Goal: Task Accomplishment & Management: Manage account settings

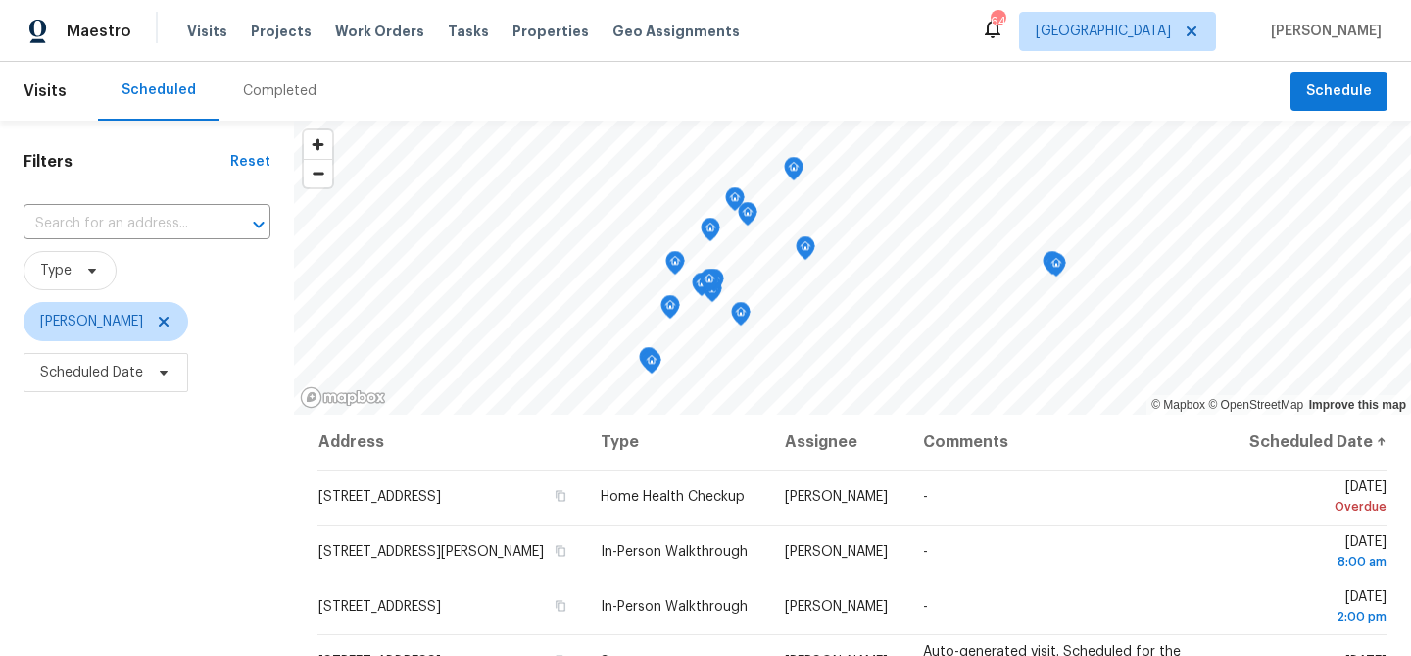
scroll to position [209, 0]
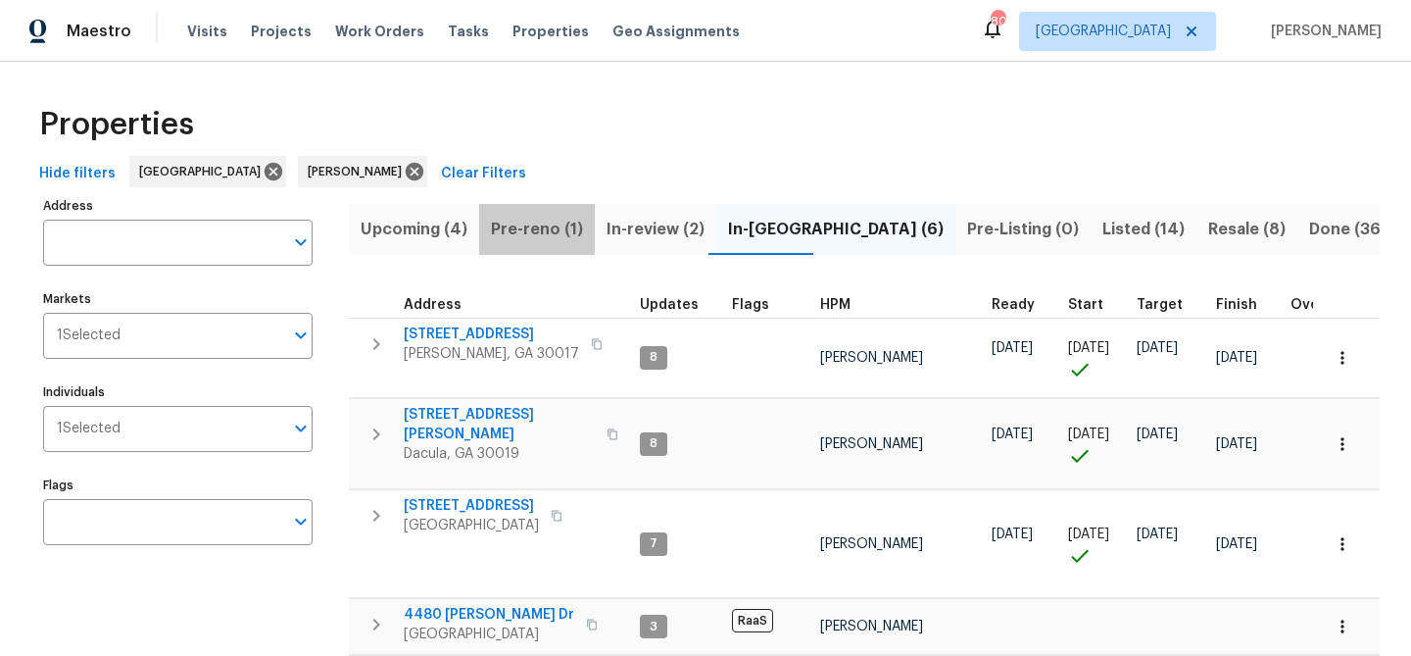
click at [554, 235] on span "Pre-reno (1)" at bounding box center [537, 229] width 92 height 27
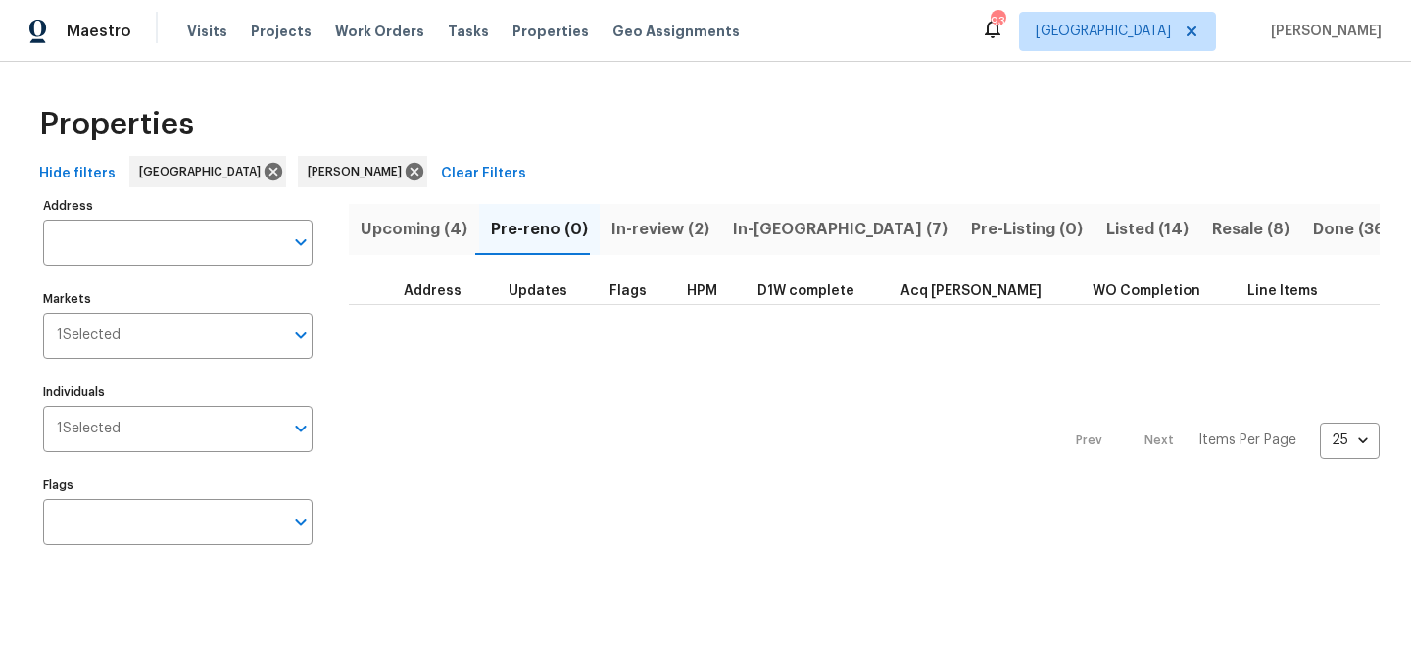
click at [733, 224] on span "In-reno (7)" at bounding box center [840, 229] width 215 height 27
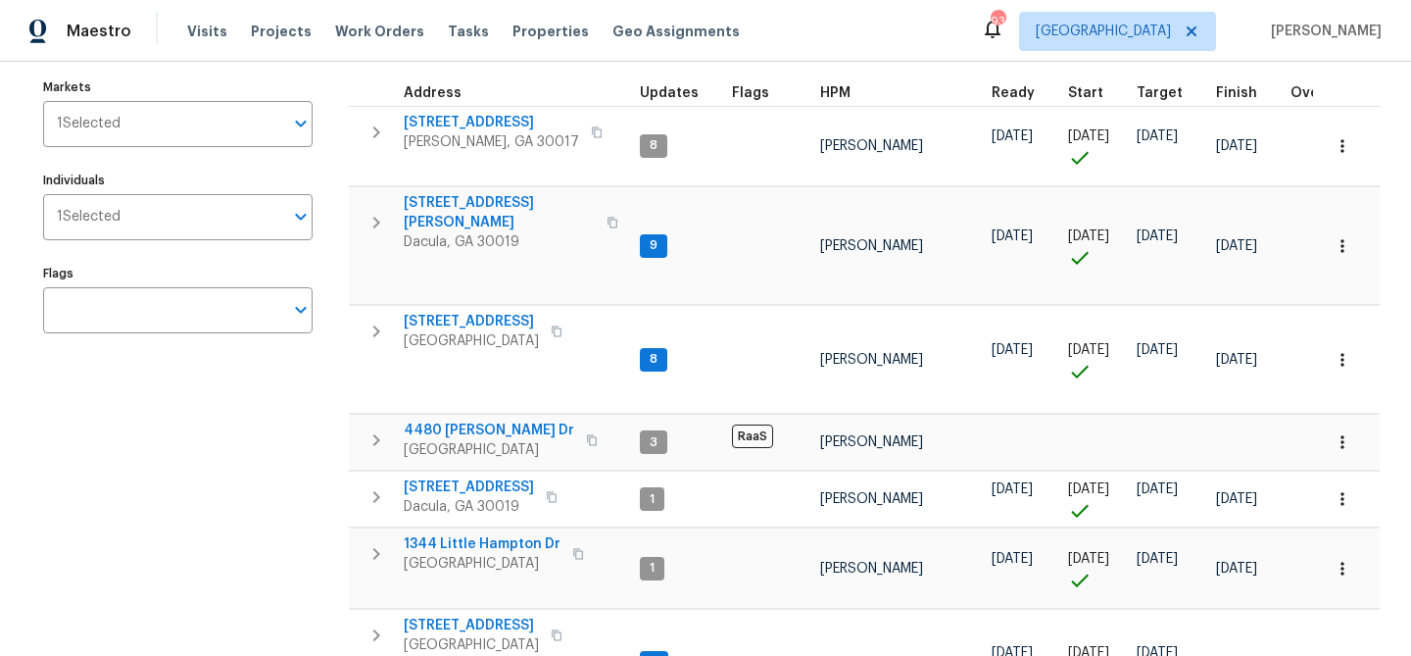
scroll to position [229, 0]
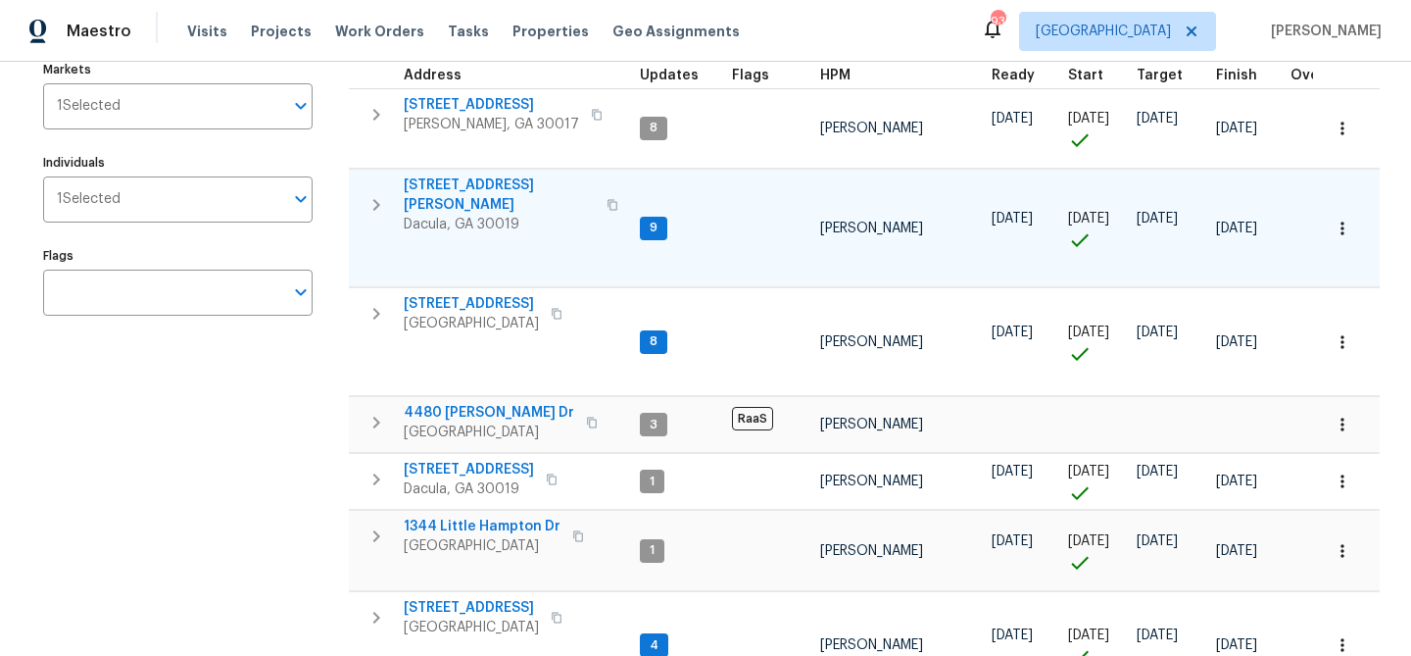
click at [480, 187] on span "3225 Mary Todd Ln" at bounding box center [499, 194] width 191 height 39
click at [487, 180] on span "3225 Mary Todd Ln" at bounding box center [499, 194] width 191 height 39
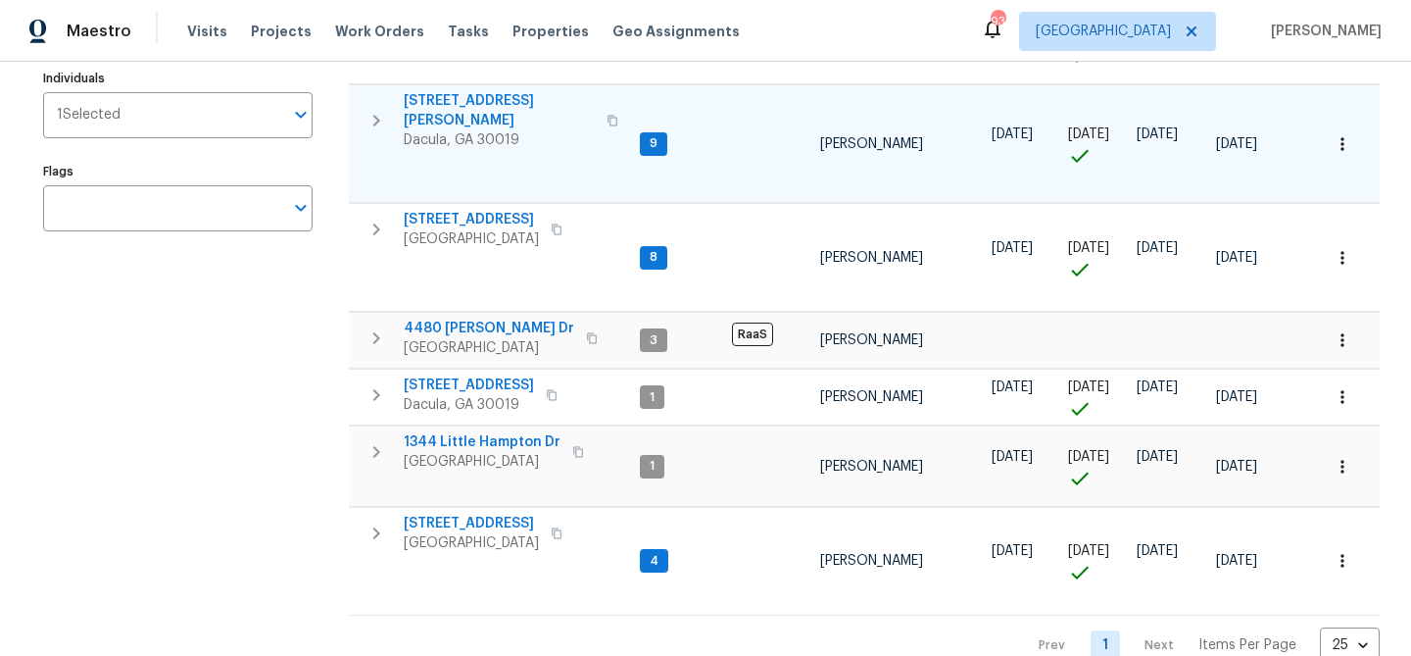
scroll to position [343, 0]
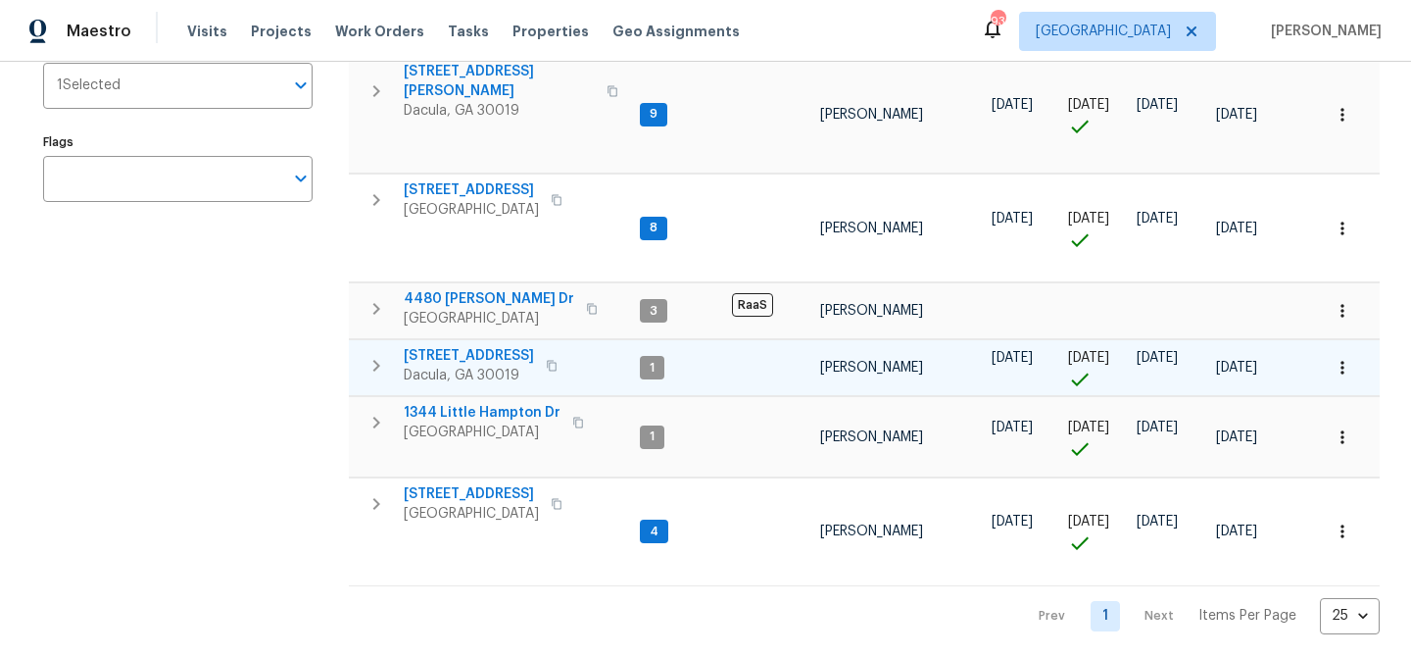
click at [474, 348] on span "2481 Merrion Park Ct" at bounding box center [469, 356] width 130 height 20
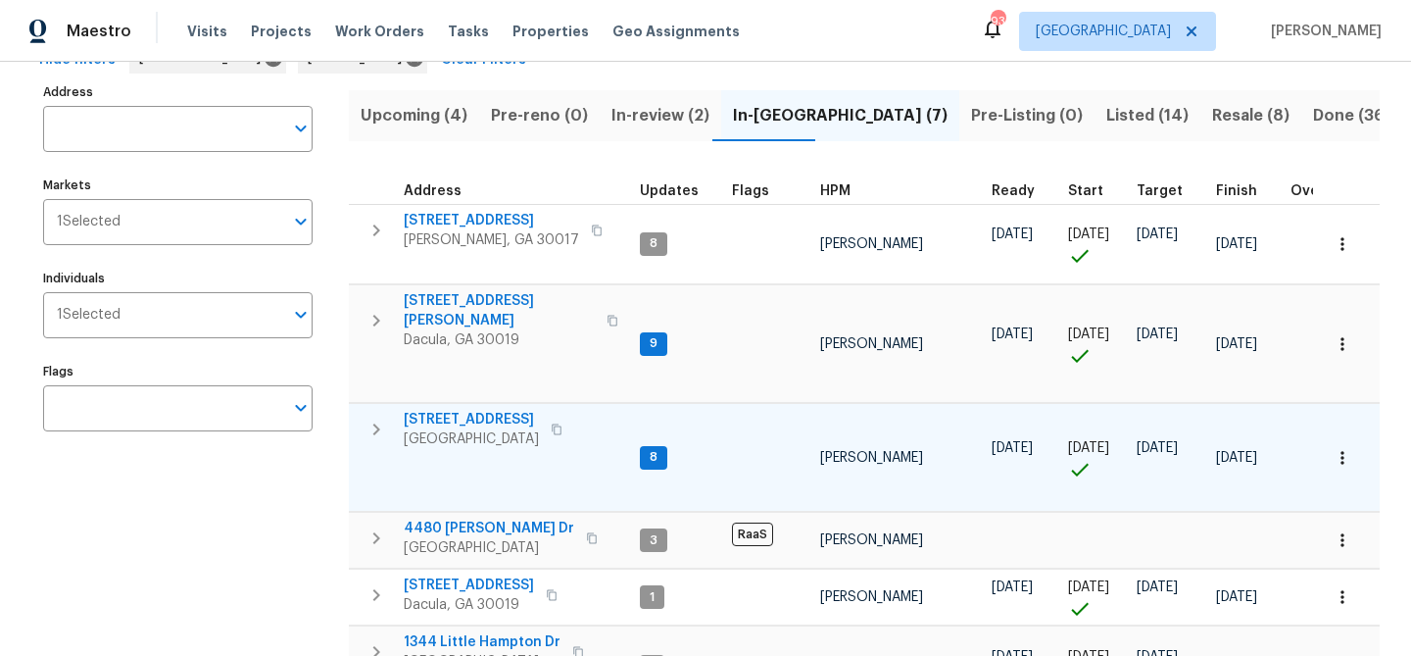
scroll to position [125, 0]
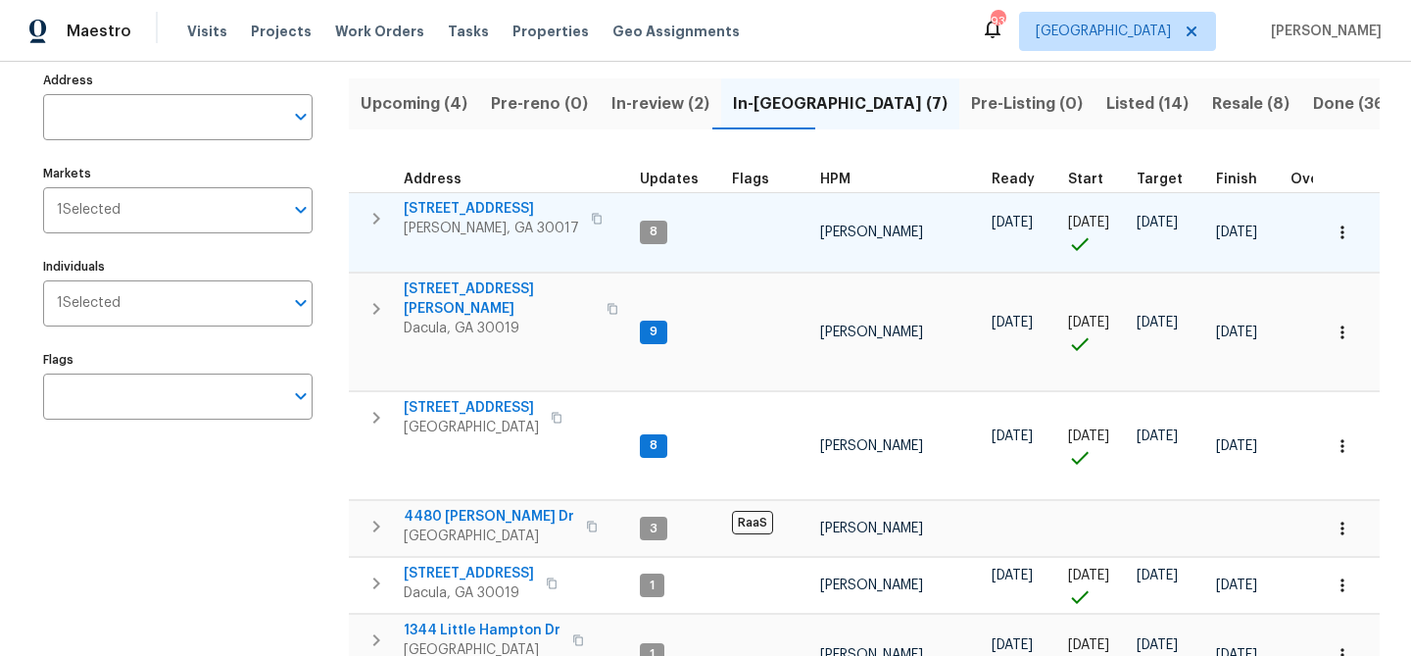
click at [460, 205] on span "2579 Middleton Way" at bounding box center [491, 209] width 175 height 20
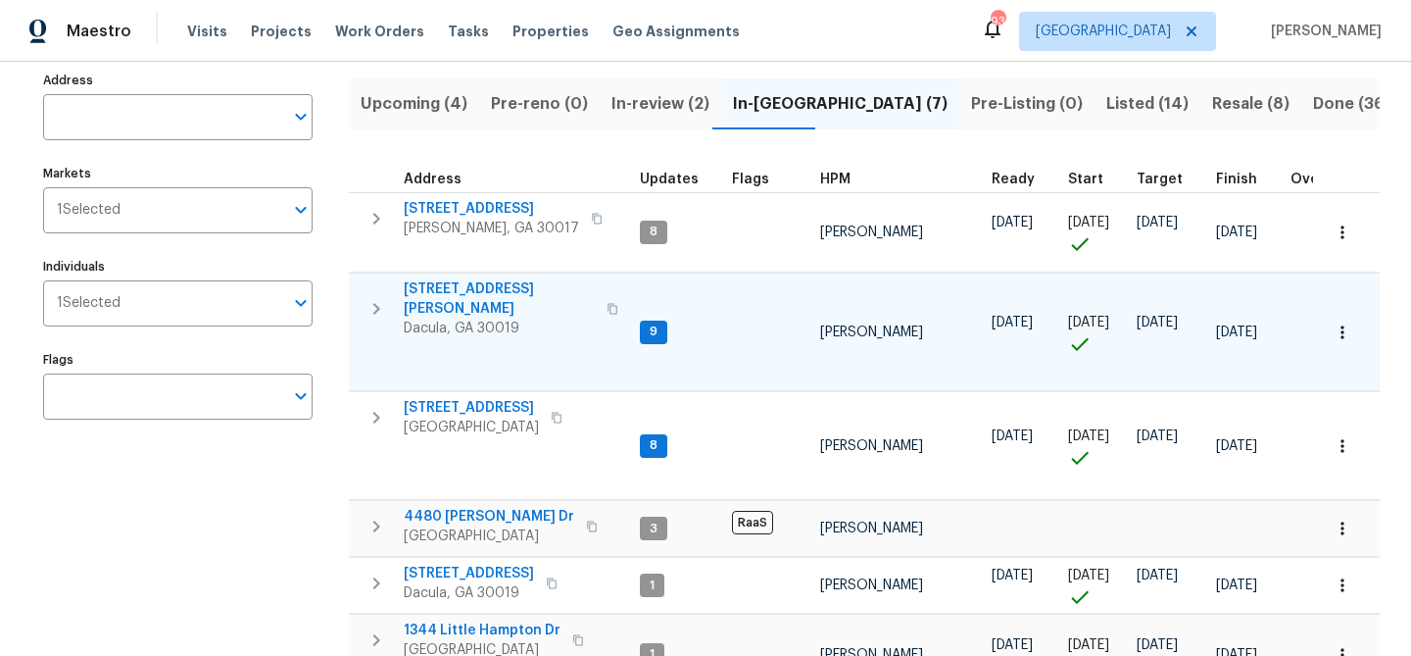
click at [497, 283] on span "[STREET_ADDRESS][PERSON_NAME]" at bounding box center [499, 298] width 191 height 39
click at [504, 290] on span "[STREET_ADDRESS][PERSON_NAME]" at bounding box center [499, 298] width 191 height 39
click at [488, 287] on span "[STREET_ADDRESS][PERSON_NAME]" at bounding box center [499, 298] width 191 height 39
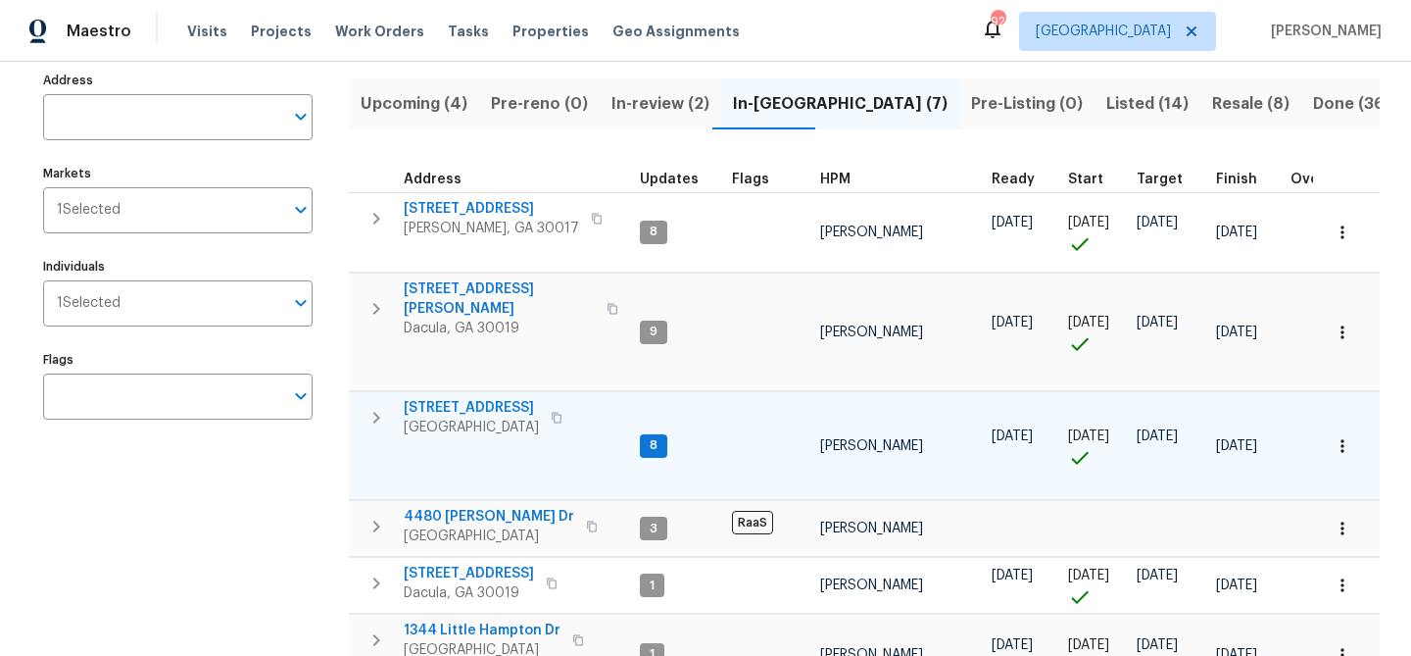
click at [450, 398] on span "550 Wayside Dr" at bounding box center [471, 408] width 135 height 20
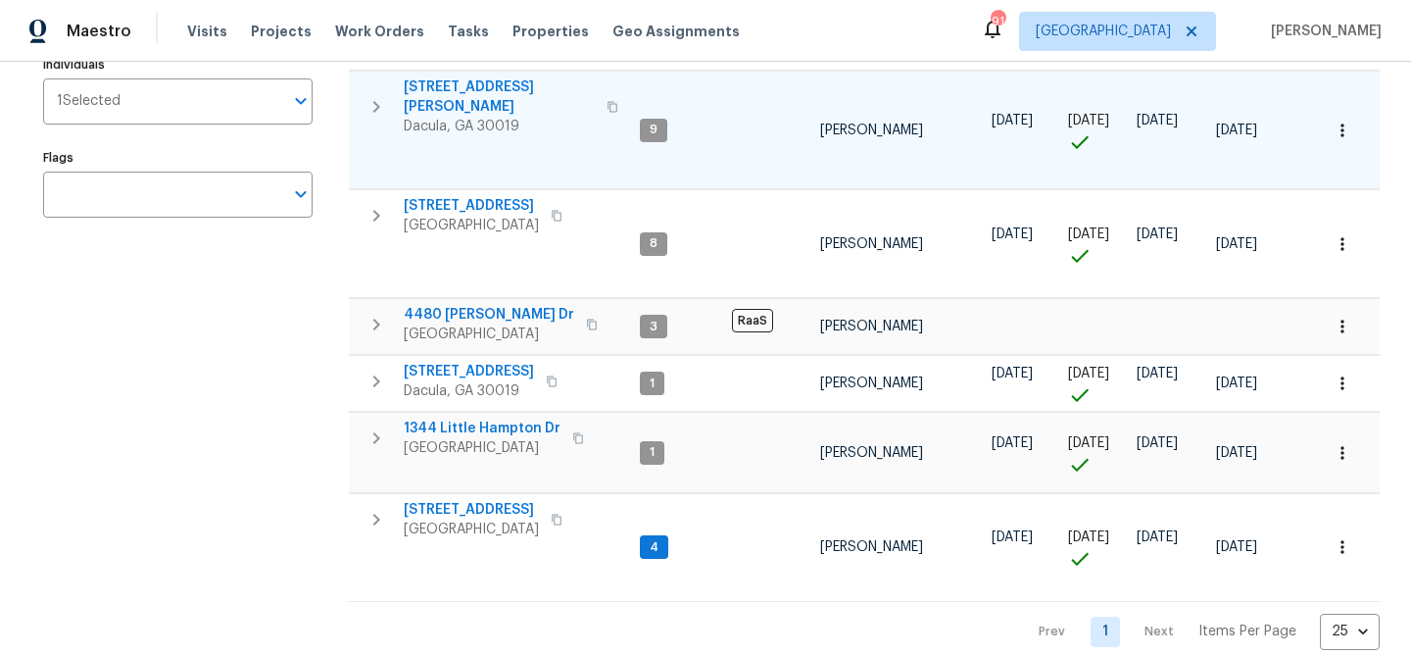
scroll to position [343, 0]
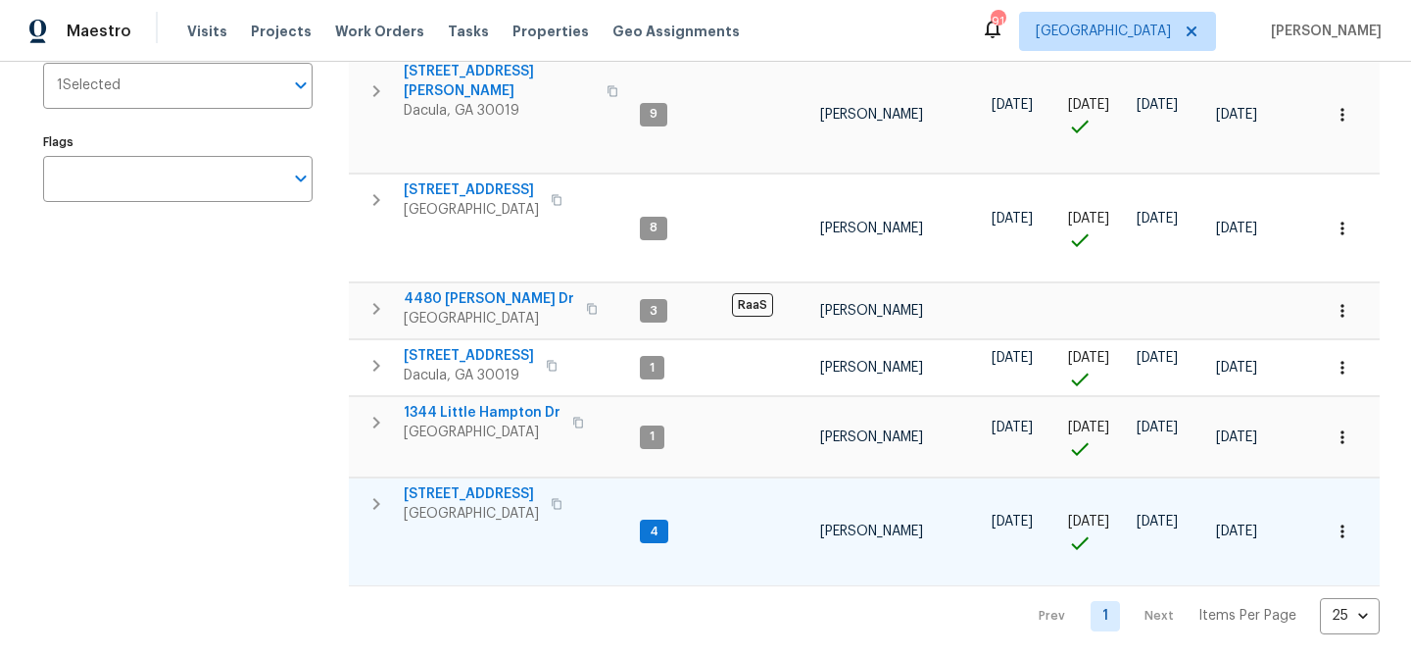
click at [504, 488] on span "983 Pike Forest Dr" at bounding box center [471, 494] width 135 height 20
click at [483, 484] on span "983 Pike Forest Dr" at bounding box center [471, 494] width 135 height 20
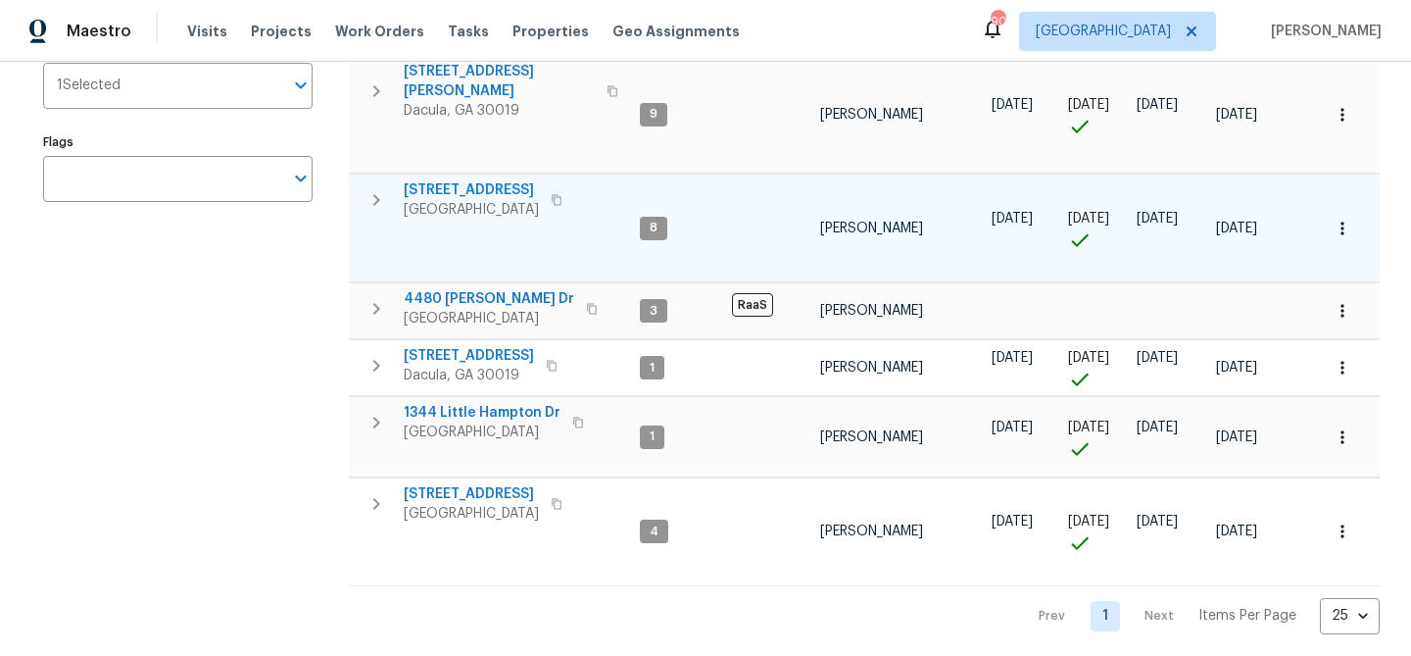
click at [485, 183] on span "550 Wayside Dr" at bounding box center [471, 190] width 135 height 20
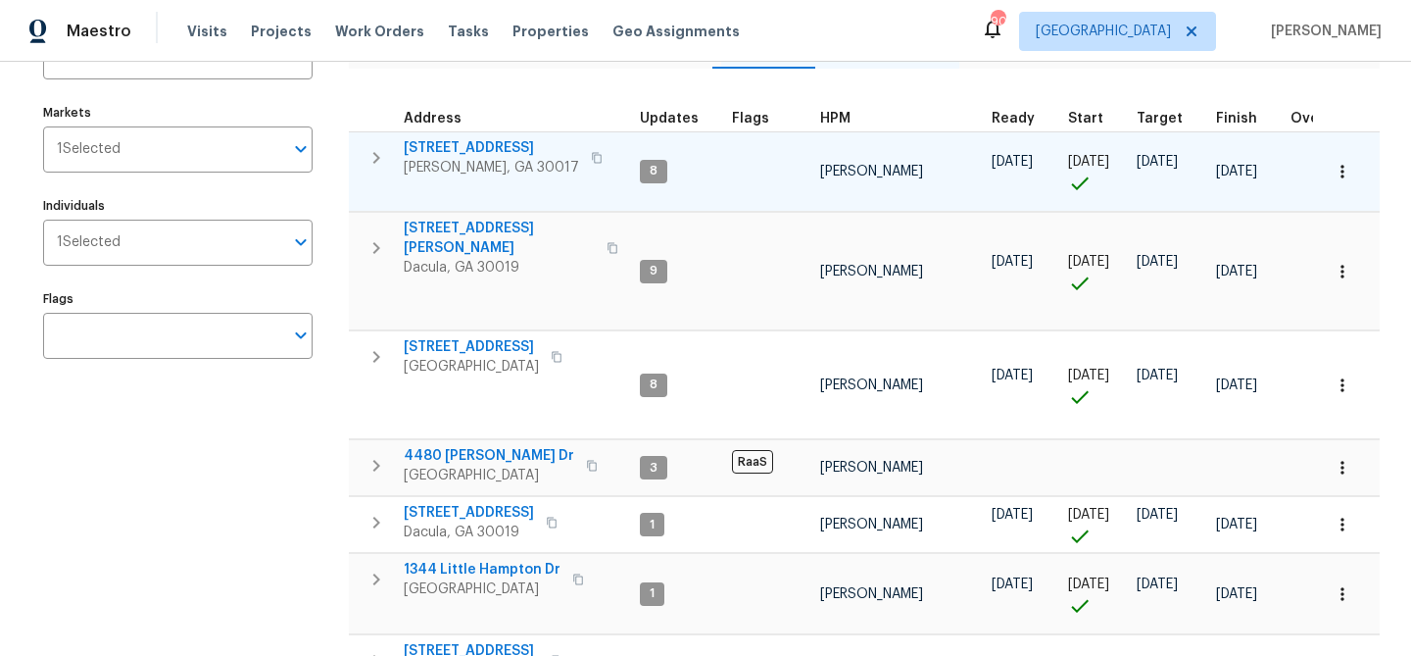
scroll to position [192, 0]
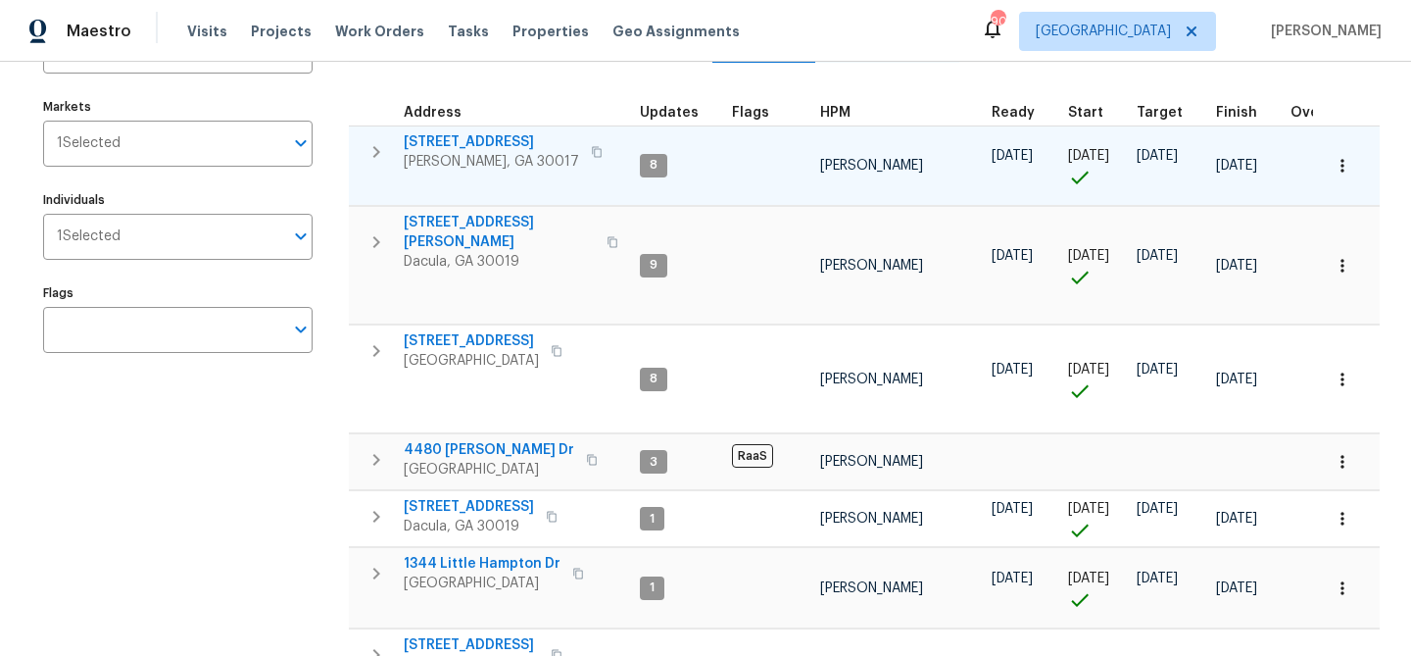
click at [503, 133] on span "[STREET_ADDRESS]" at bounding box center [491, 142] width 175 height 20
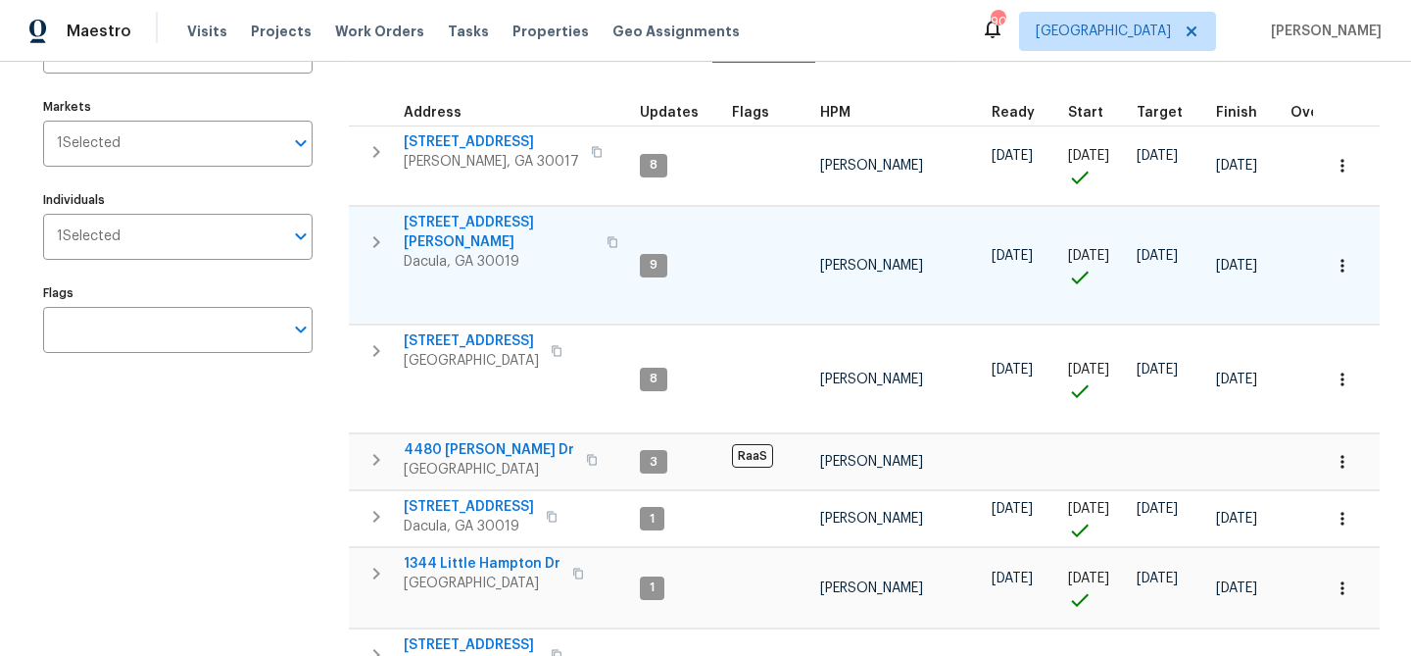
click at [477, 221] on span "3225 Mary Todd Ln" at bounding box center [499, 232] width 191 height 39
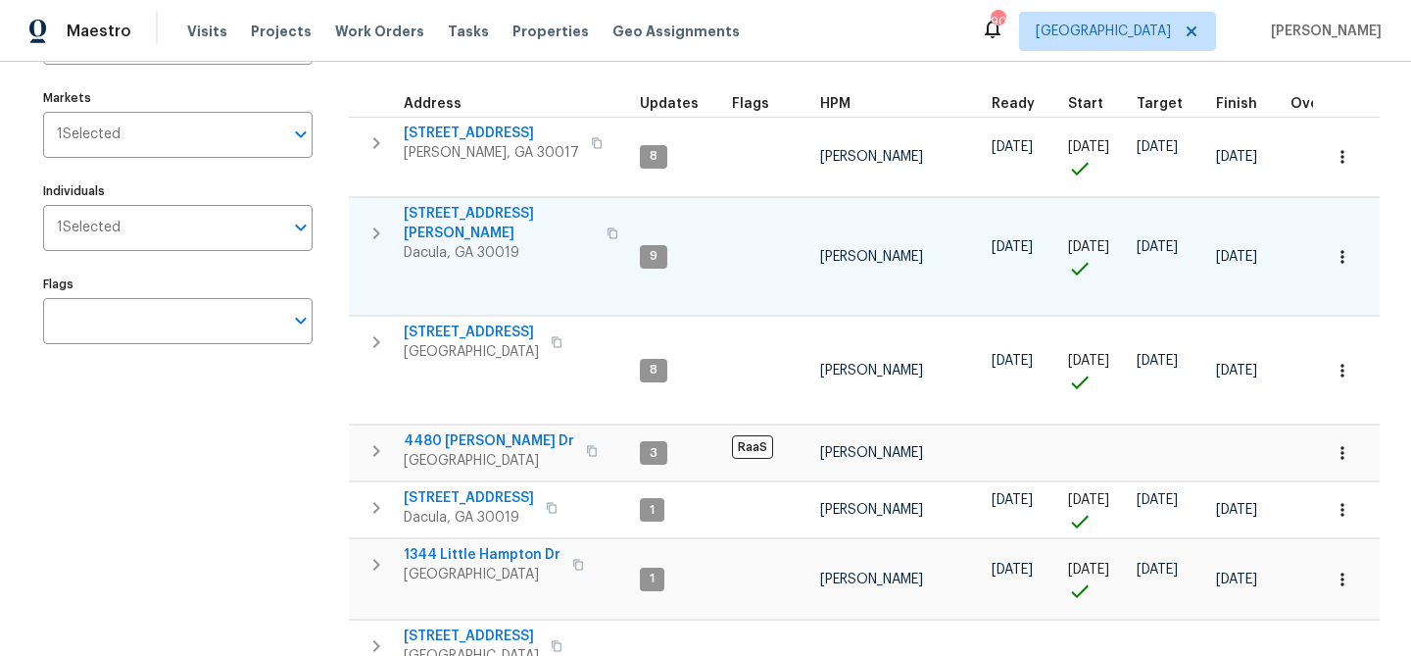
scroll to position [199, 0]
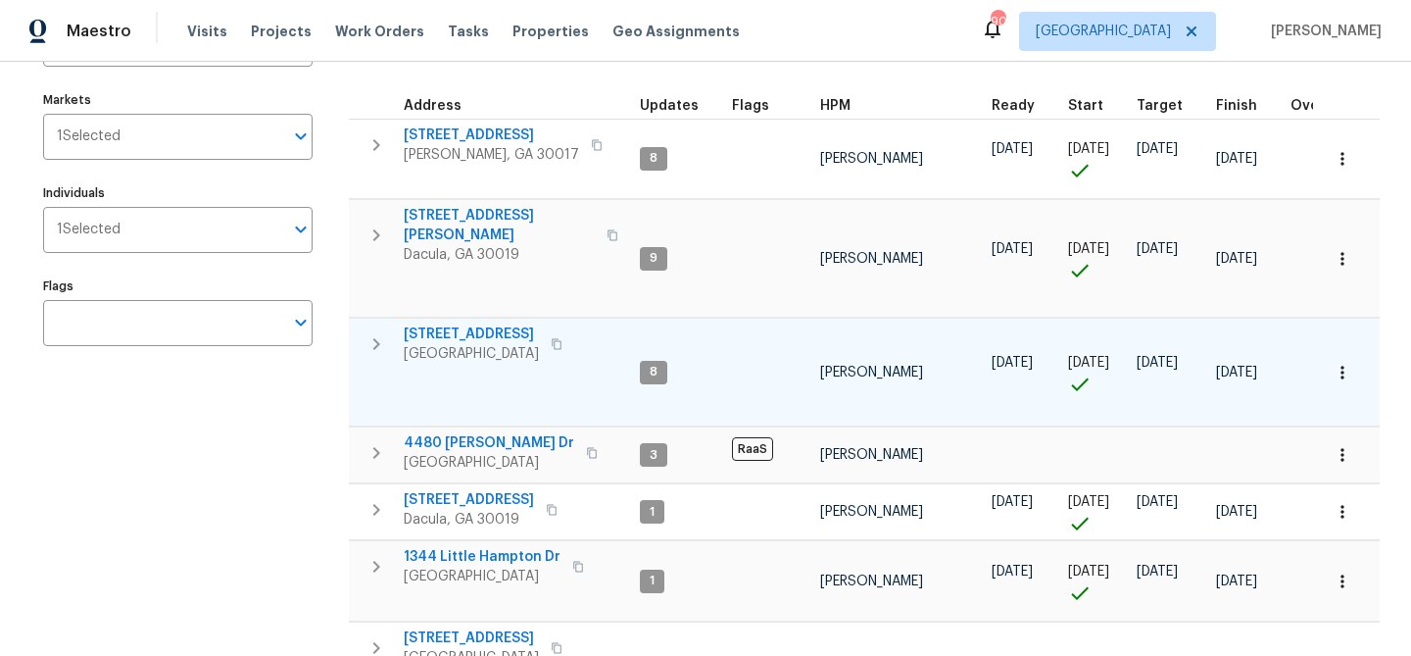
click at [479, 324] on span "550 Wayside Dr" at bounding box center [471, 334] width 135 height 20
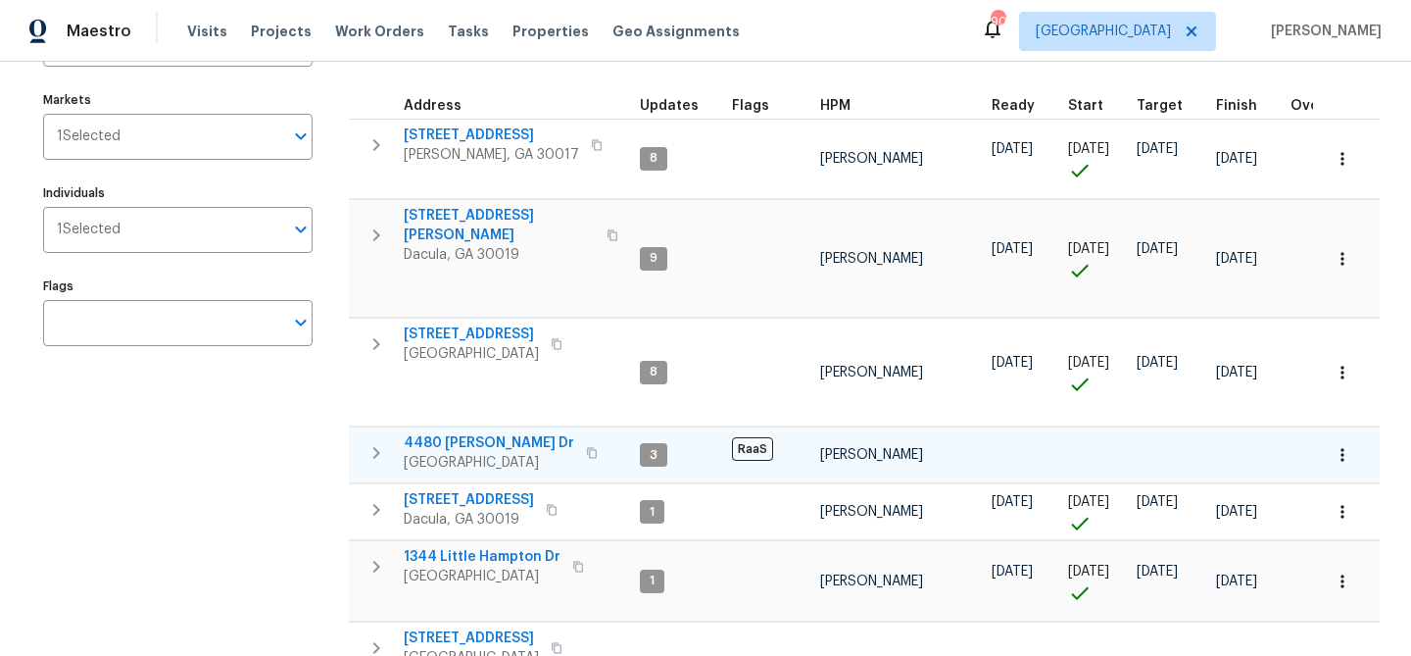
click at [457, 433] on span "4480 Joseph Dr" at bounding box center [489, 443] width 171 height 20
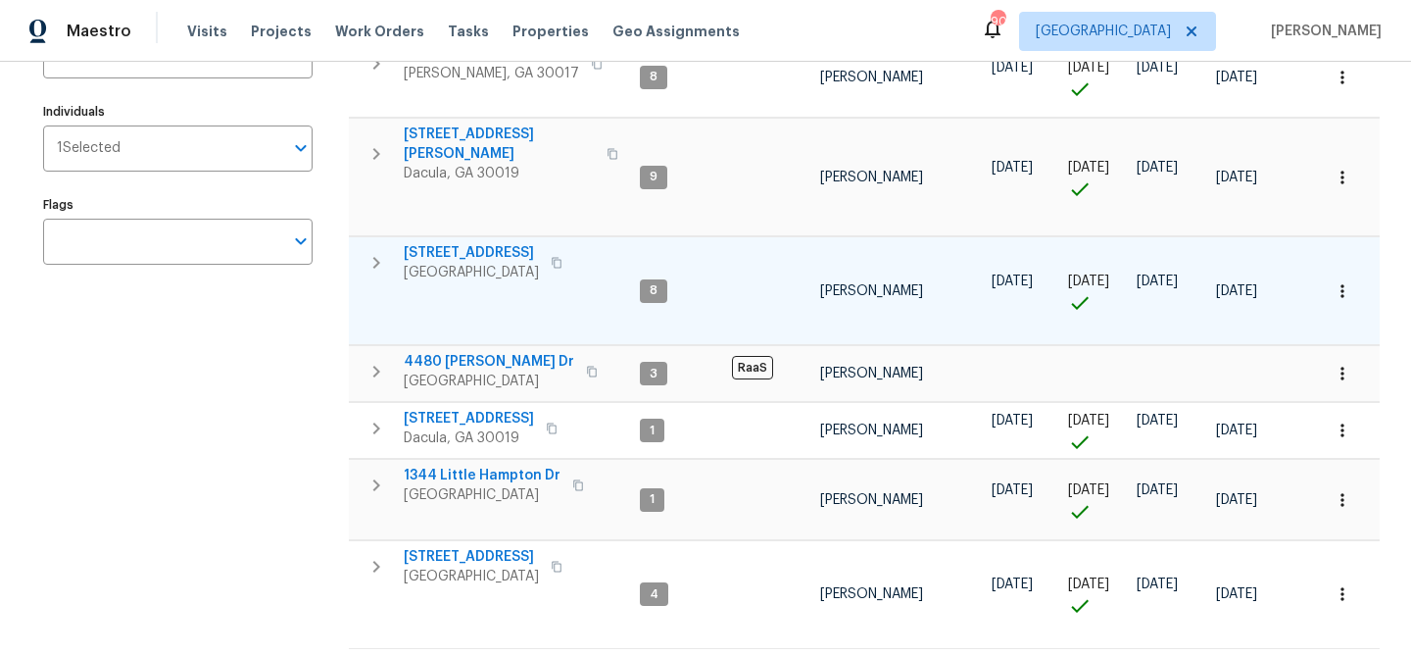
scroll to position [343, 0]
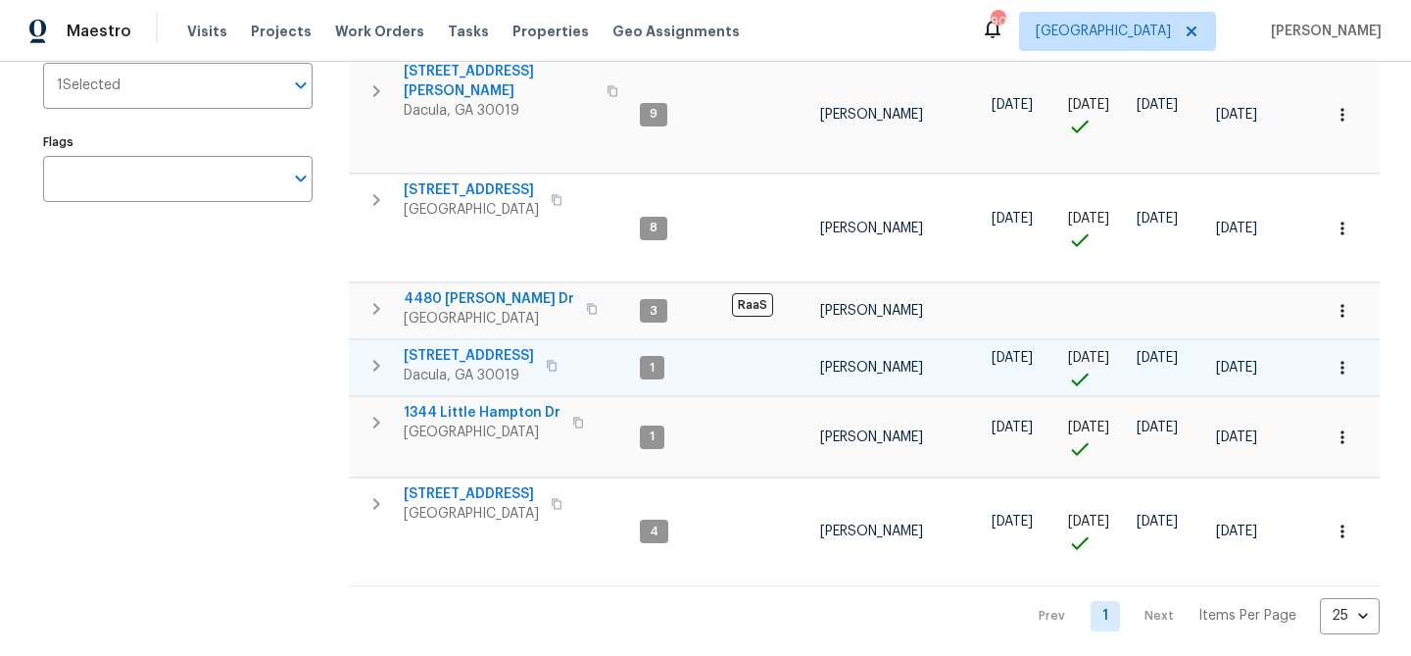
click at [483, 346] on span "2481 Merrion Park Ct" at bounding box center [469, 356] width 130 height 20
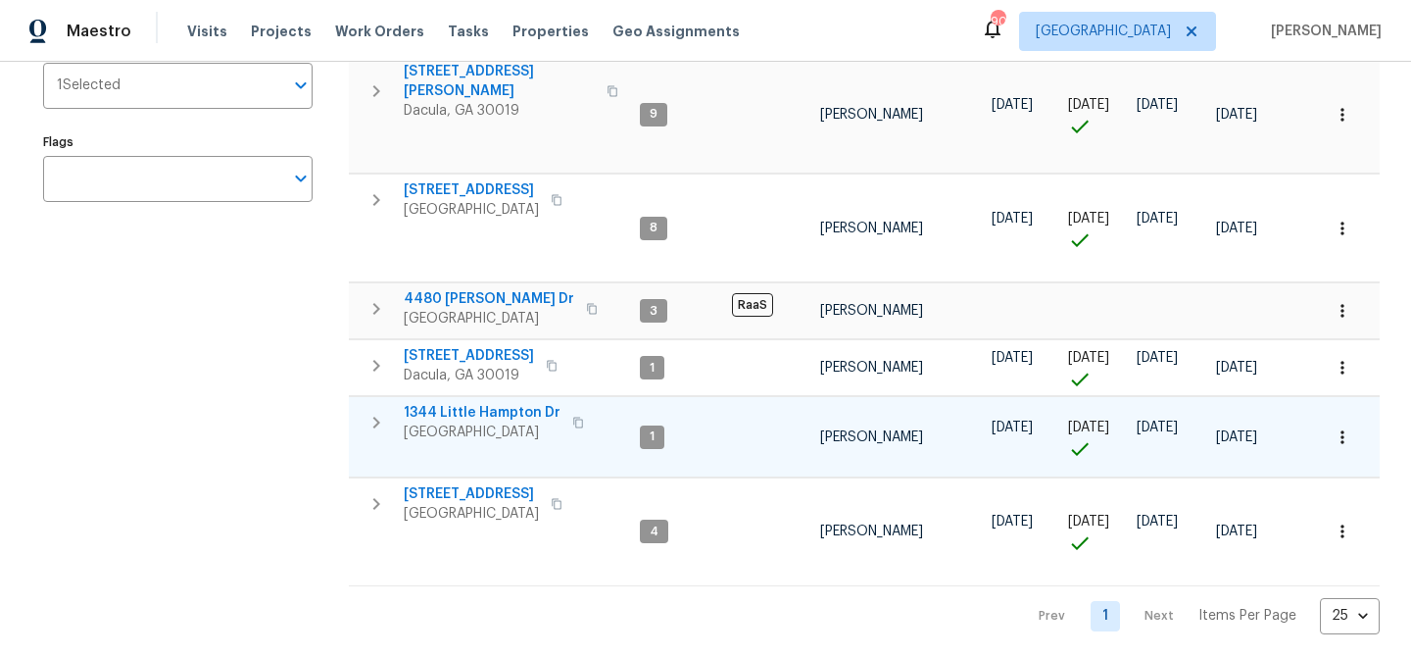
click at [486, 403] on span "1344 Little Hampton Dr" at bounding box center [482, 413] width 157 height 20
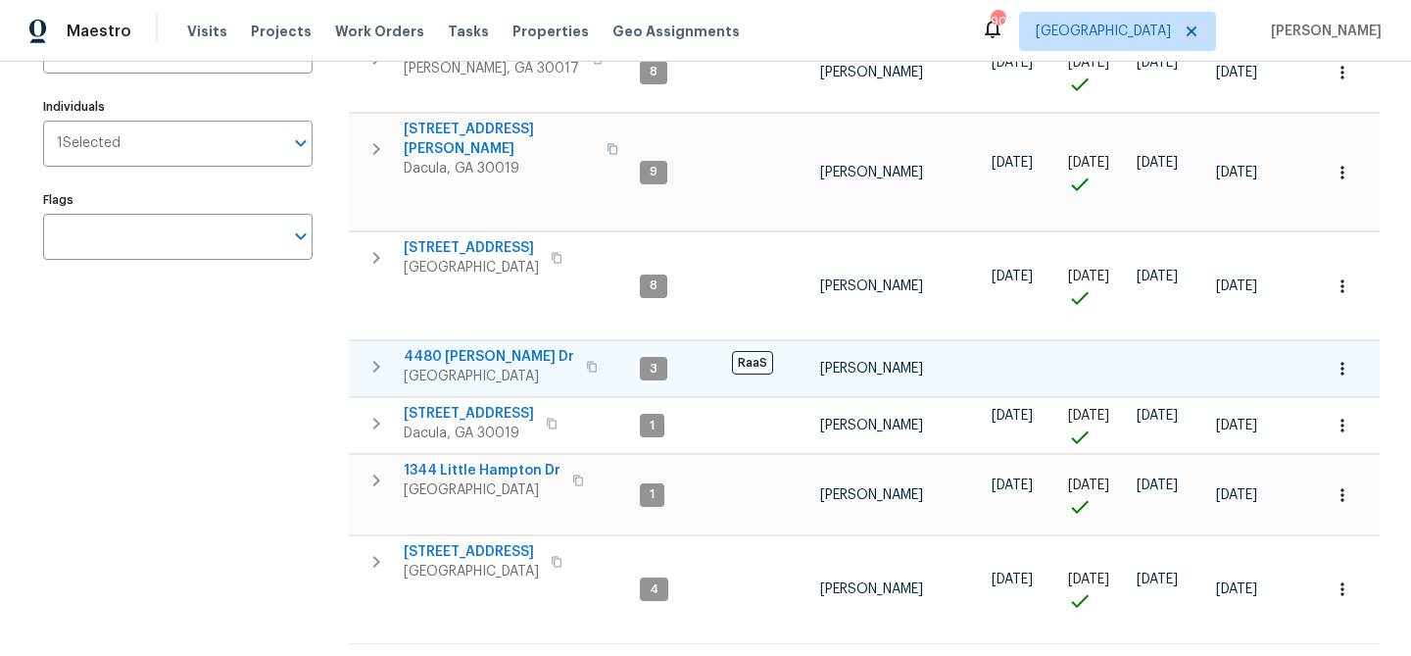
scroll to position [291, 0]
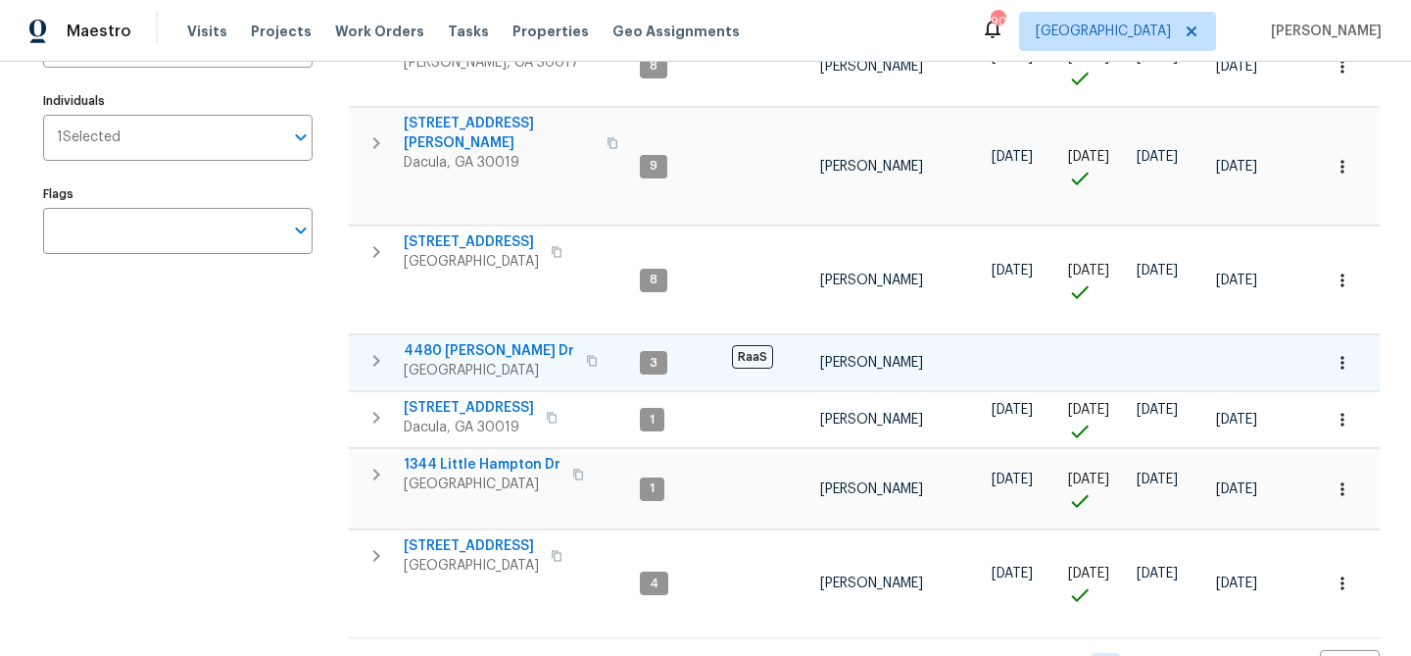
click at [476, 341] on span "4480 Joseph Dr" at bounding box center [489, 351] width 171 height 20
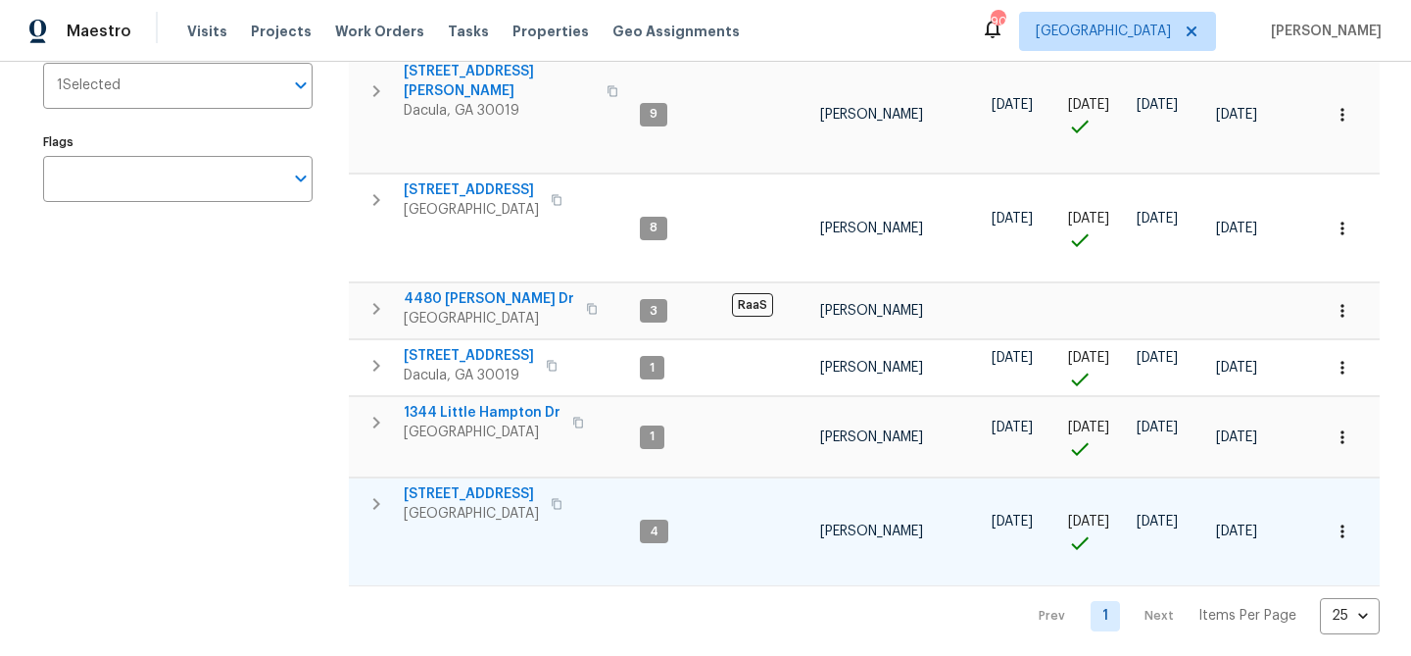
click at [499, 484] on span "983 Pike Forest Dr" at bounding box center [471, 494] width 135 height 20
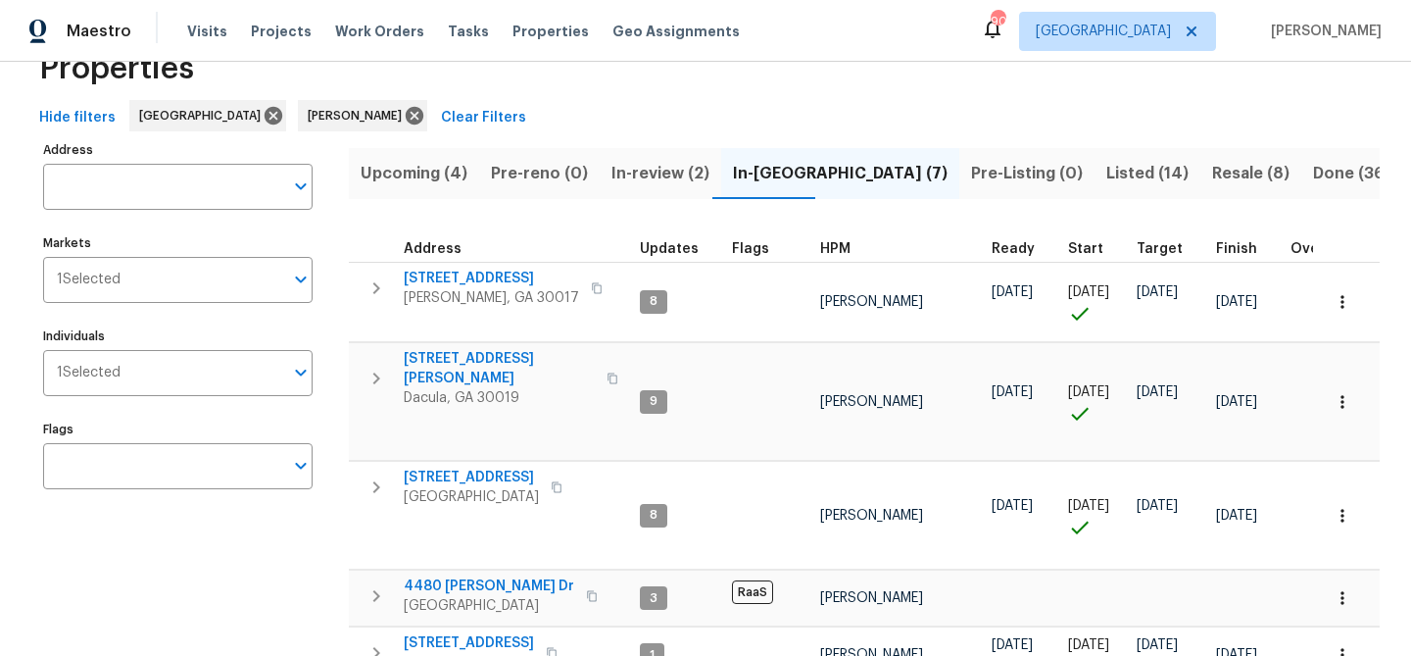
scroll to position [0, 0]
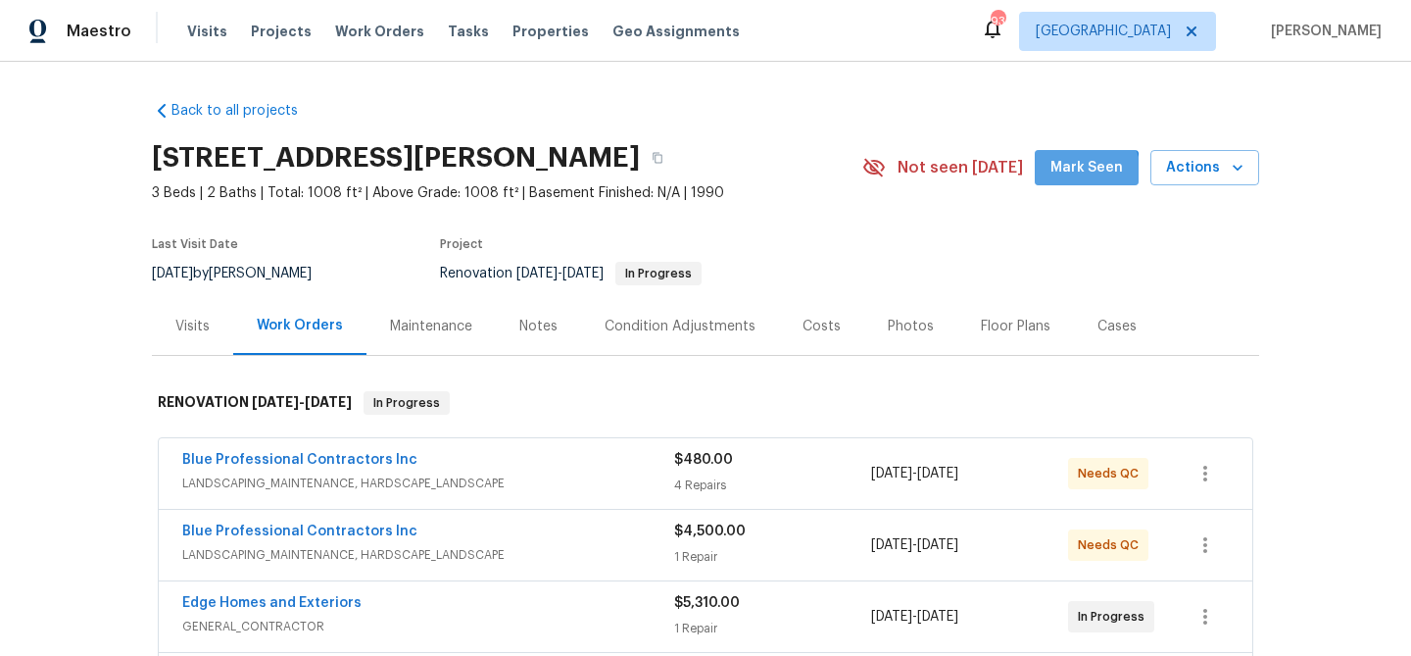
click at [1087, 172] on span "Mark Seen" at bounding box center [1087, 168] width 73 height 25
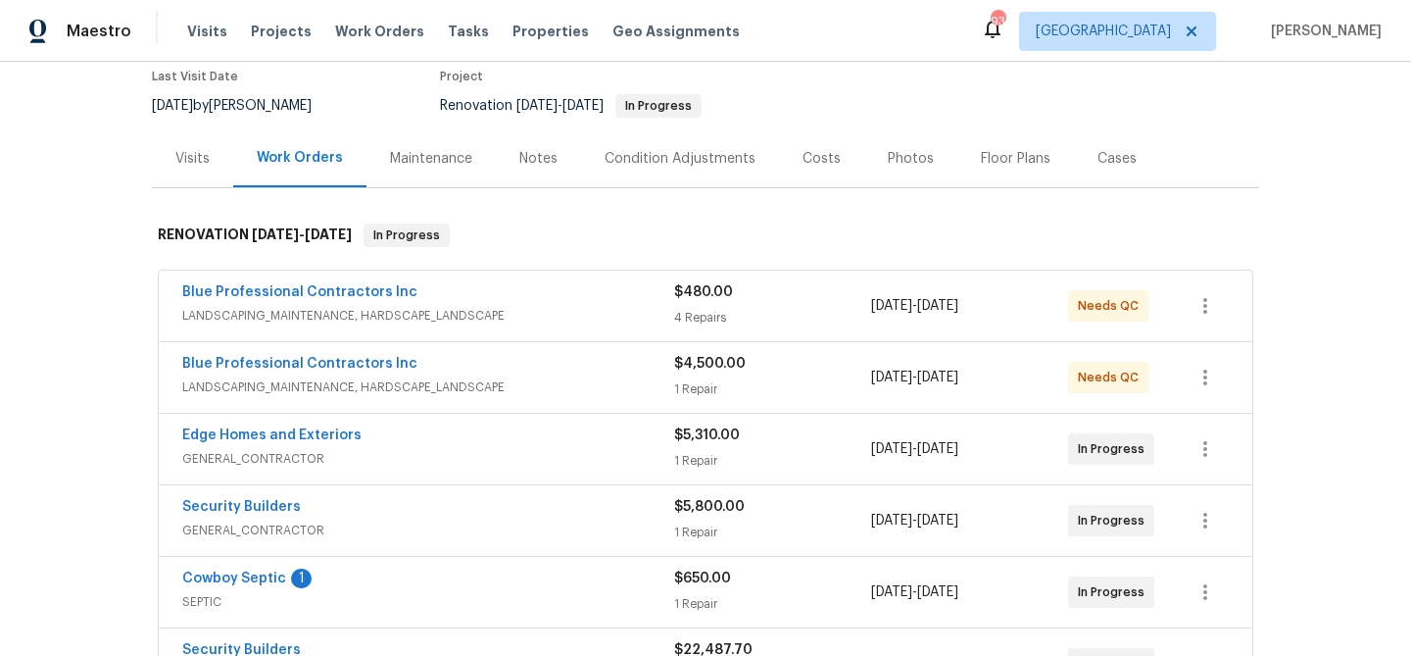
scroll to position [209, 0]
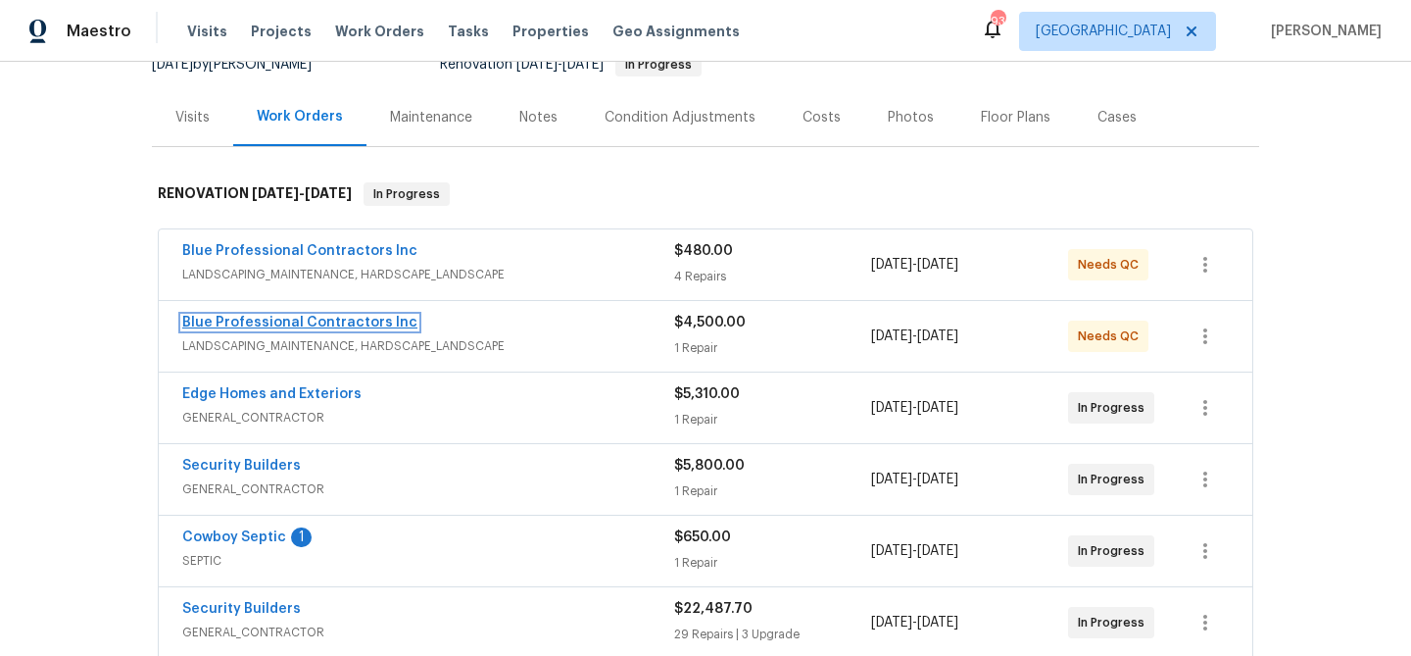
click at [388, 321] on link "Blue Professional Contractors Inc" at bounding box center [299, 323] width 235 height 14
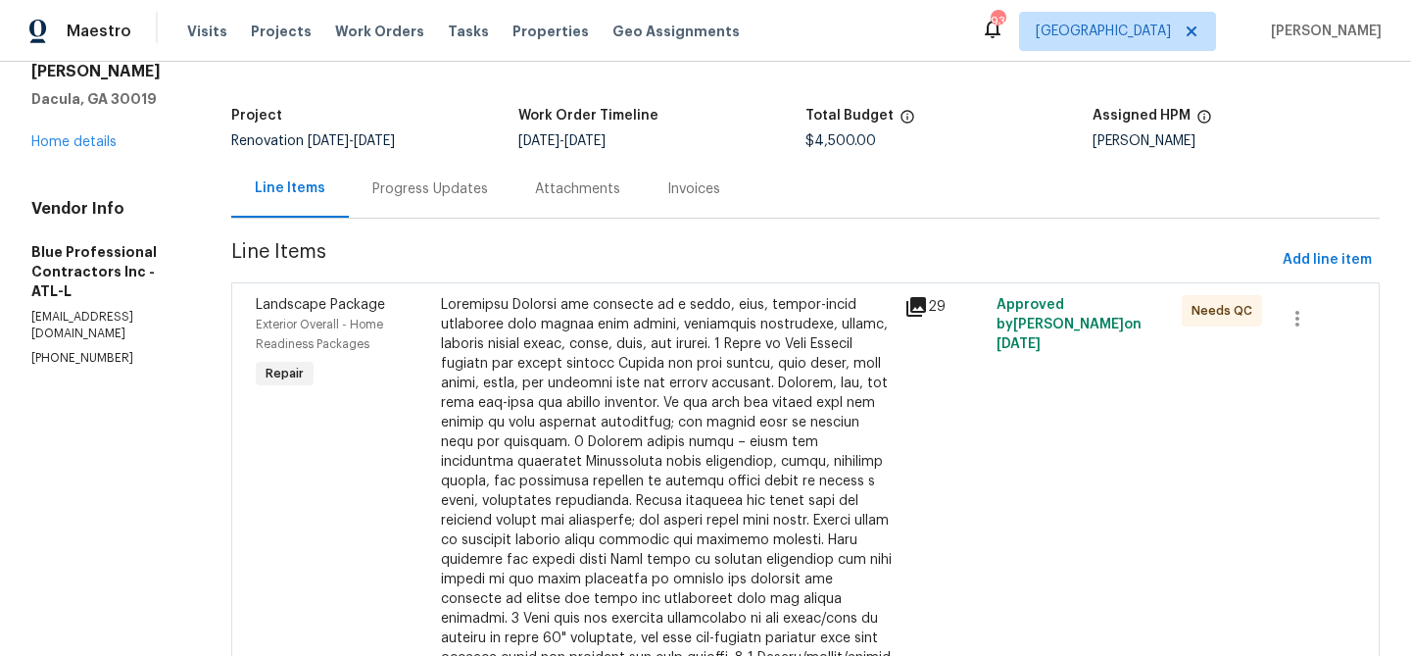
scroll to position [119, 0]
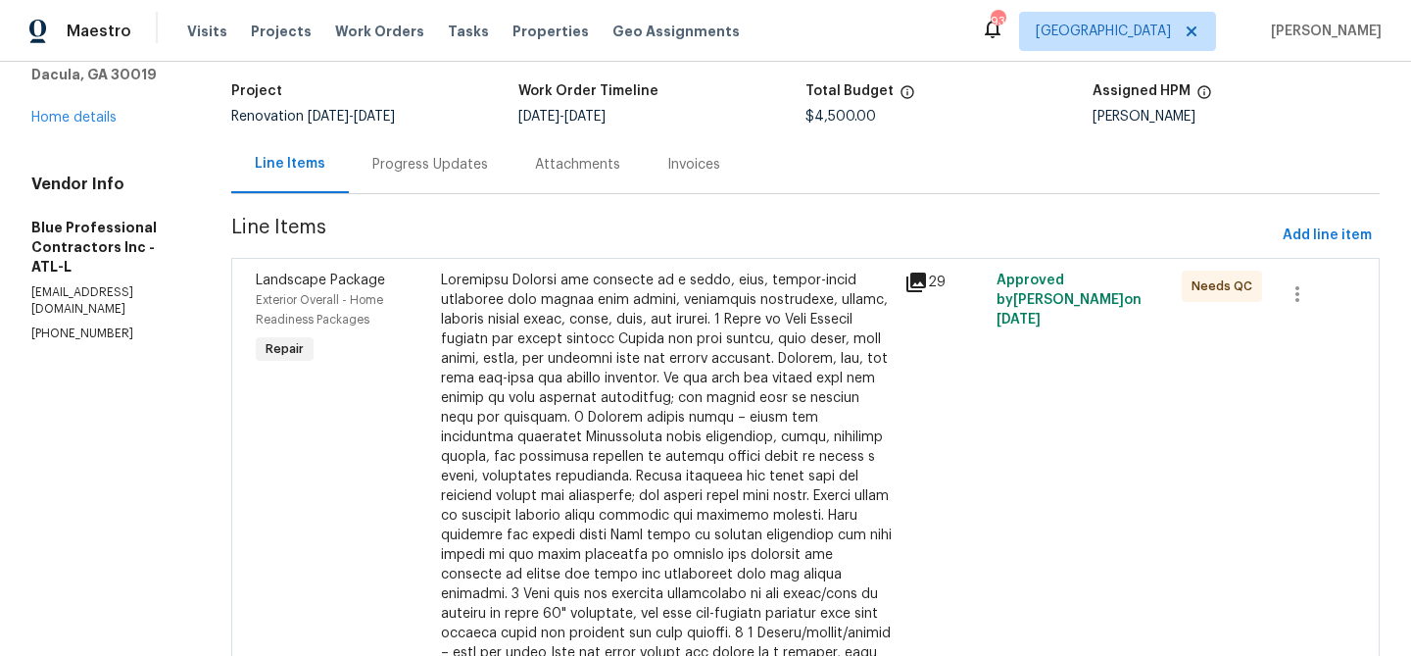
click at [926, 279] on icon at bounding box center [917, 282] width 20 height 20
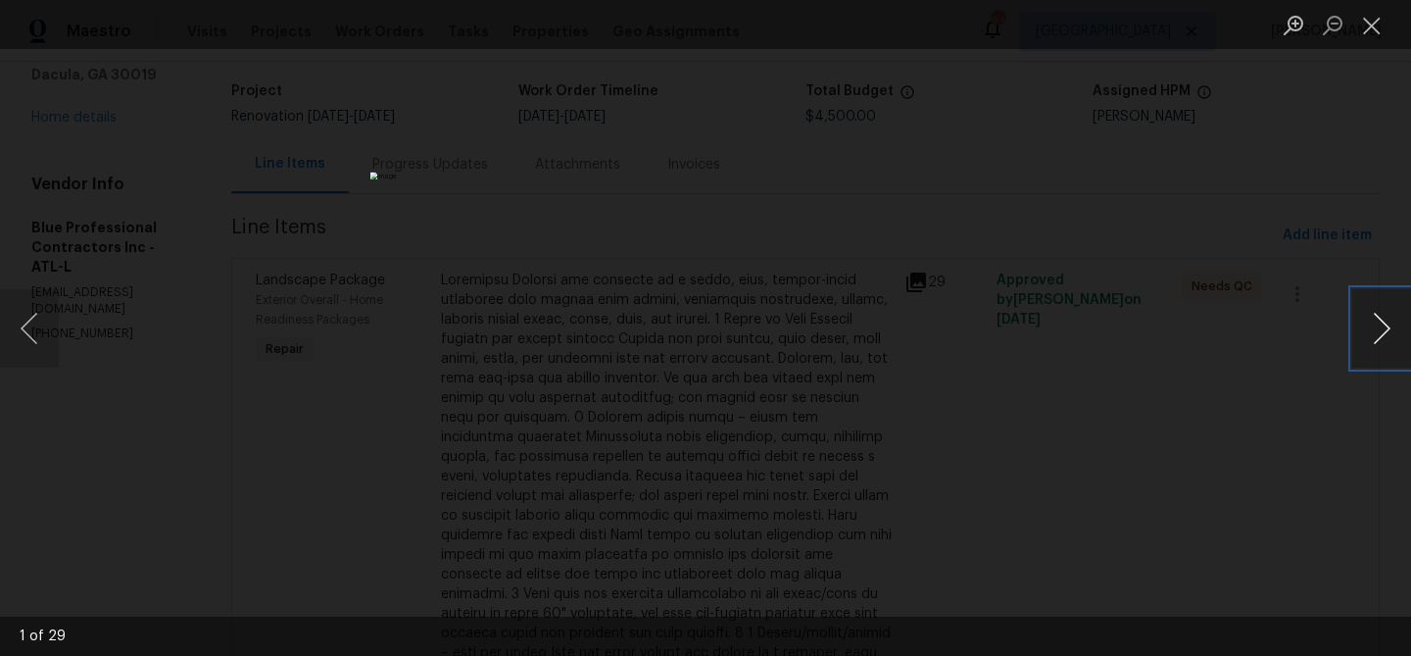
click at [1378, 326] on button "Next image" at bounding box center [1381, 328] width 59 height 78
click at [1378, 327] on button "Next image" at bounding box center [1381, 328] width 59 height 78
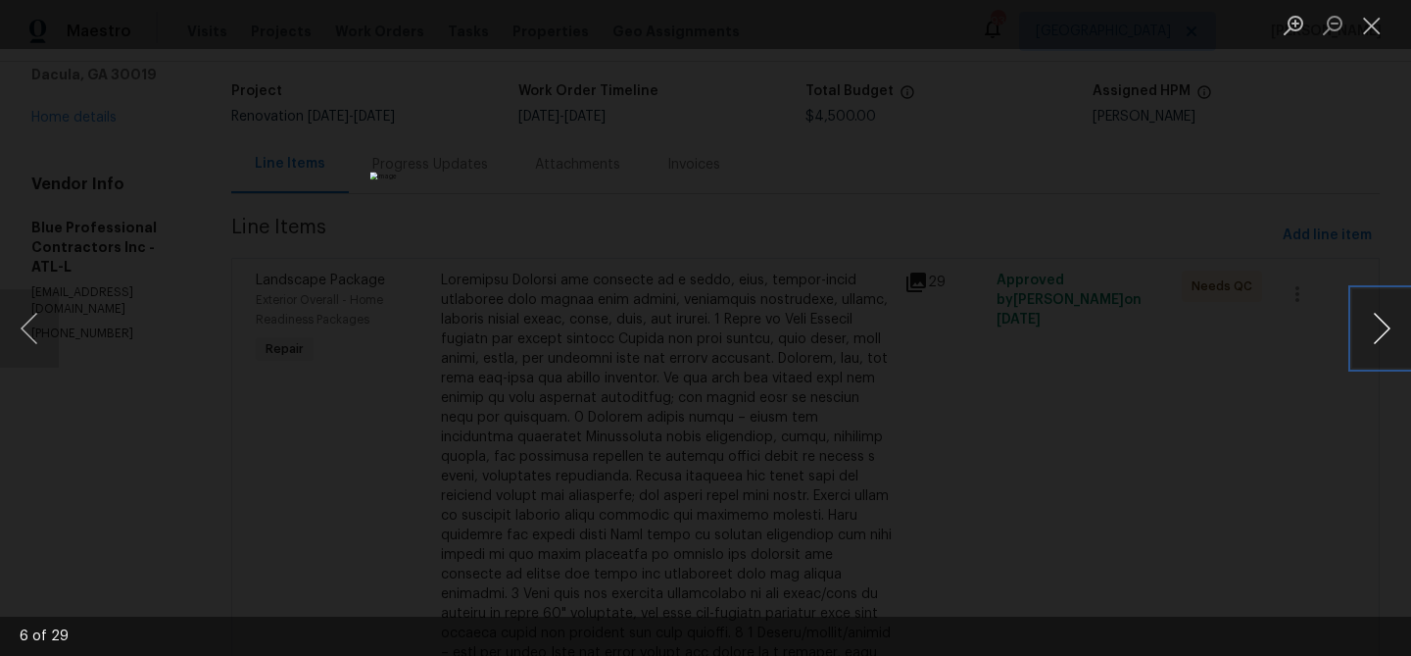
click at [1378, 327] on button "Next image" at bounding box center [1381, 328] width 59 height 78
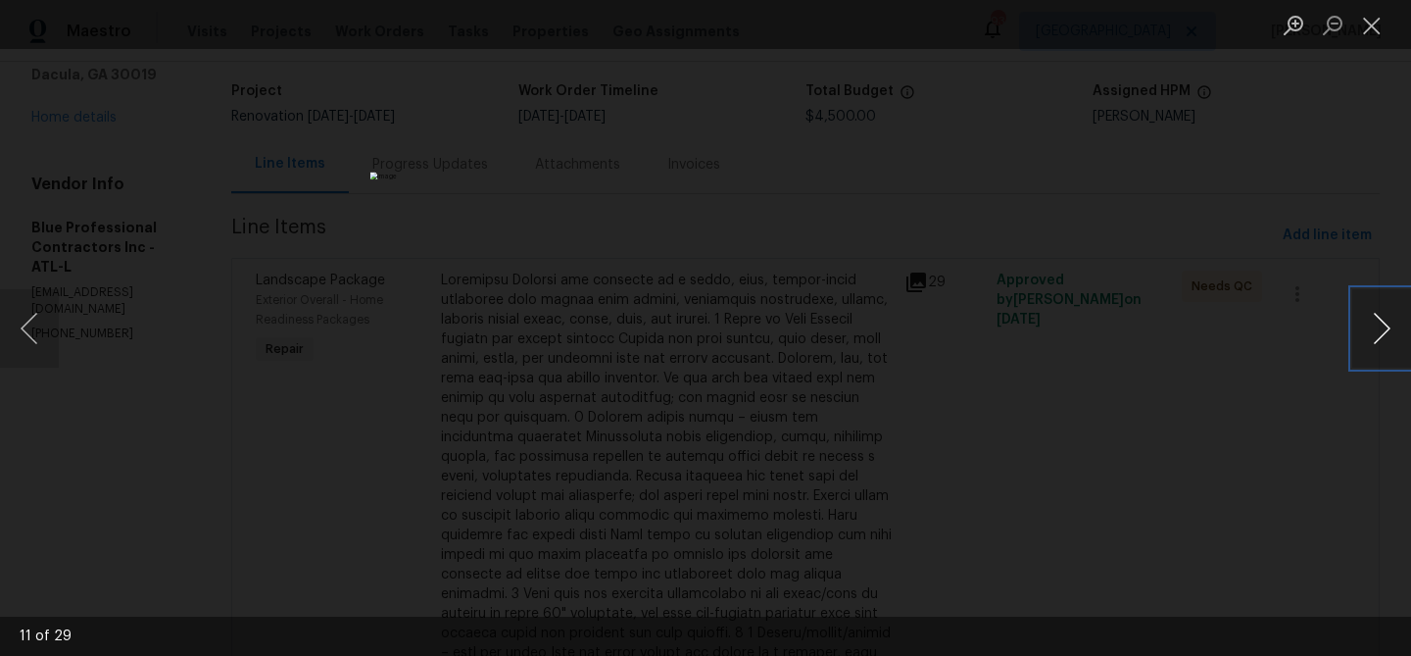
click at [1378, 327] on button "Next image" at bounding box center [1381, 328] width 59 height 78
click at [1363, 323] on button "Next image" at bounding box center [1381, 328] width 59 height 78
click at [1375, 311] on button "Next image" at bounding box center [1381, 328] width 59 height 78
click at [1375, 334] on button "Next image" at bounding box center [1381, 328] width 59 height 78
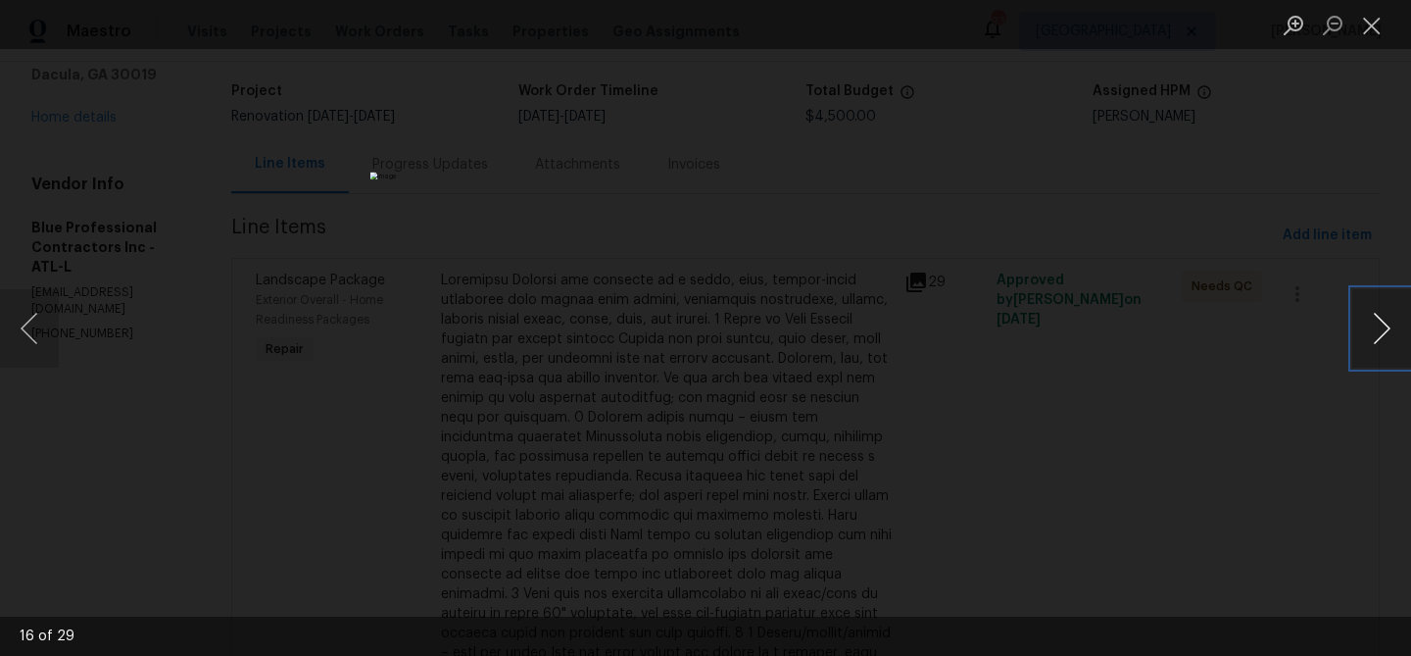
click at [1375, 334] on button "Next image" at bounding box center [1381, 328] width 59 height 78
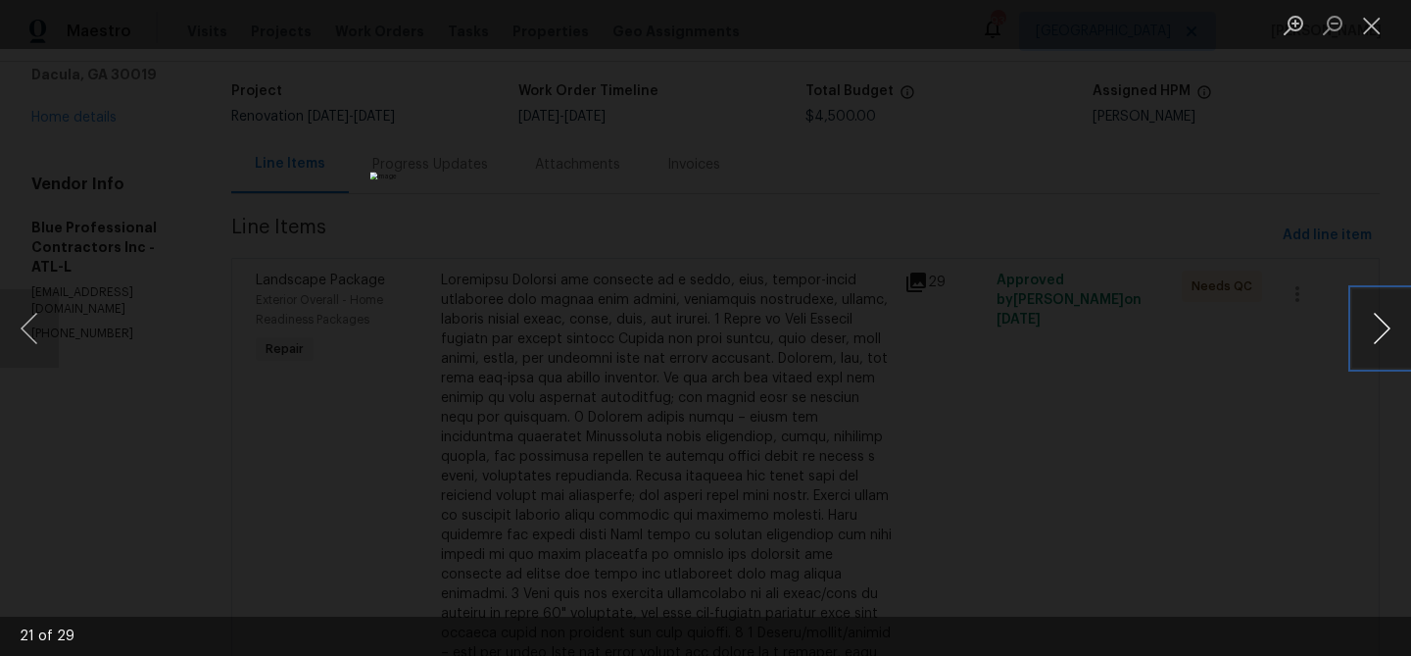
click at [1375, 334] on button "Next image" at bounding box center [1381, 328] width 59 height 78
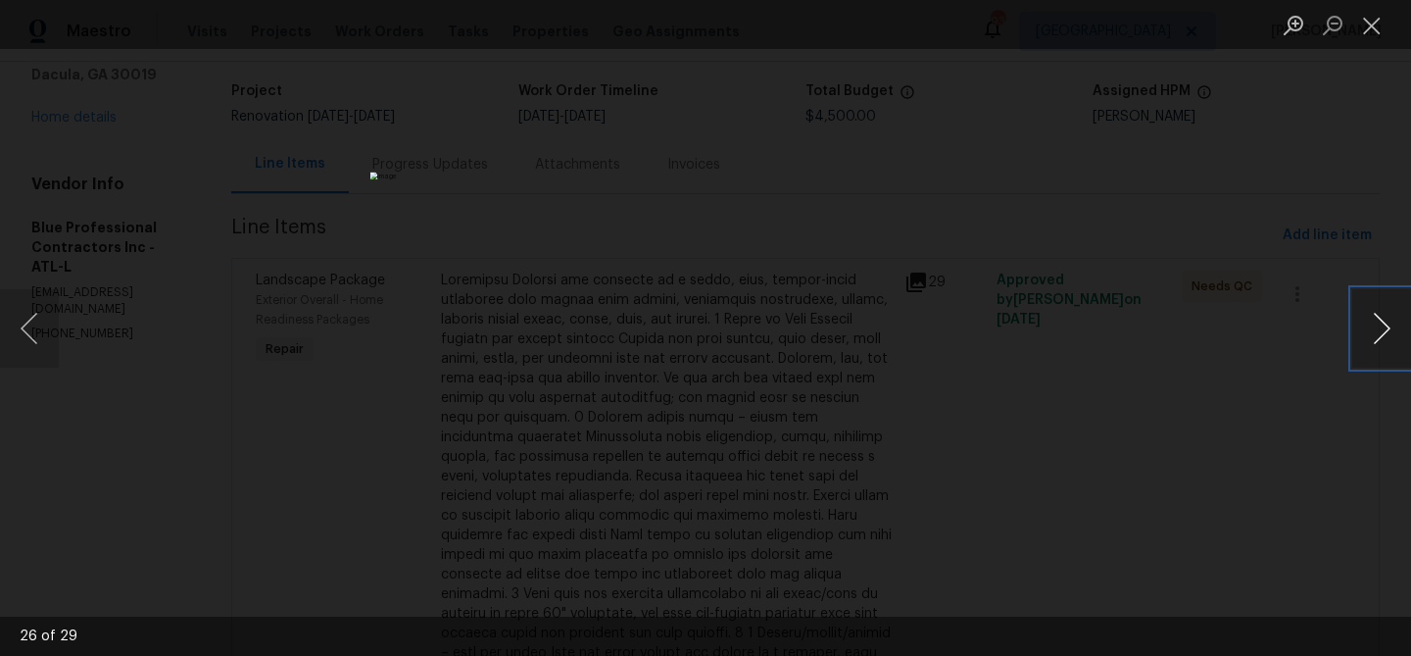
click at [1375, 334] on button "Next image" at bounding box center [1381, 328] width 59 height 78
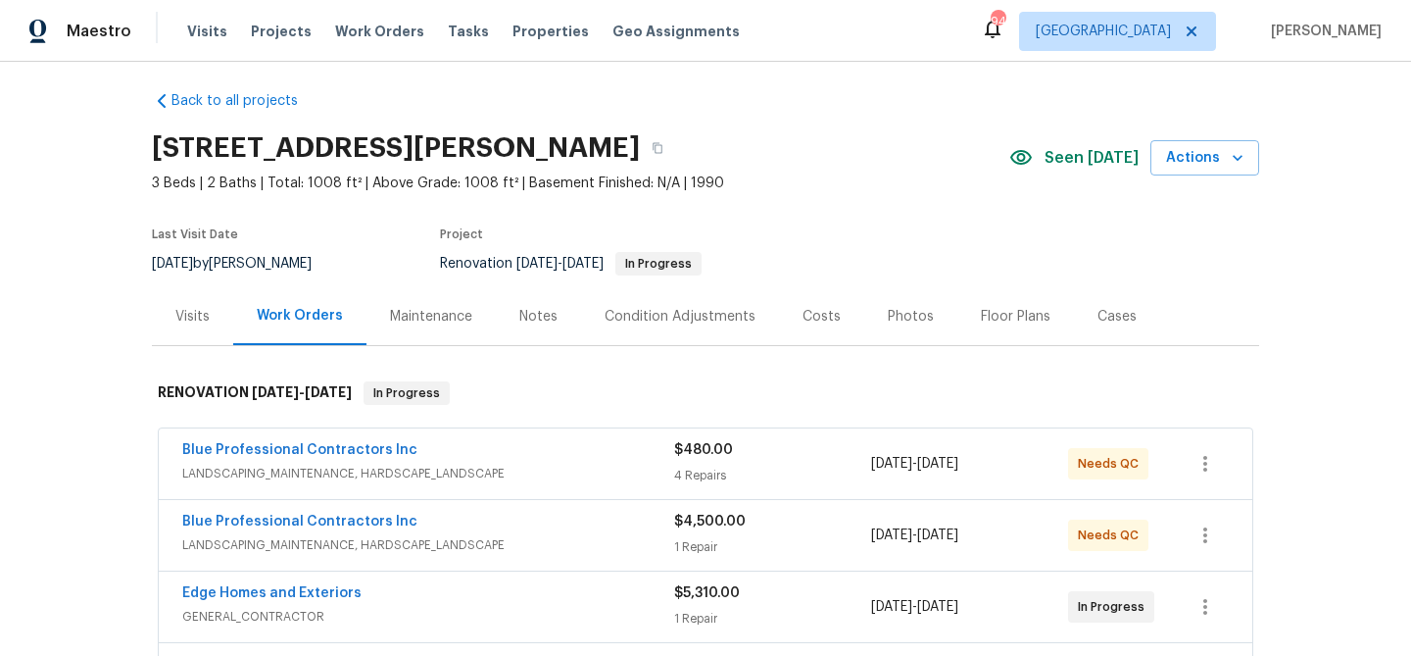
scroll to position [11, 0]
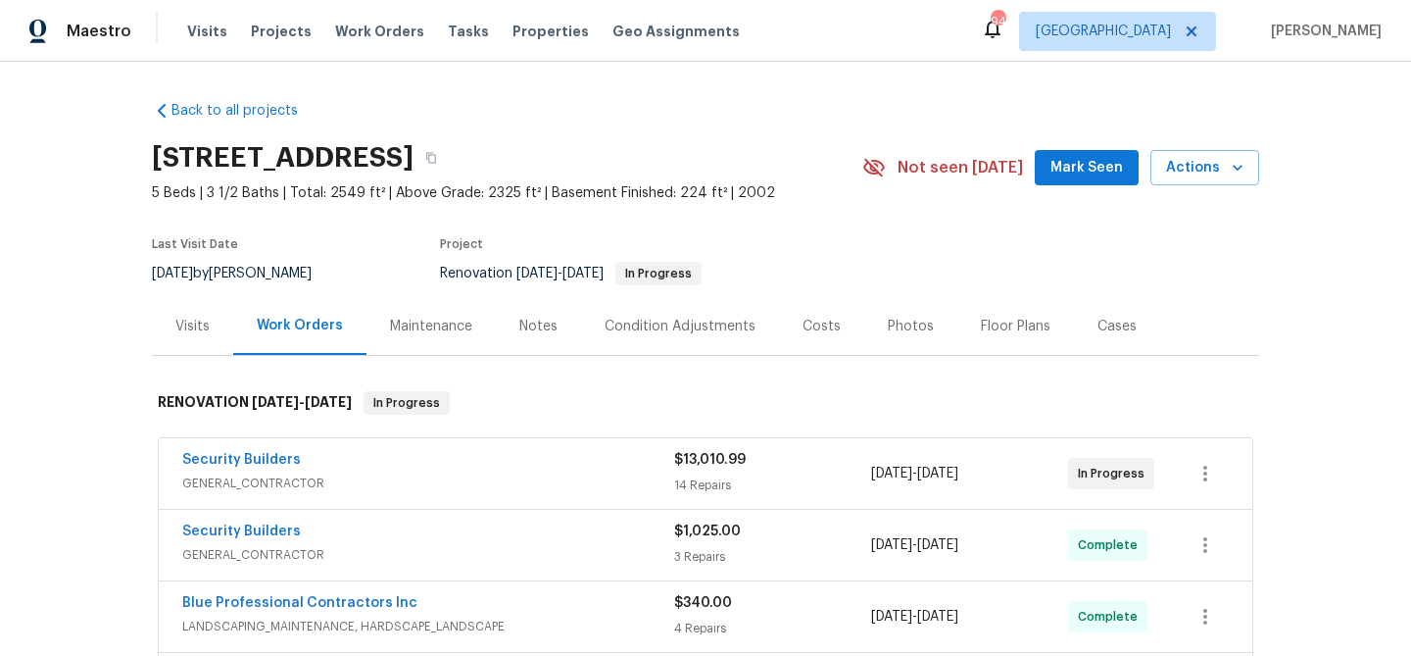
click at [1058, 182] on button "Mark Seen" at bounding box center [1087, 168] width 104 height 36
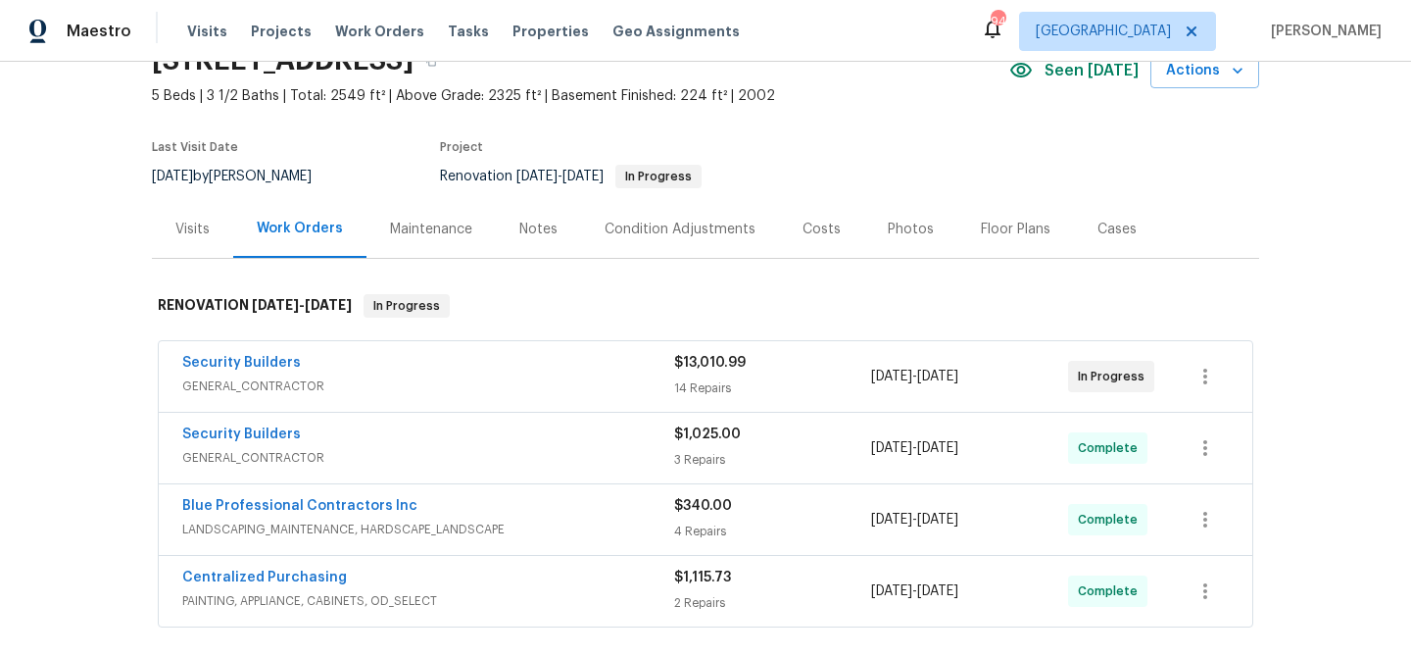
scroll to position [91, 0]
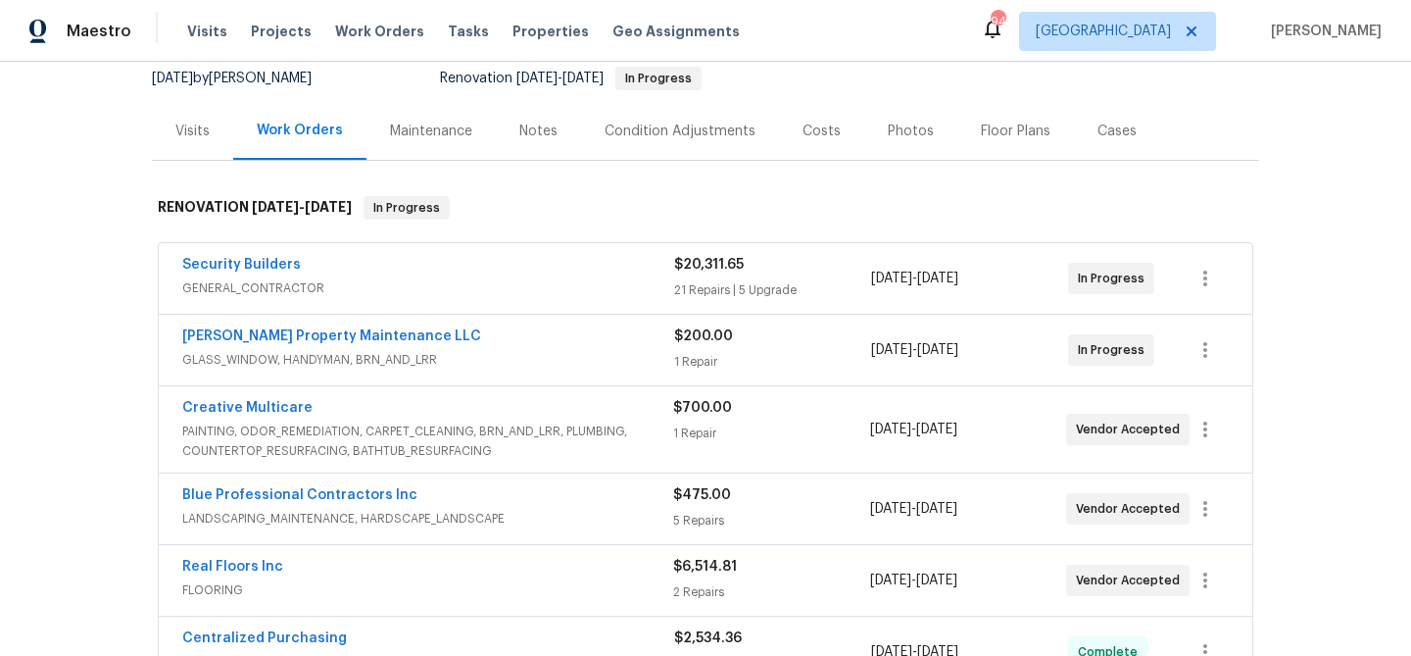
scroll to position [223, 0]
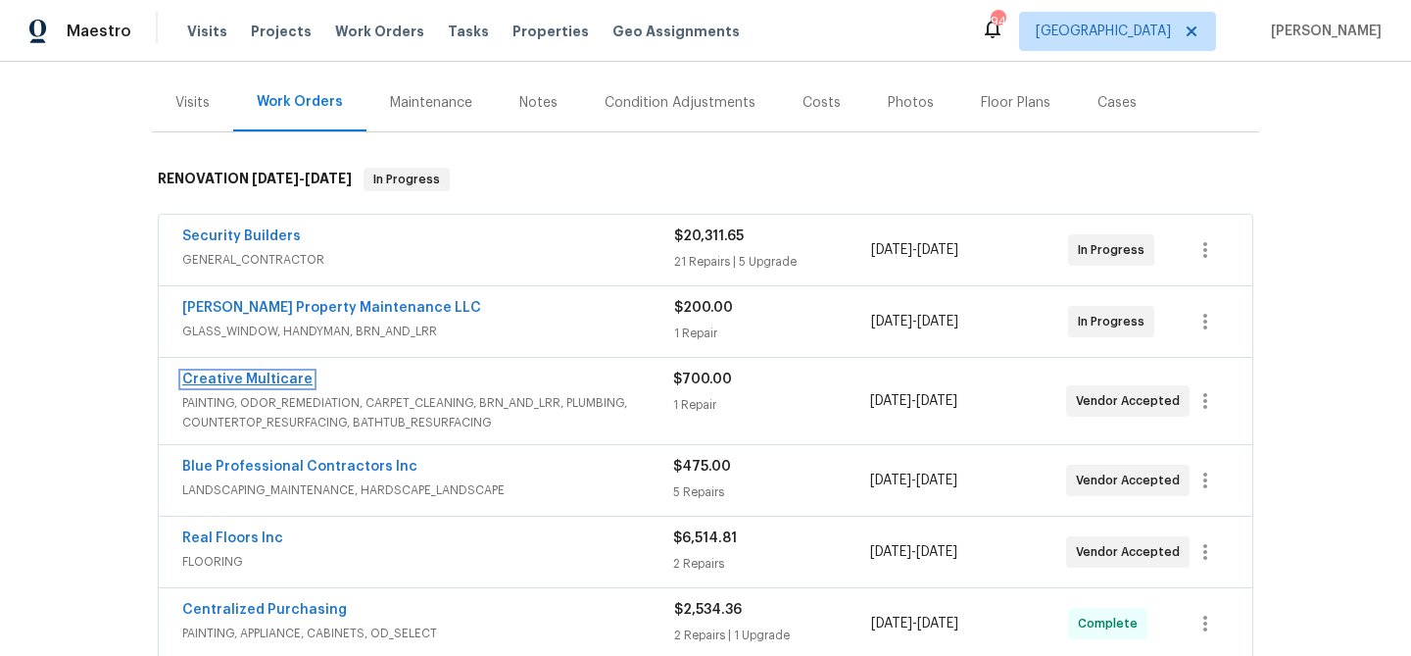
click at [284, 376] on link "Creative Multicare" at bounding box center [247, 379] width 130 height 14
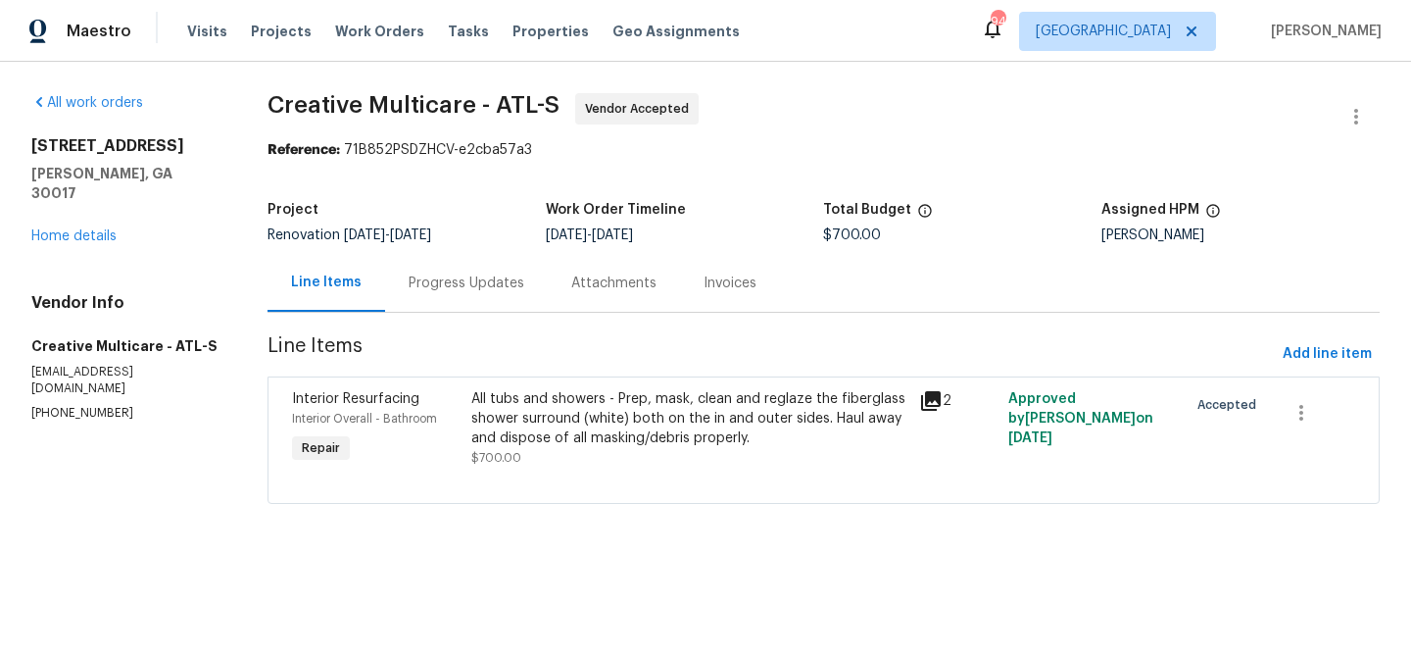
click at [463, 285] on div "Progress Updates" at bounding box center [467, 283] width 116 height 20
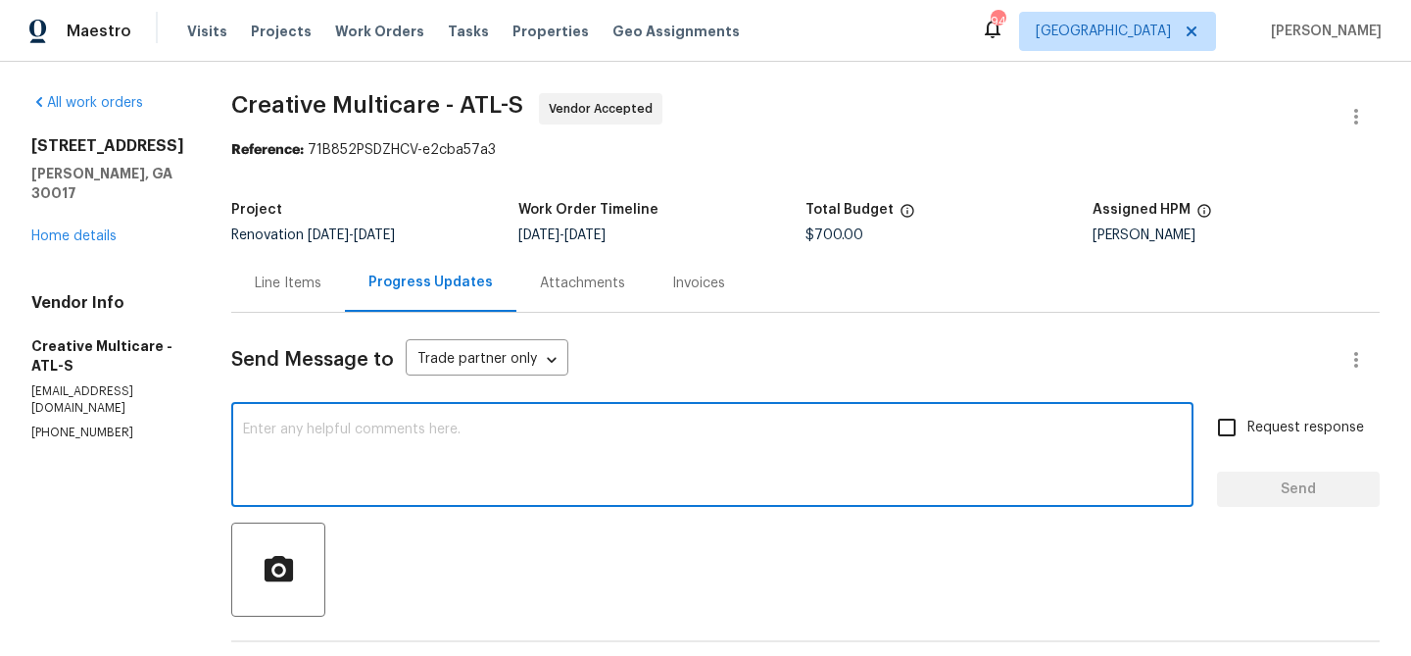
click at [513, 431] on textarea at bounding box center [712, 456] width 939 height 69
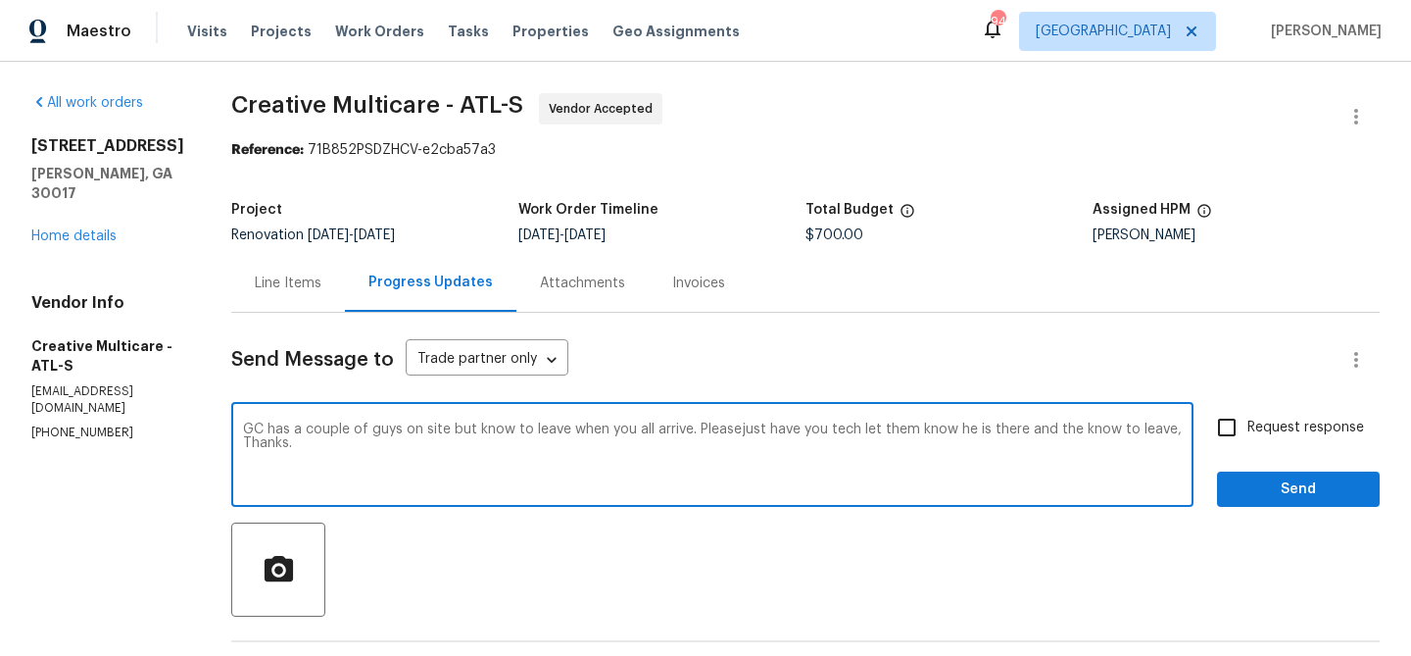
drag, startPoint x: 788, startPoint y: 423, endPoint x: 902, endPoint y: 441, distance: 115.0
click at [790, 424] on textarea "GC has a couple of guys on site but know to leave when you all arrive. Pleaseju…" at bounding box center [712, 456] width 939 height 69
drag, startPoint x: 873, startPoint y: 432, endPoint x: 986, endPoint y: 439, distance: 112.9
click at [873, 432] on textarea "GC has a couple of guys on site but know to leave when you all arrive. Please j…" at bounding box center [712, 456] width 939 height 69
click at [1144, 428] on textarea "GC has a couple of guys on site but know to leave when you all arrive. Please j…" at bounding box center [712, 456] width 939 height 69
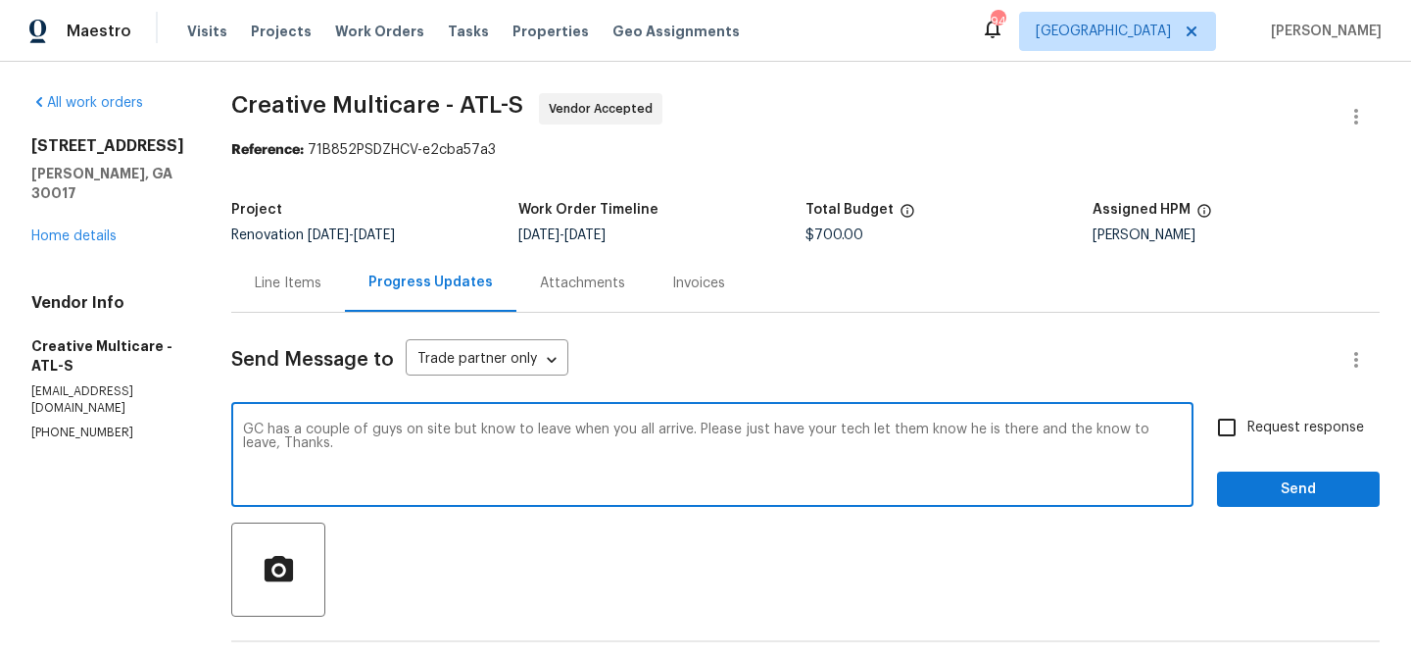
click at [1144, 428] on textarea "GC has a couple of guys on site but know to leave when you all arrive. Please j…" at bounding box center [712, 456] width 939 height 69
drag, startPoint x: 1142, startPoint y: 427, endPoint x: 361, endPoint y: 423, distance: 781.1
click at [328, 444] on textarea "GC has a couple of guys on site but know to leave when you all arrive. Please j…" at bounding box center [712, 456] width 939 height 69
type textarea "GC has a couple of guys on site but know to leave when you all arrive. Please j…"
click at [1283, 487] on span "Send" at bounding box center [1298, 489] width 131 height 25
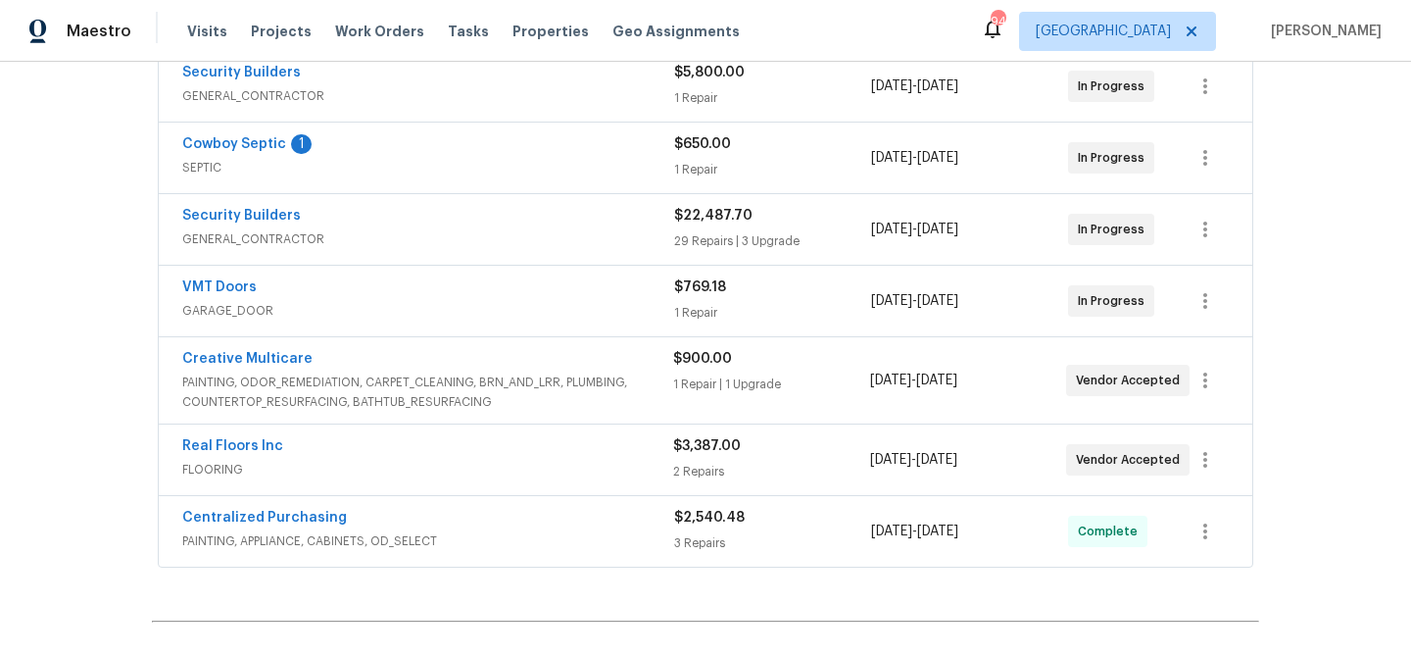
scroll to position [601, 0]
click at [214, 289] on link "VMT Doors" at bounding box center [219, 288] width 74 height 14
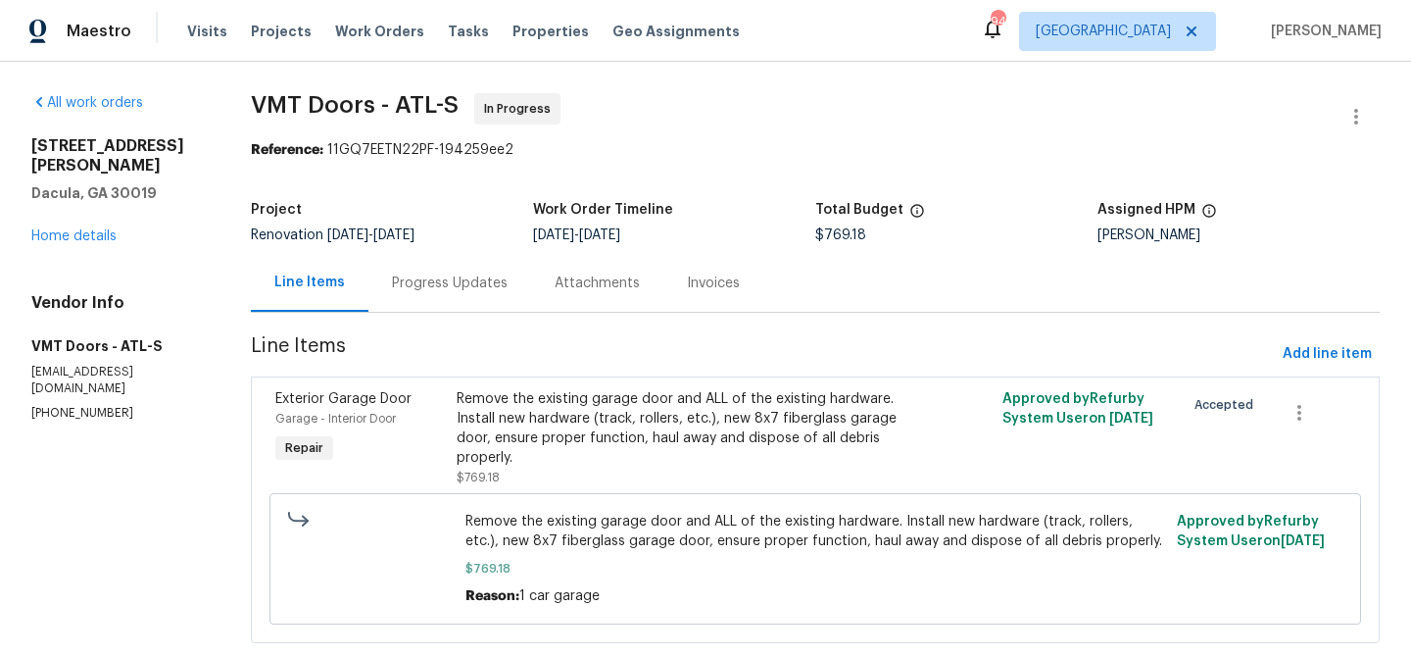
click at [443, 289] on div "Progress Updates" at bounding box center [450, 283] width 116 height 20
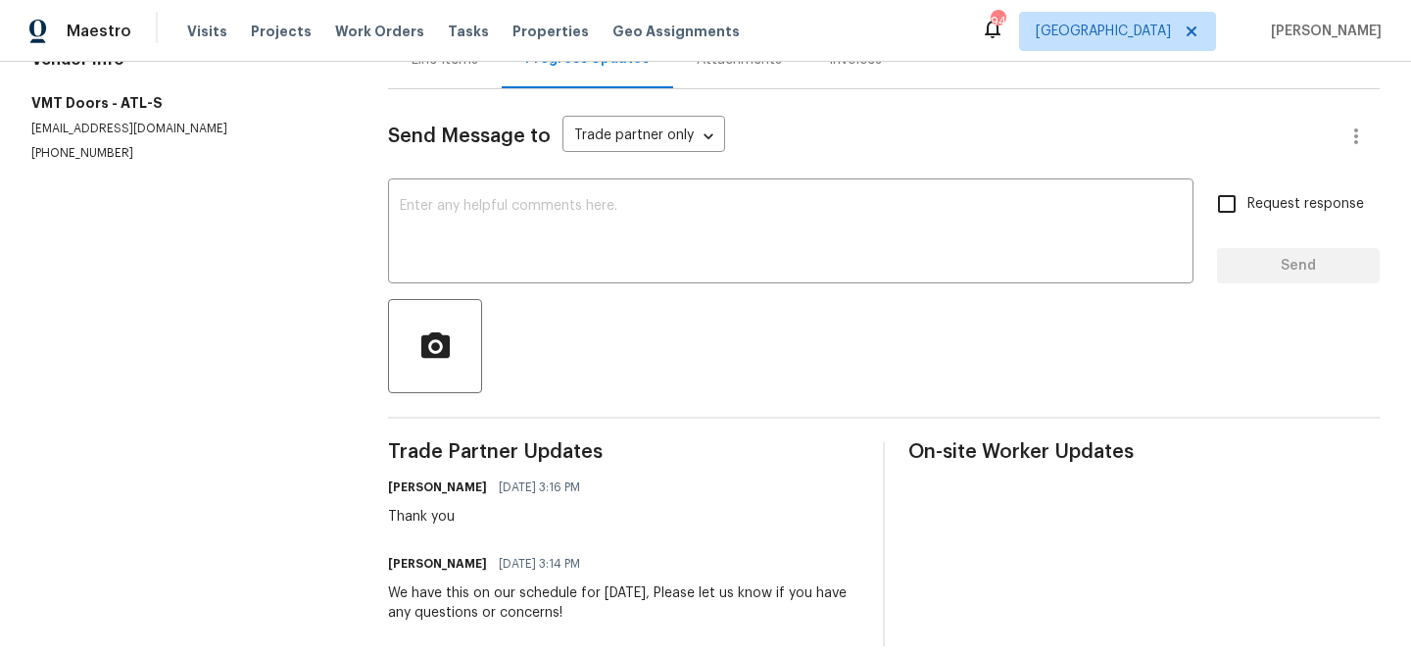
scroll to position [245, 0]
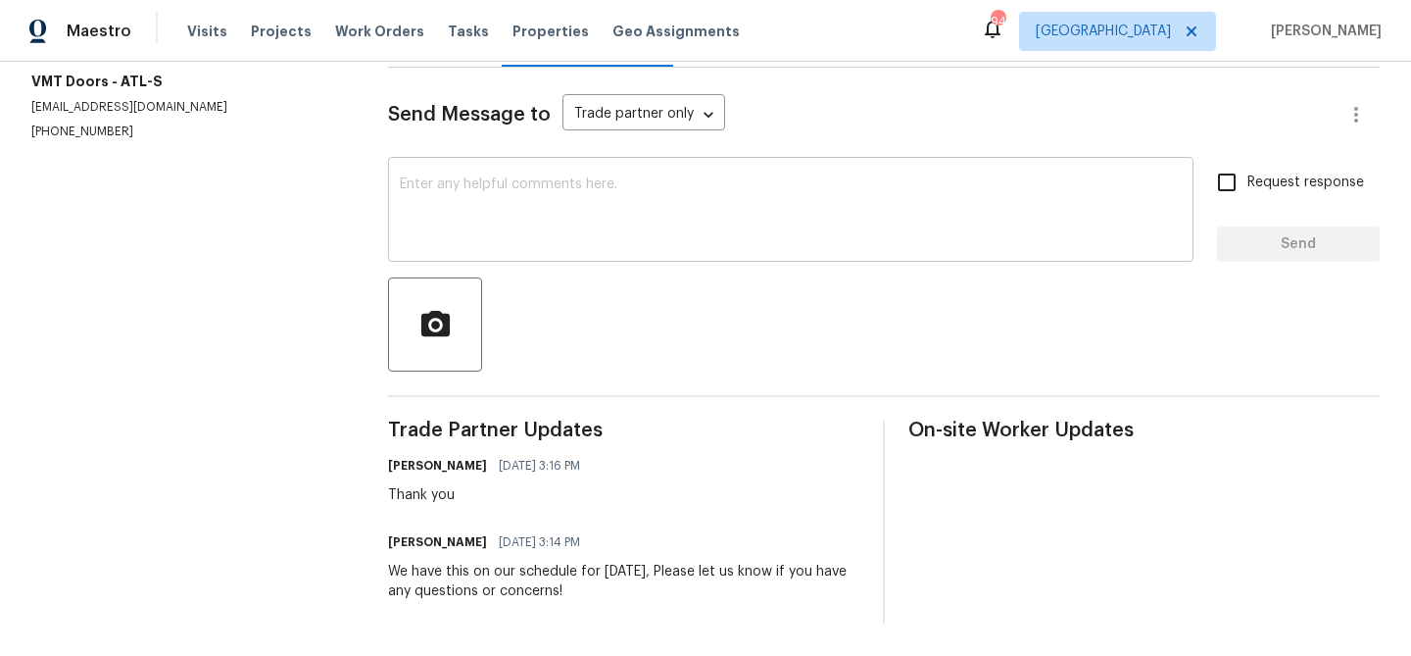
click at [476, 182] on textarea at bounding box center [791, 211] width 782 height 69
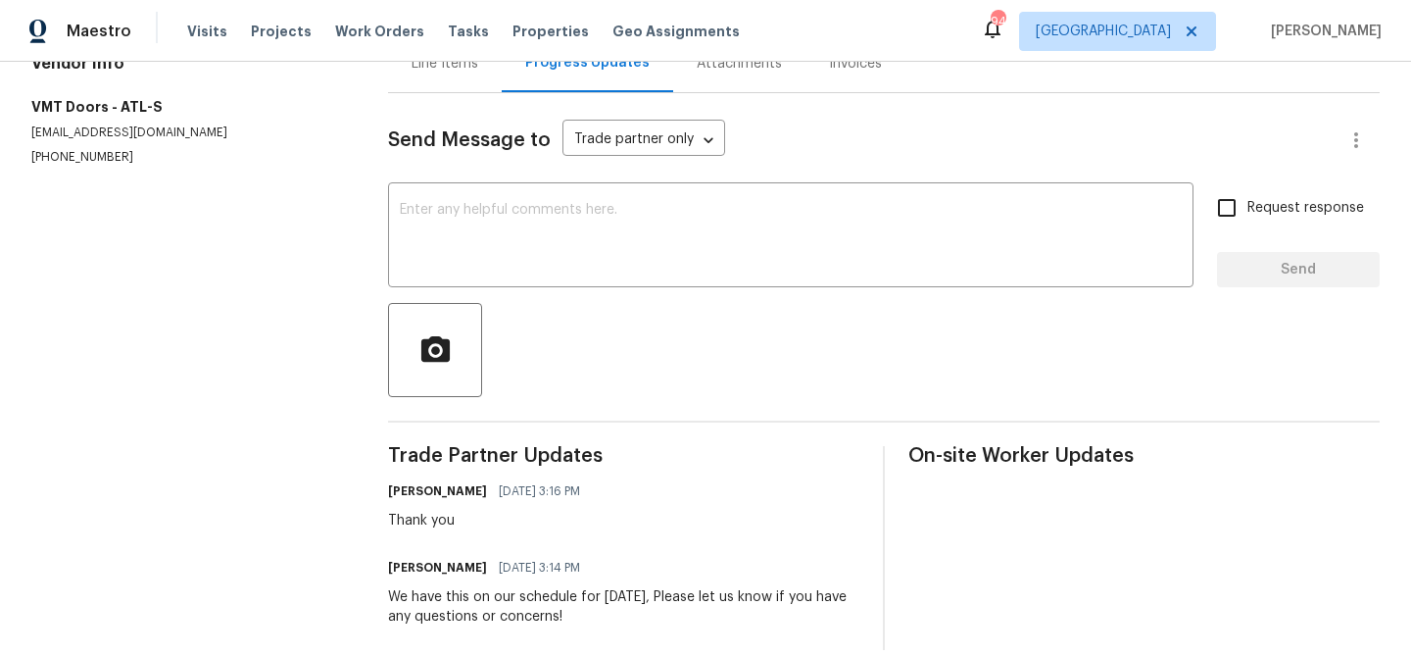
scroll to position [245, 0]
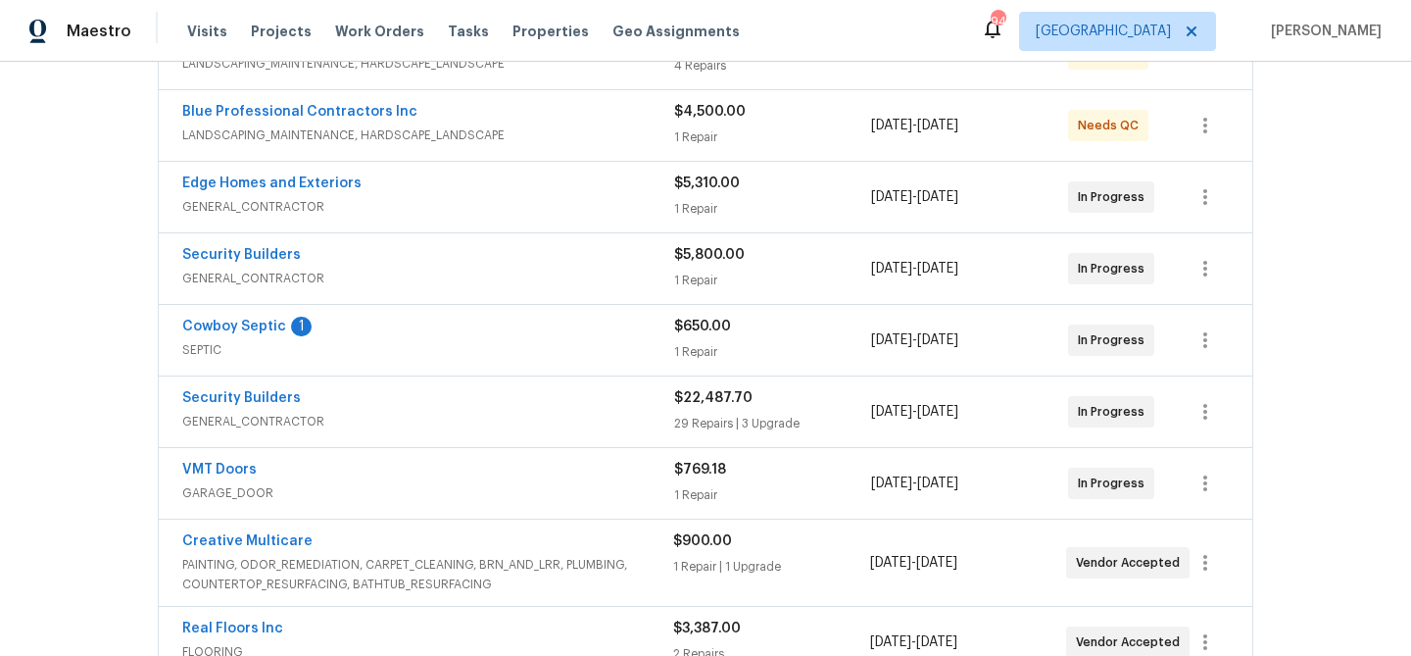
scroll to position [489, 0]
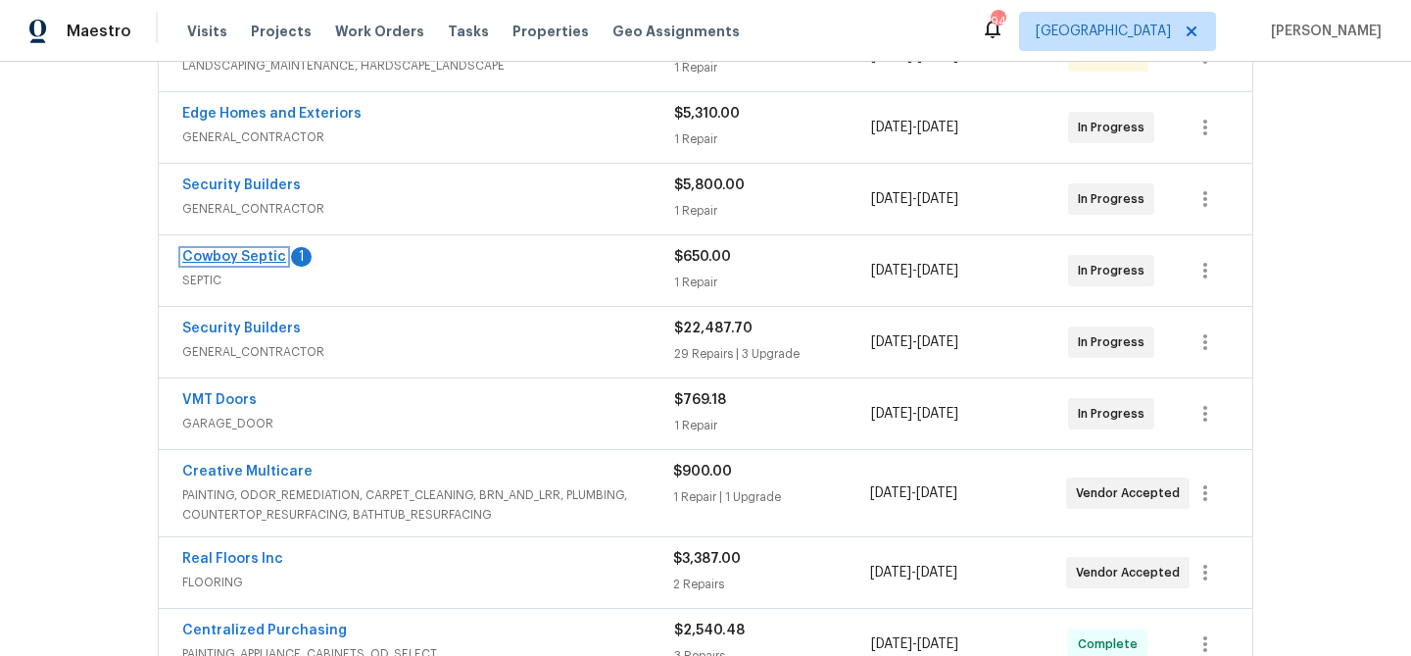
click at [223, 262] on link "Cowboy Septic" at bounding box center [234, 257] width 104 height 14
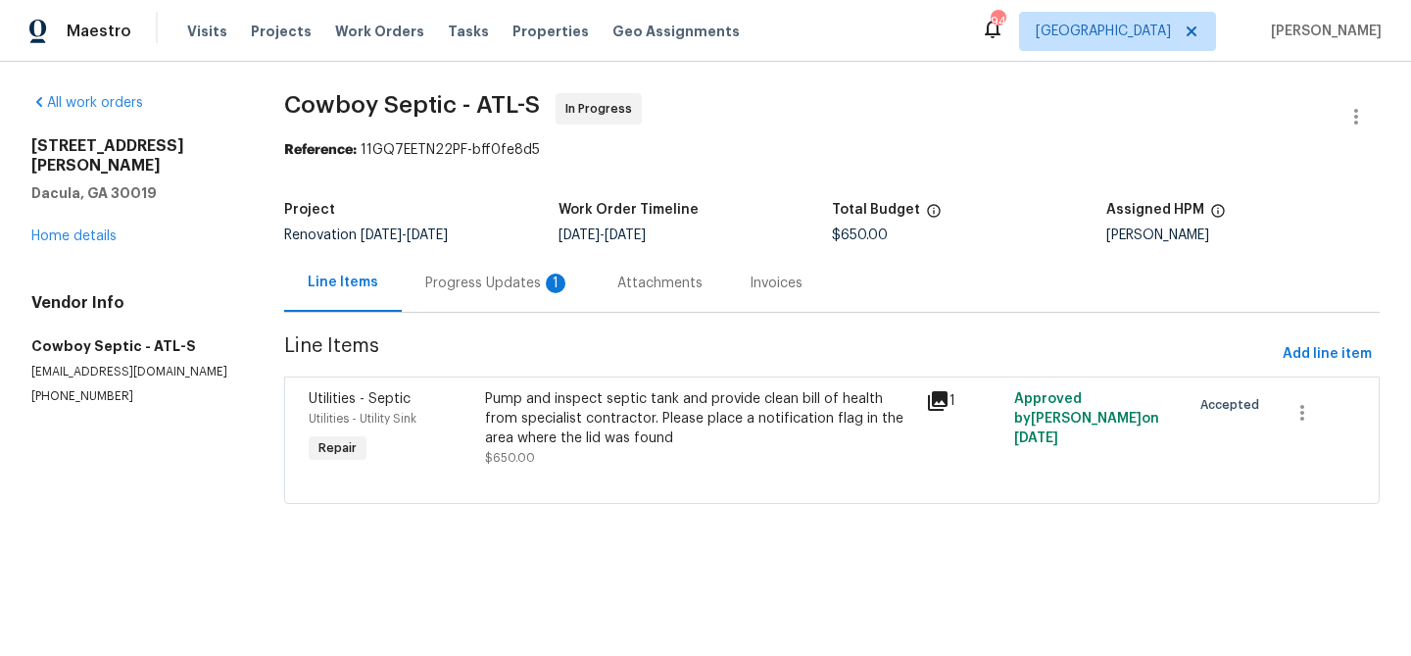
click at [488, 288] on div "Progress Updates 1" at bounding box center [497, 283] width 145 height 20
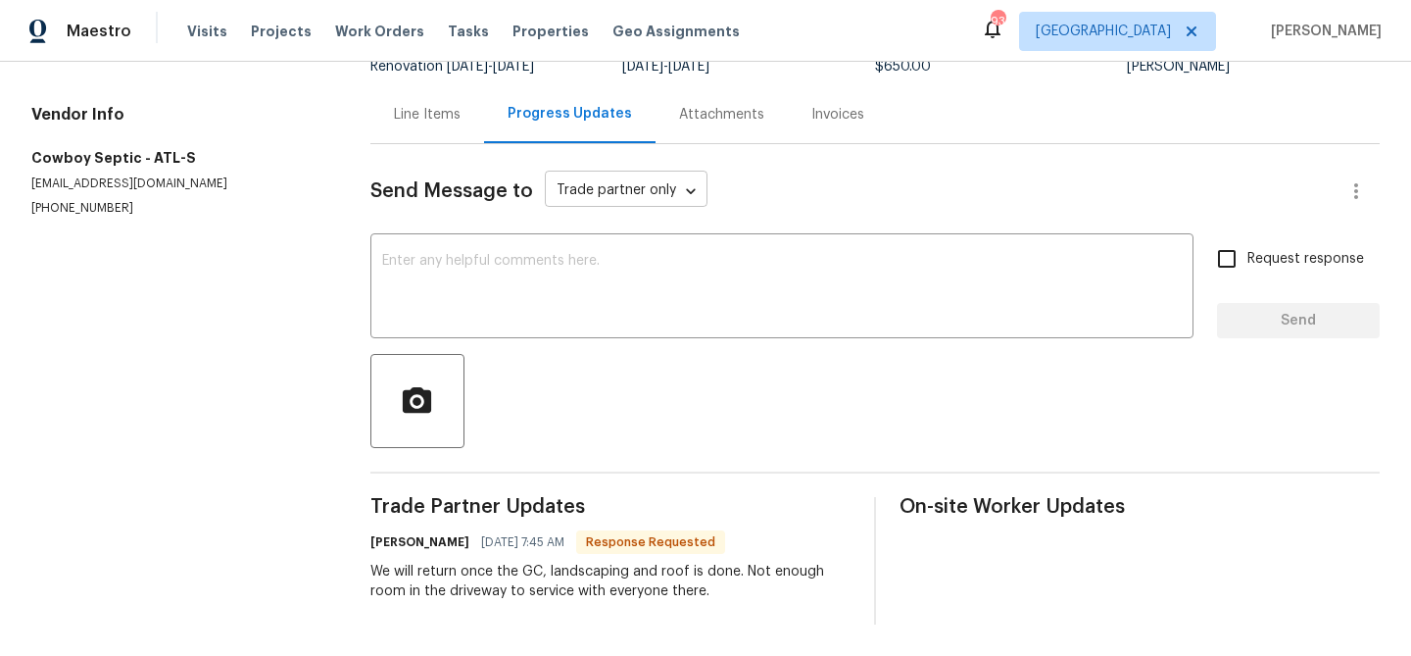
scroll to position [168, 0]
click at [482, 221] on div "Send Message to Trade partner only Trade partner only ​ x ​ Request response Se…" at bounding box center [874, 385] width 1009 height 480
click at [482, 283] on textarea at bounding box center [782, 289] width 800 height 69
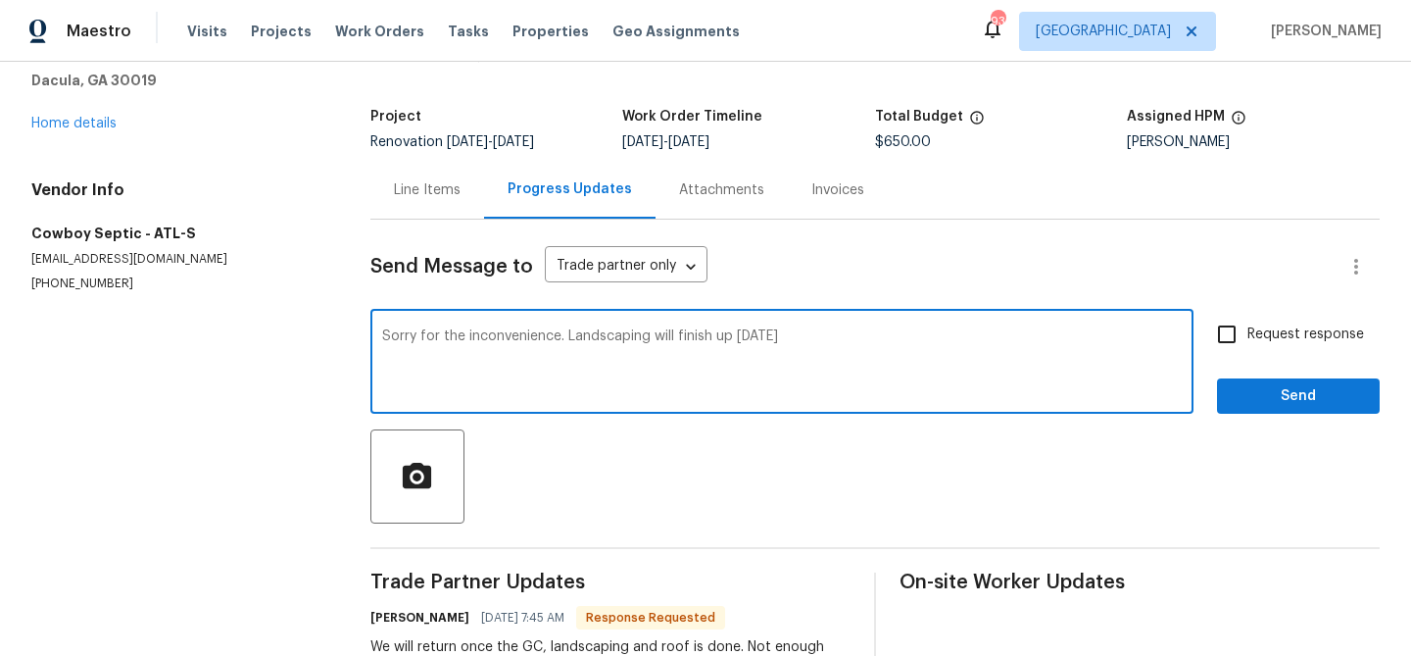
scroll to position [107, 0]
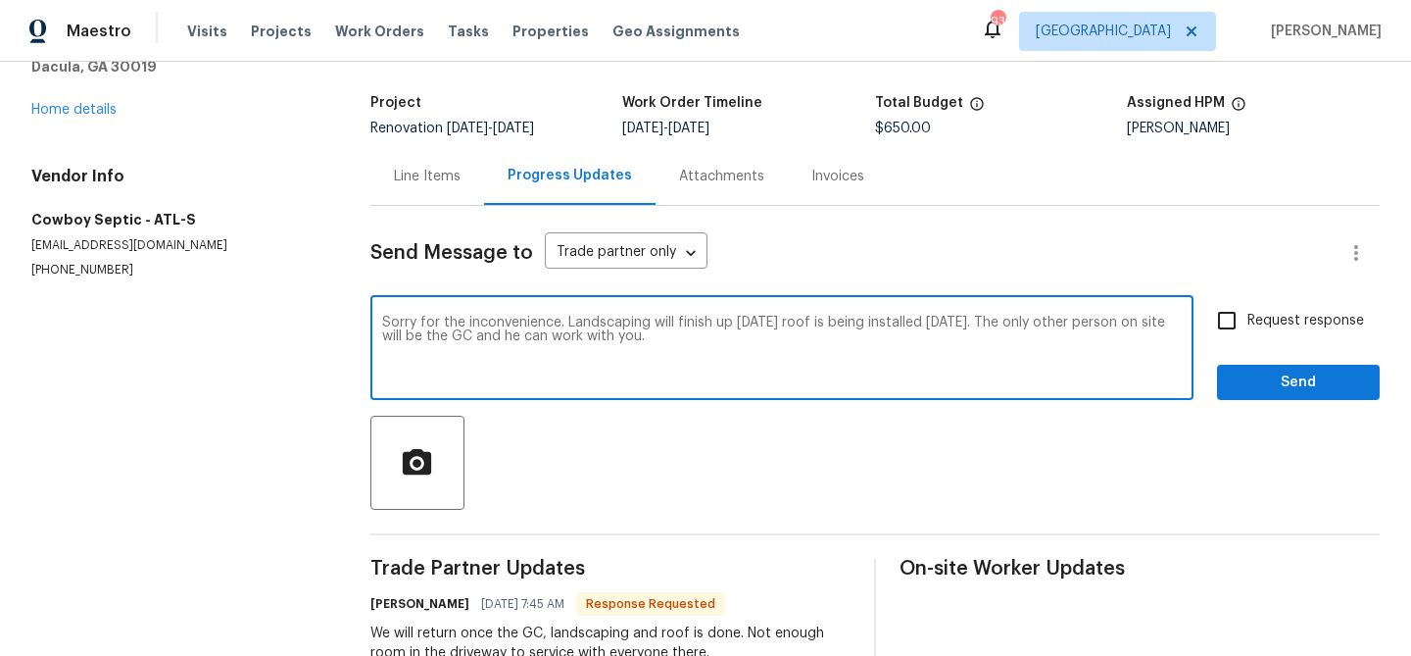
type textarea "Sorry for the inconvenience. Landscaping will finish up today roof is being ins…"
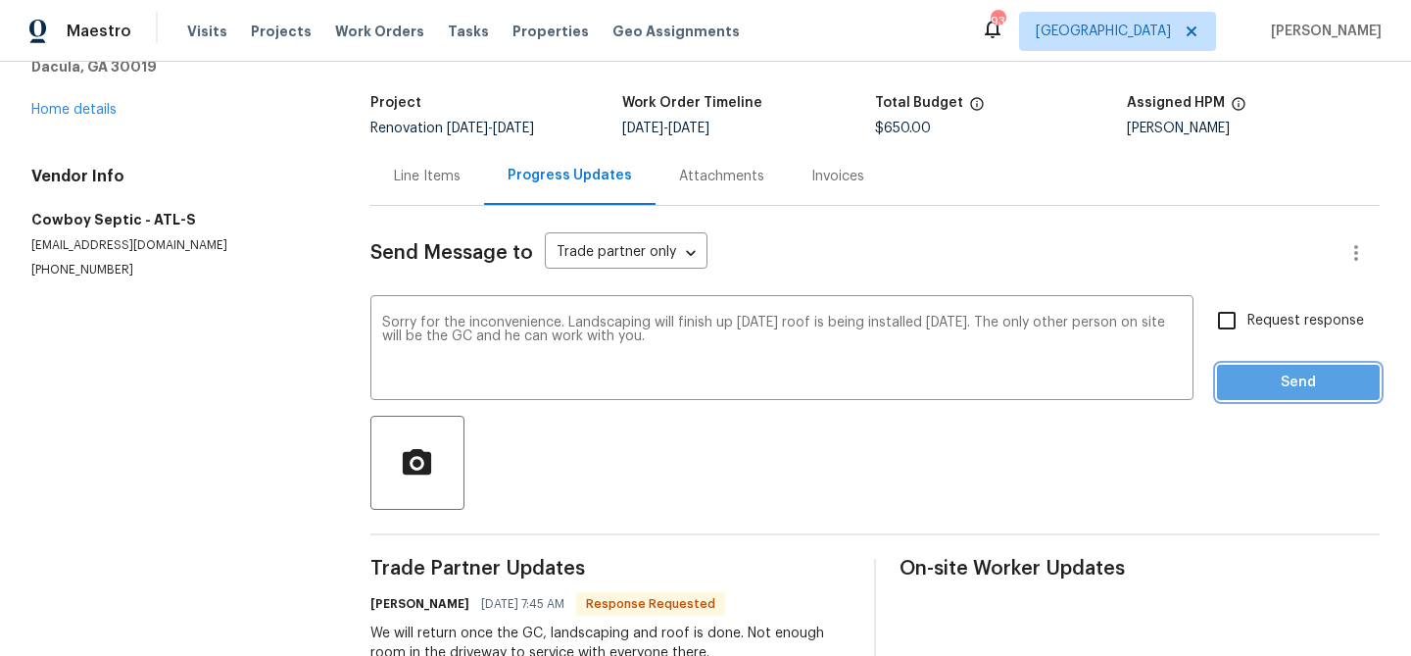
click at [1306, 382] on span "Send" at bounding box center [1298, 382] width 131 height 25
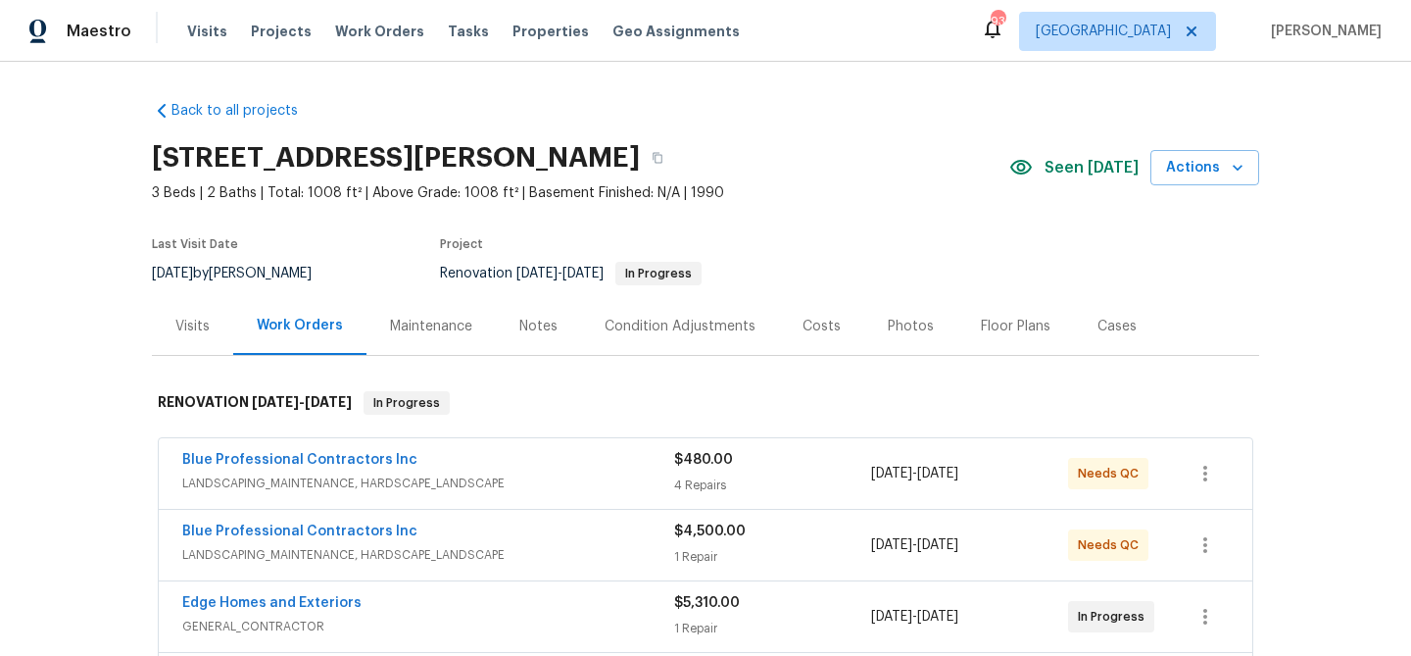
click at [519, 325] on div "Notes" at bounding box center [538, 327] width 38 height 20
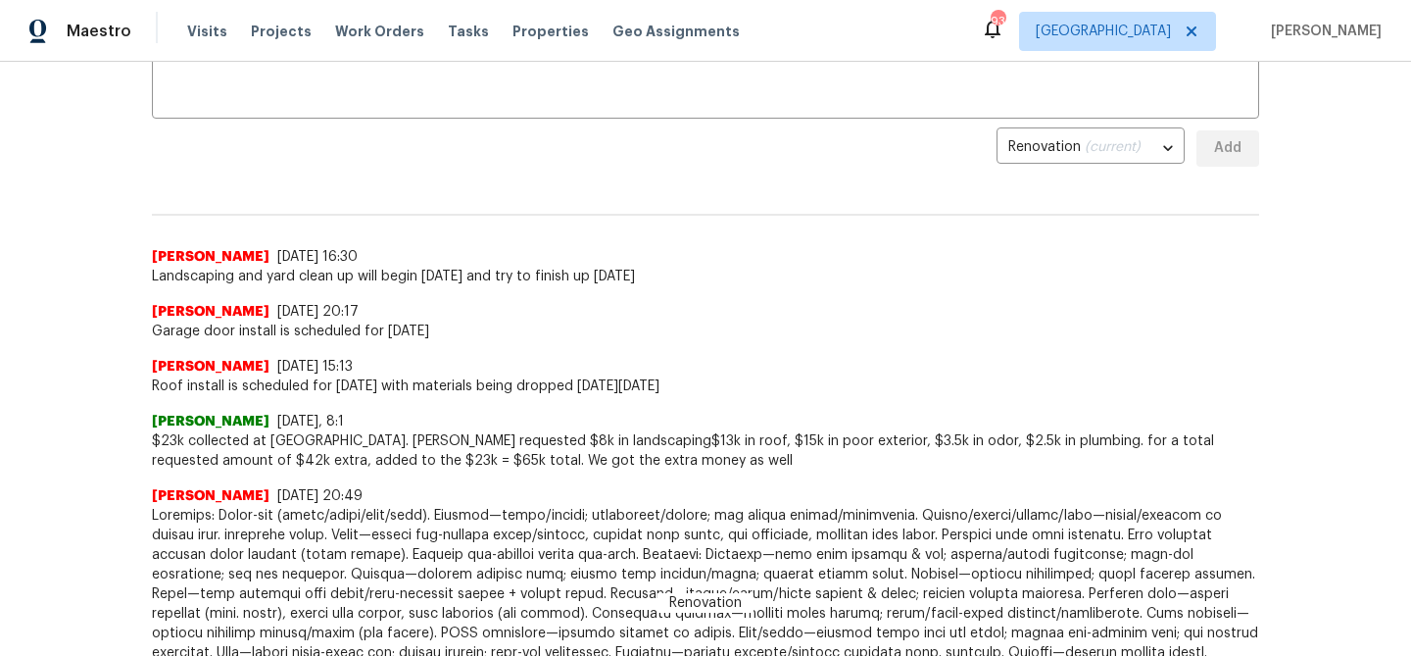
scroll to position [389, 0]
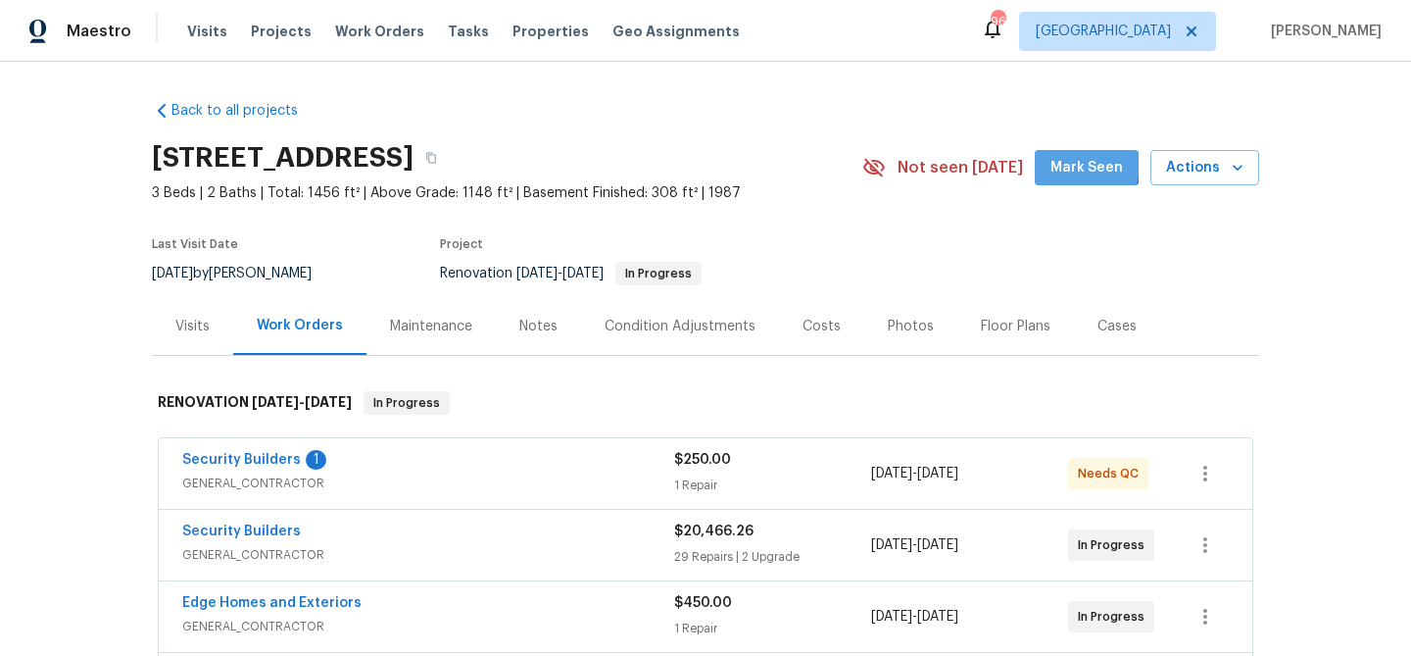
click at [1052, 162] on button "Mark Seen" at bounding box center [1087, 168] width 104 height 36
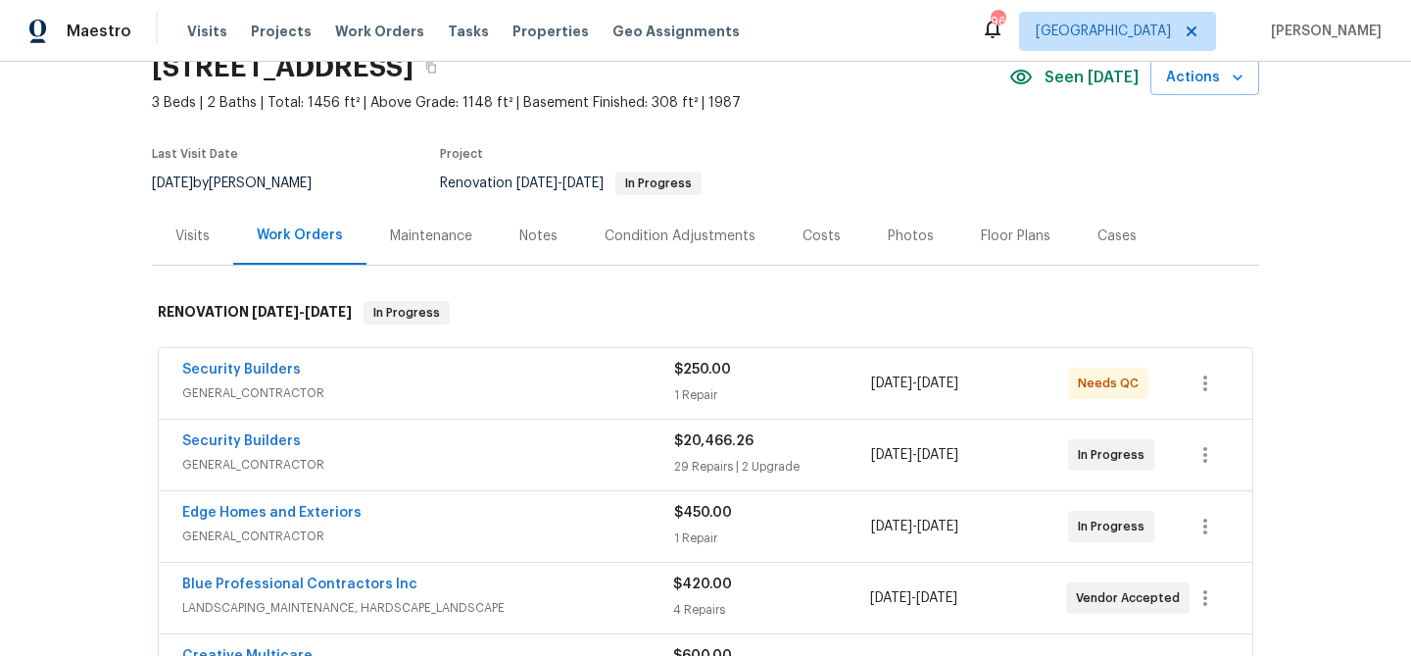
scroll to position [123, 0]
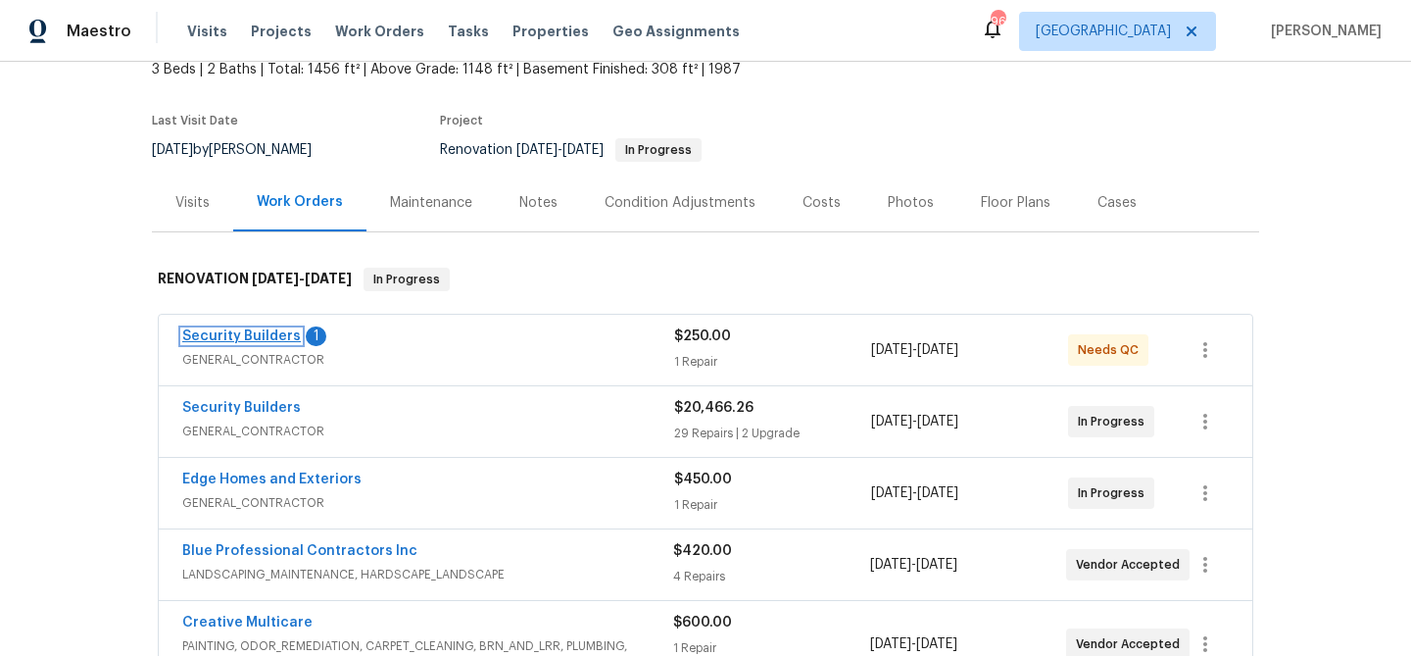
click at [267, 335] on link "Security Builders" at bounding box center [241, 336] width 119 height 14
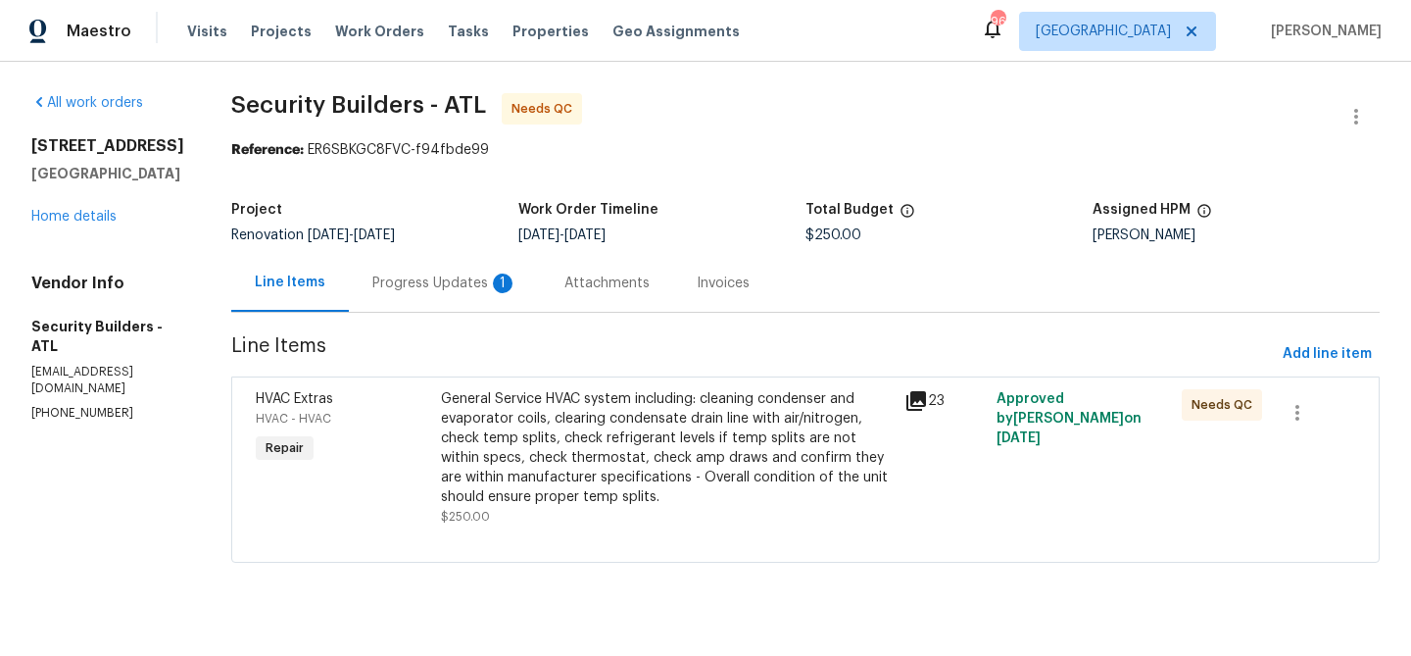
click at [474, 279] on div "Progress Updates 1" at bounding box center [444, 283] width 145 height 20
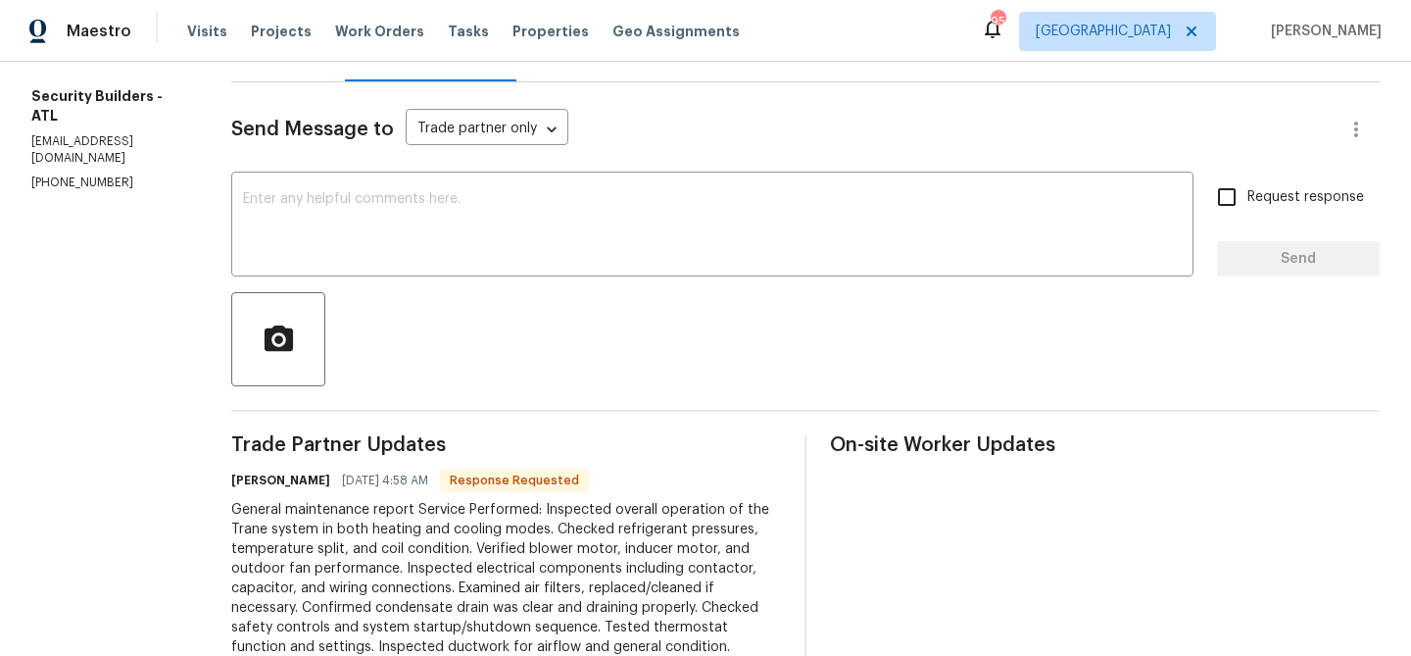
scroll to position [229, 0]
click at [514, 245] on textarea at bounding box center [712, 227] width 939 height 69
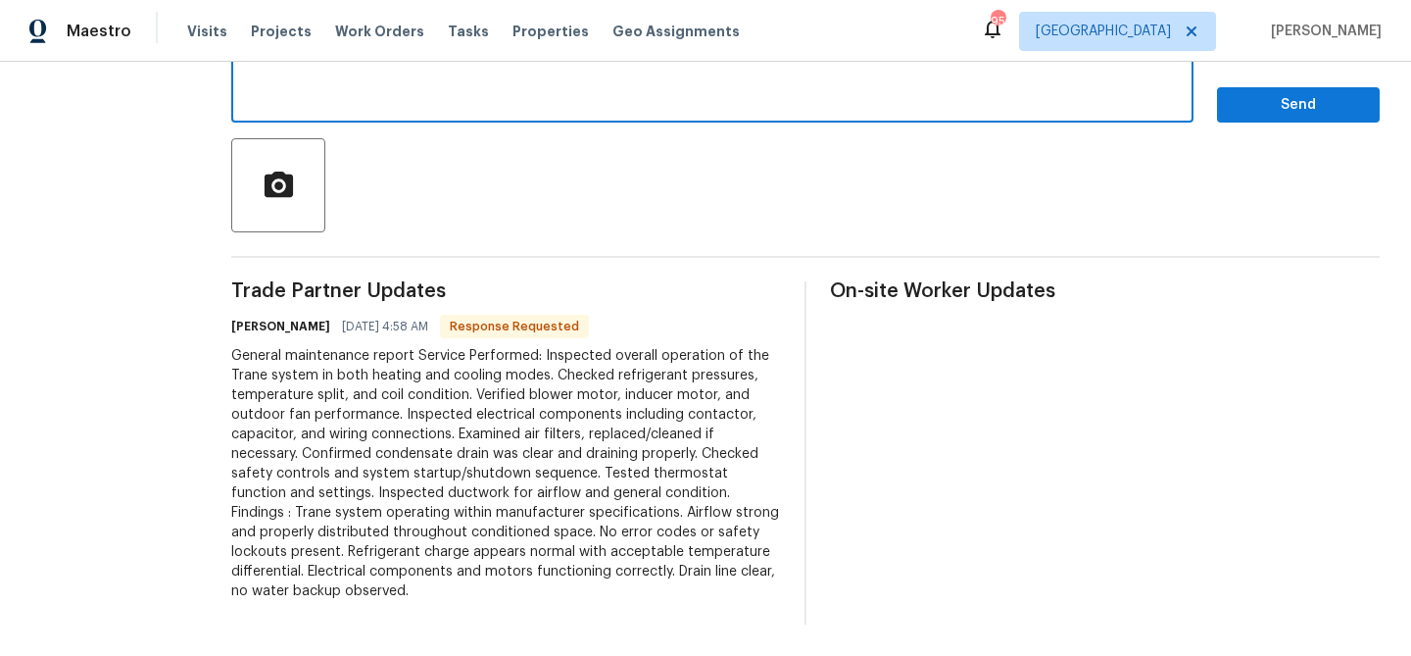
scroll to position [0, 0]
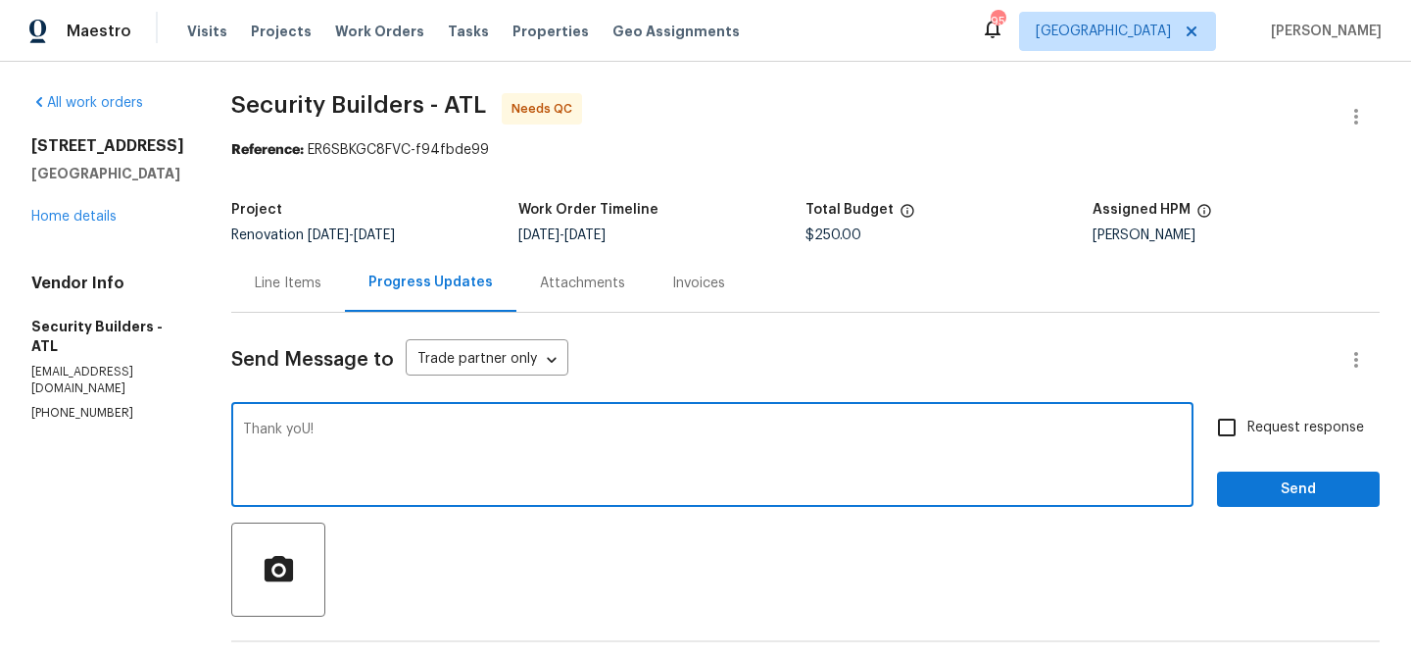
type textarea "Thank yoU!"
click at [1273, 482] on span "Send" at bounding box center [1298, 489] width 131 height 25
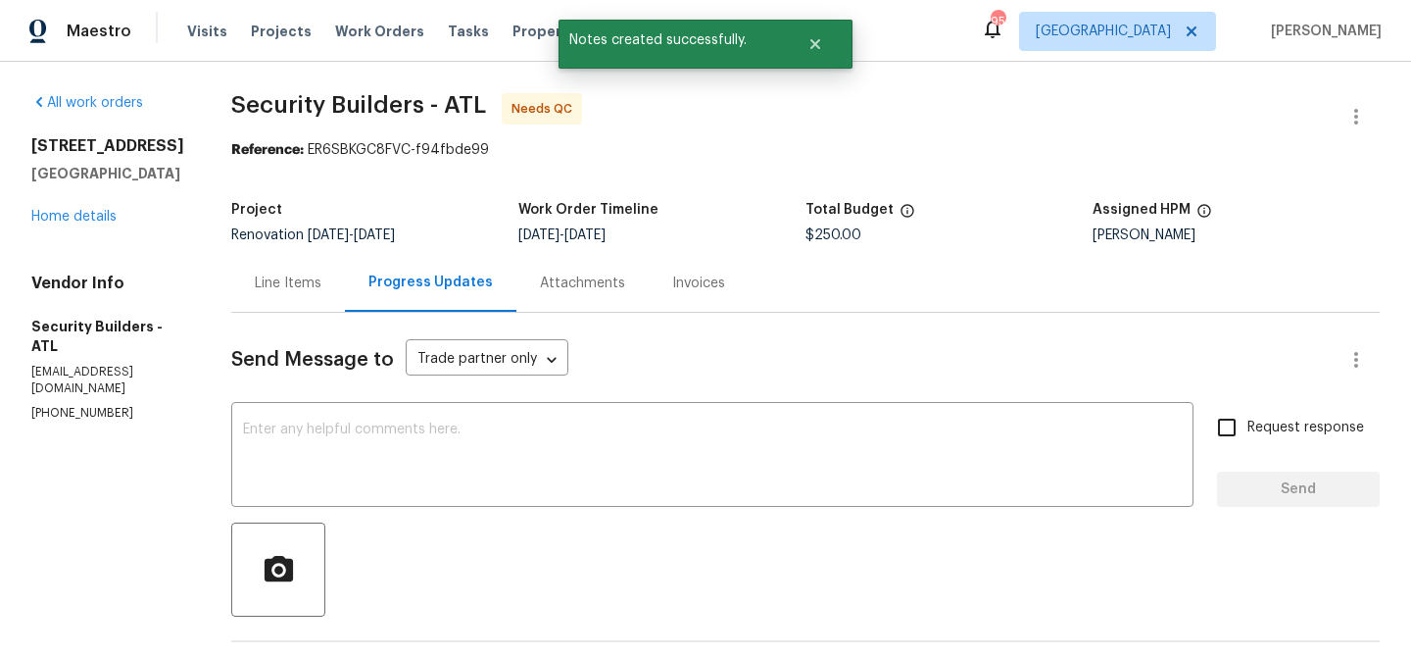
click at [309, 275] on div "Line Items" at bounding box center [288, 283] width 67 height 20
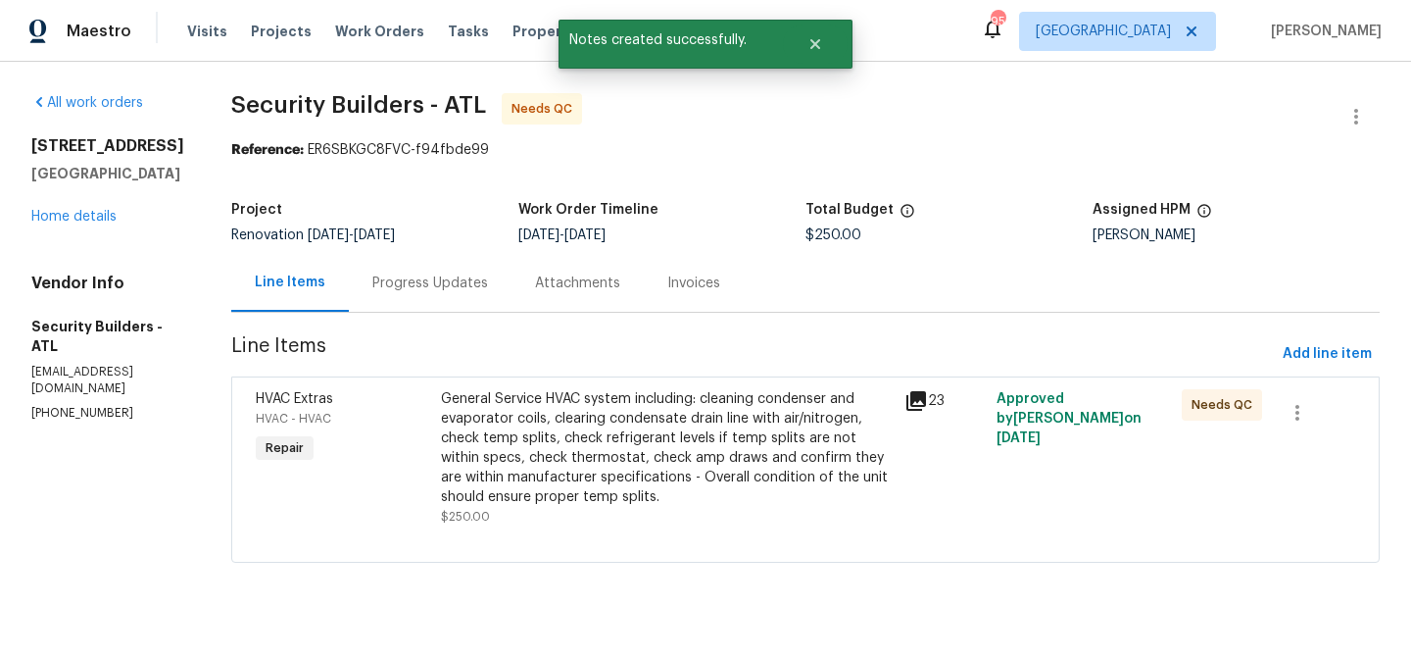
click at [667, 440] on div "General Service HVAC system including: cleaning condenser and evaporator coils,…" at bounding box center [667, 448] width 452 height 118
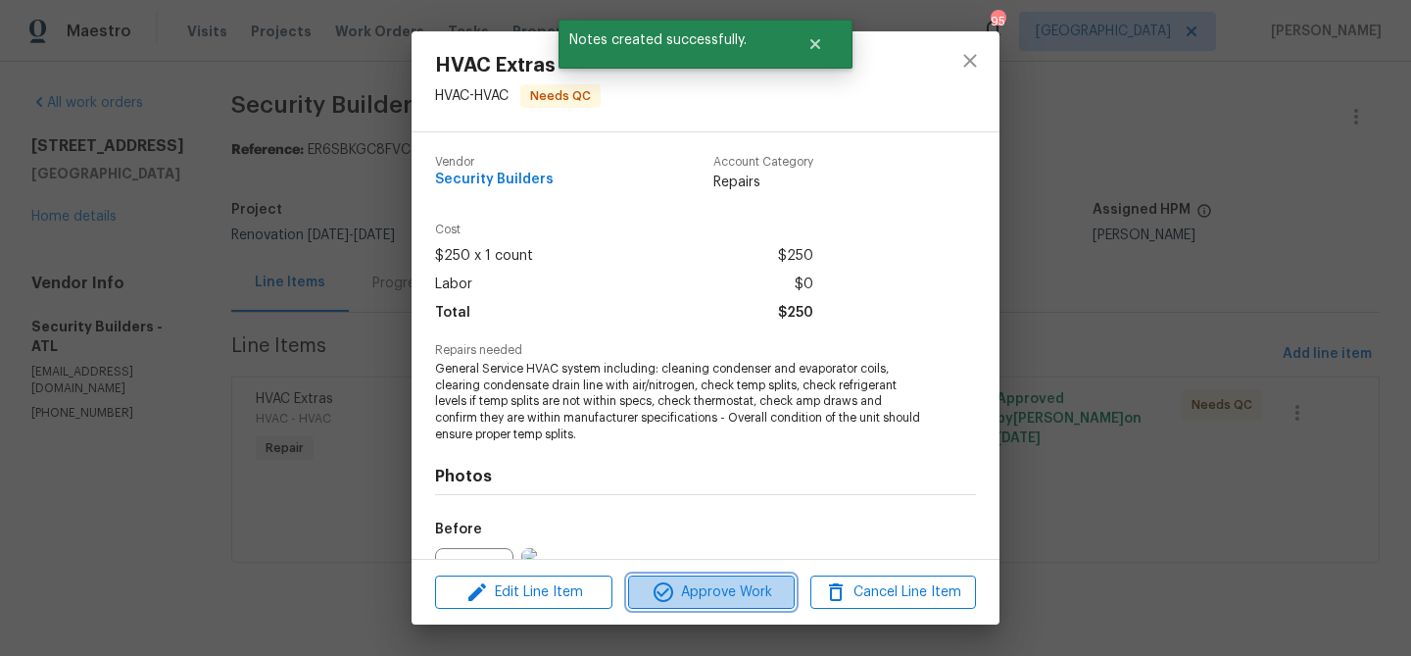
click at [727, 590] on span "Approve Work" at bounding box center [711, 592] width 154 height 25
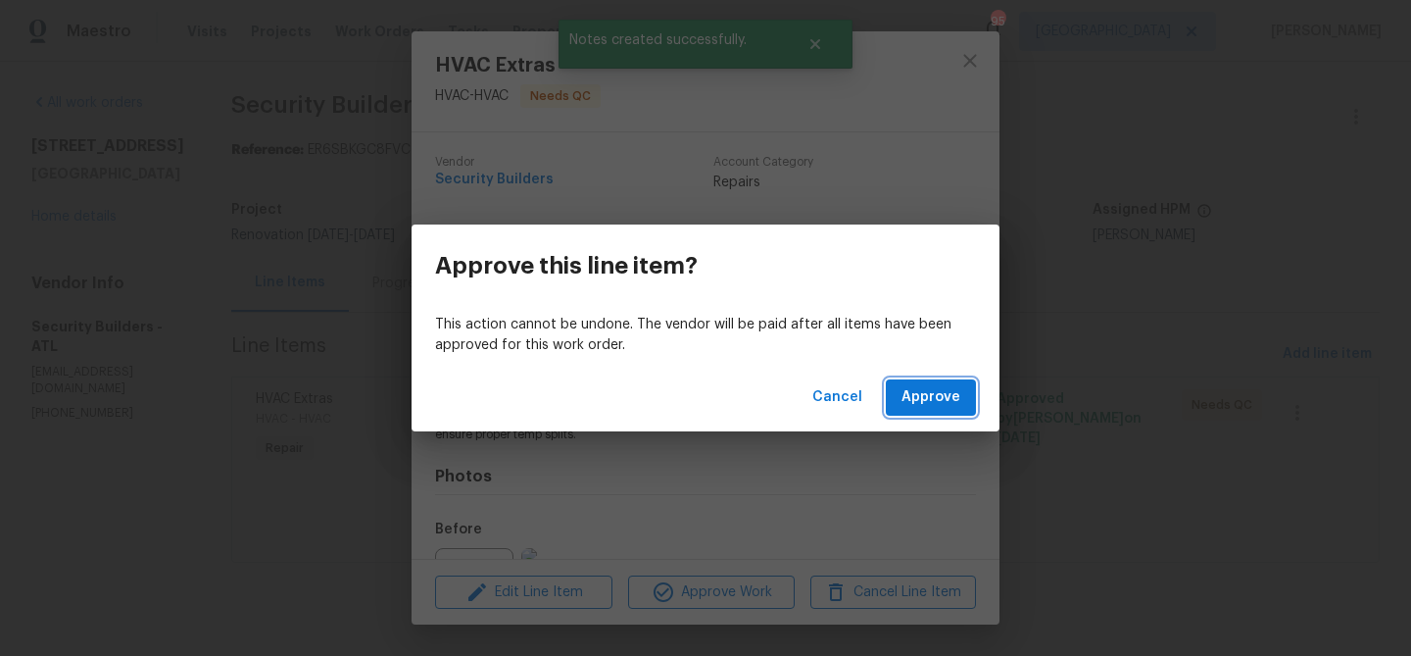
click at [894, 395] on button "Approve" at bounding box center [931, 397] width 90 height 36
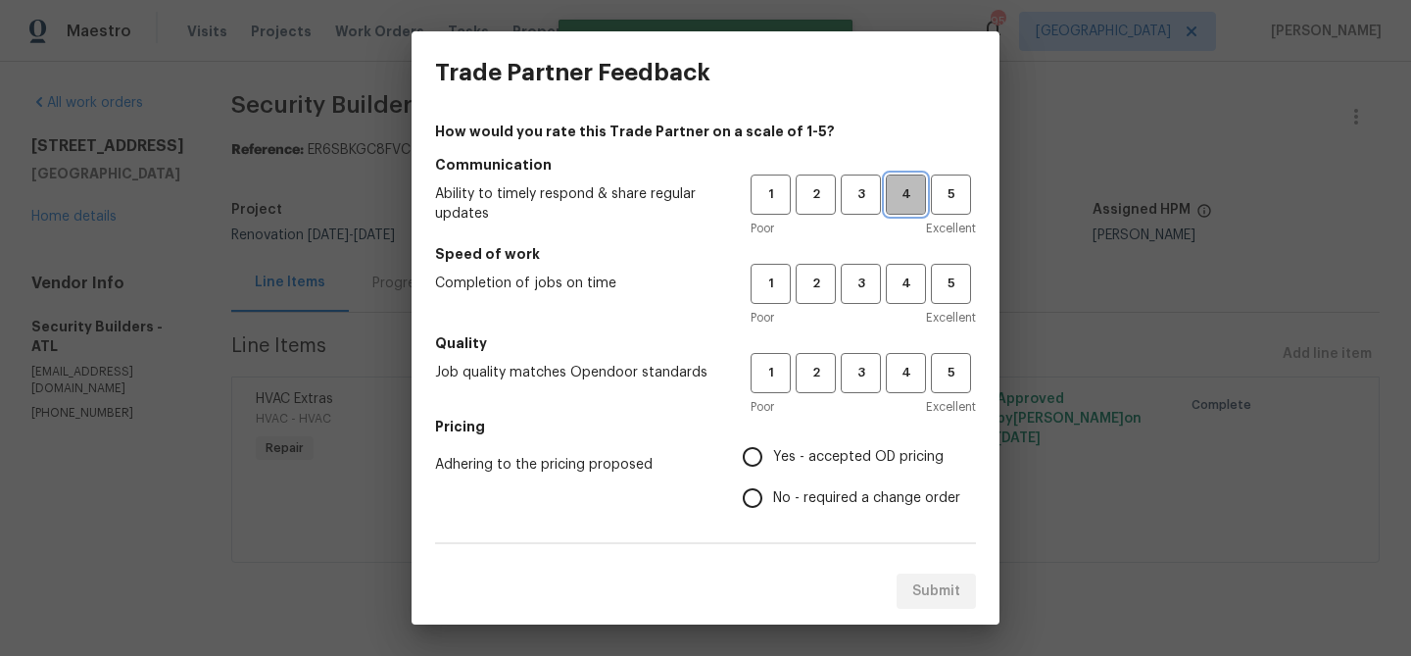
click at [921, 198] on span "4" at bounding box center [906, 194] width 36 height 23
click at [923, 281] on span "4" at bounding box center [906, 283] width 36 height 23
drag, startPoint x: 913, startPoint y: 358, endPoint x: 869, endPoint y: 443, distance: 96.0
click at [907, 371] on button "4" at bounding box center [906, 373] width 40 height 40
click at [868, 445] on label "Yes - accepted OD pricing" at bounding box center [846, 456] width 228 height 41
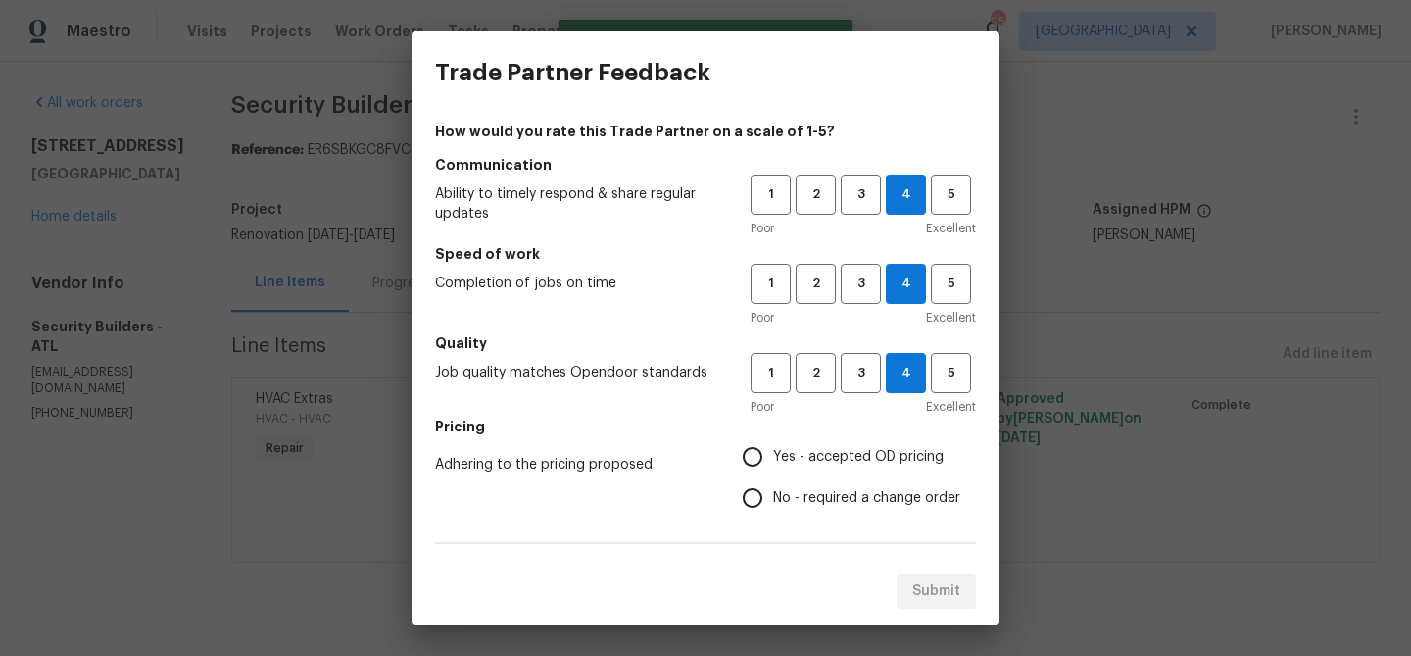
click at [773, 445] on input "Yes - accepted OD pricing" at bounding box center [752, 456] width 41 height 41
radio input "true"
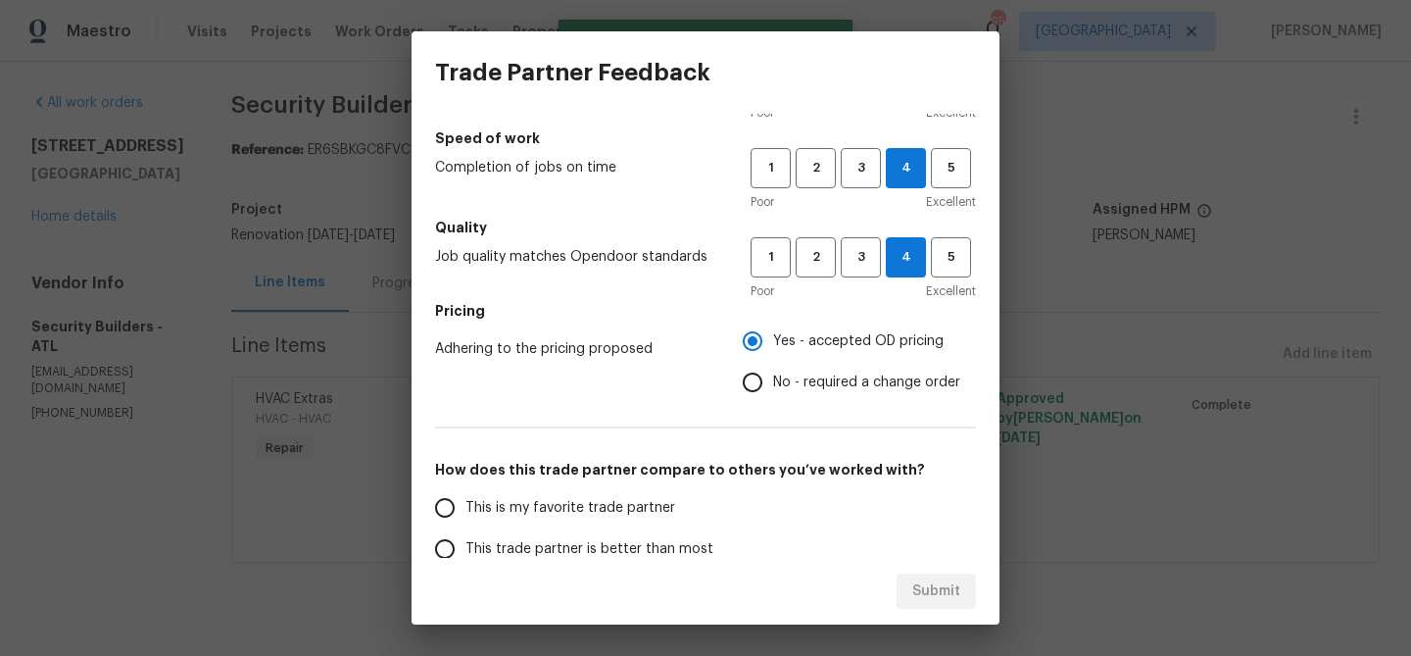
scroll to position [244, 0]
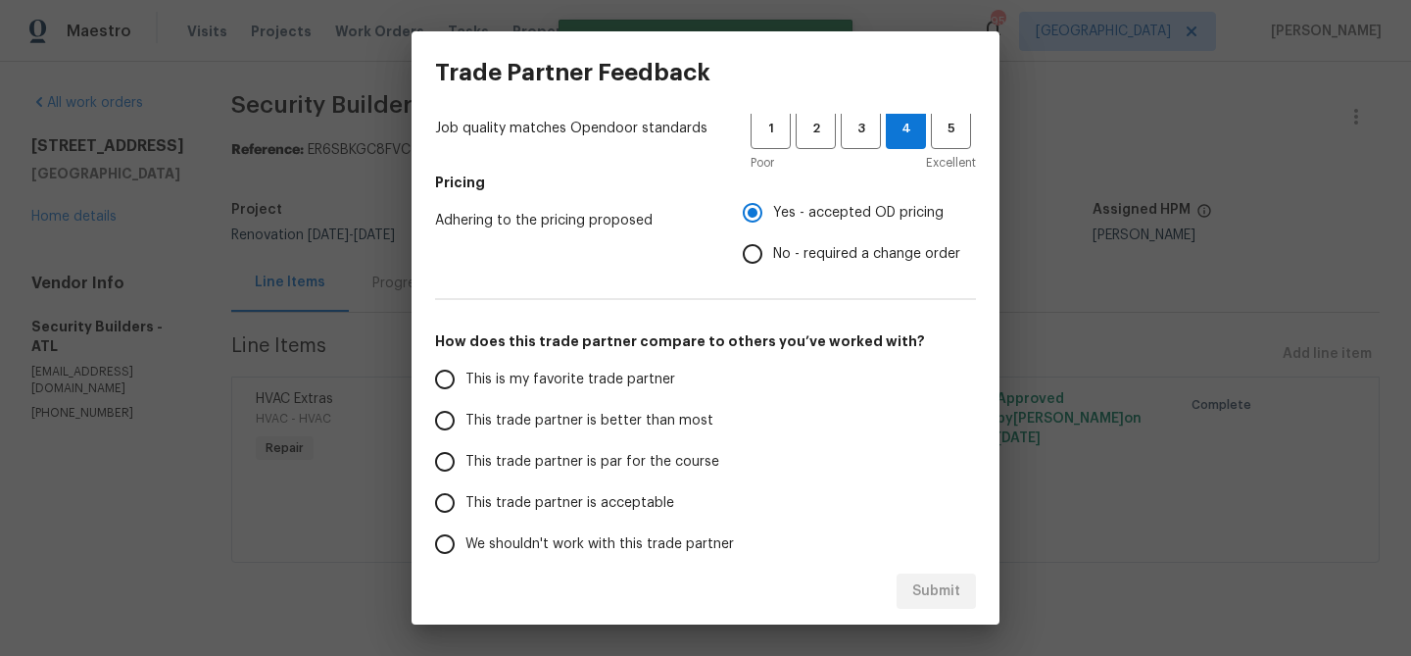
drag, startPoint x: 671, startPoint y: 418, endPoint x: 931, endPoint y: 565, distance: 298.4
click at [678, 421] on span "This trade partner is better than most" at bounding box center [590, 421] width 248 height 21
click at [522, 429] on span "This trade partner is better than most" at bounding box center [590, 421] width 248 height 21
click at [466, 429] on input "This trade partner is better than most" at bounding box center [444, 420] width 41 height 41
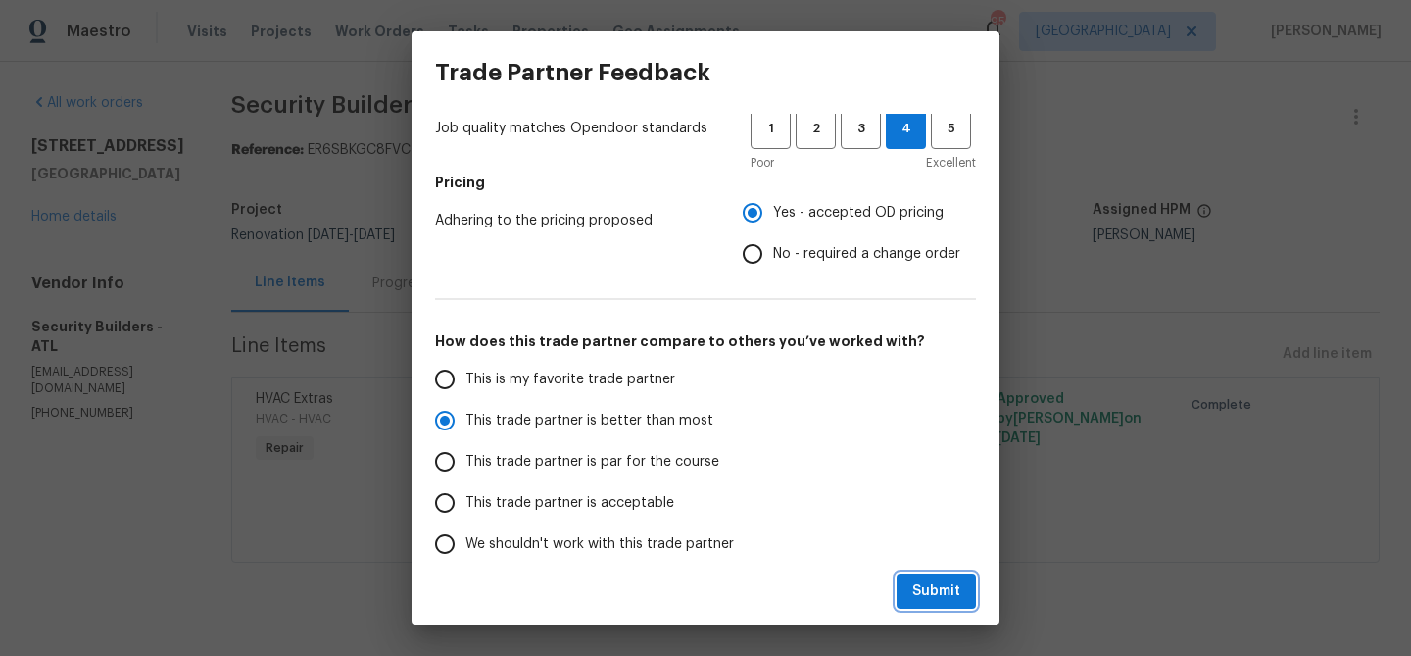
click at [947, 591] on span "Submit" at bounding box center [936, 591] width 48 height 25
radio input "true"
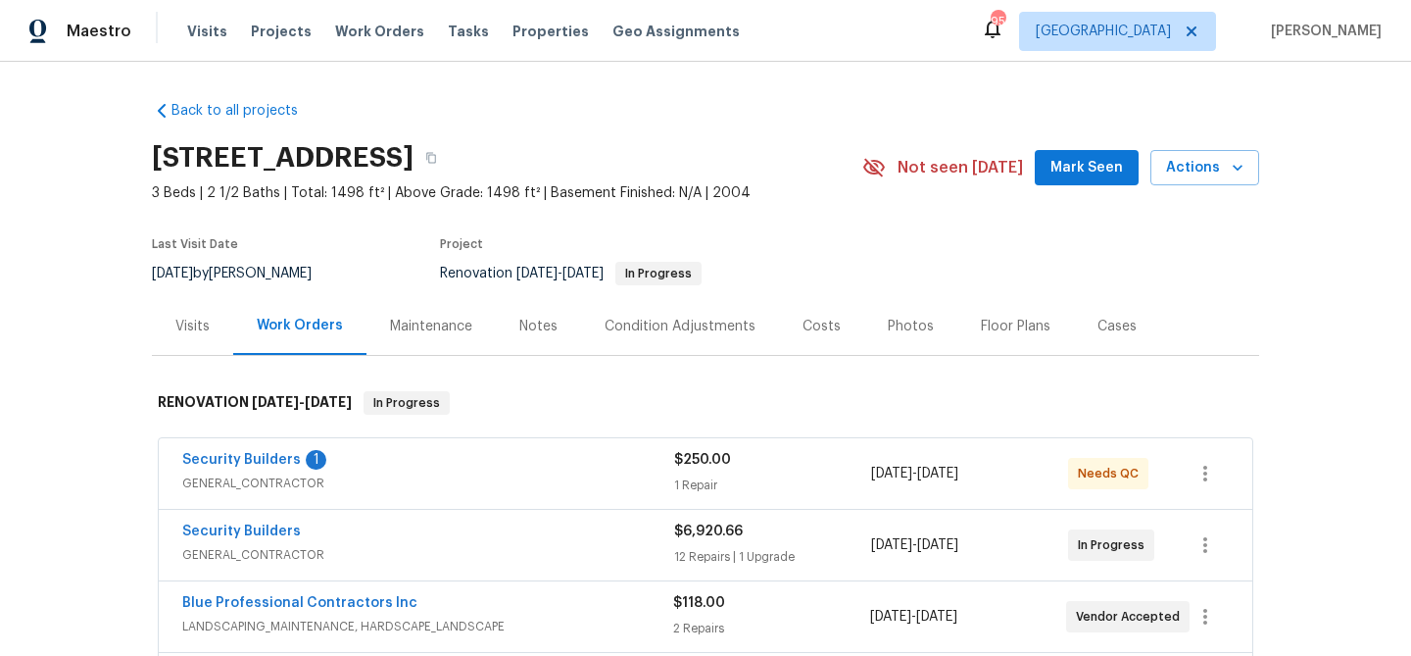
click at [1102, 166] on span "Mark Seen" at bounding box center [1087, 168] width 73 height 25
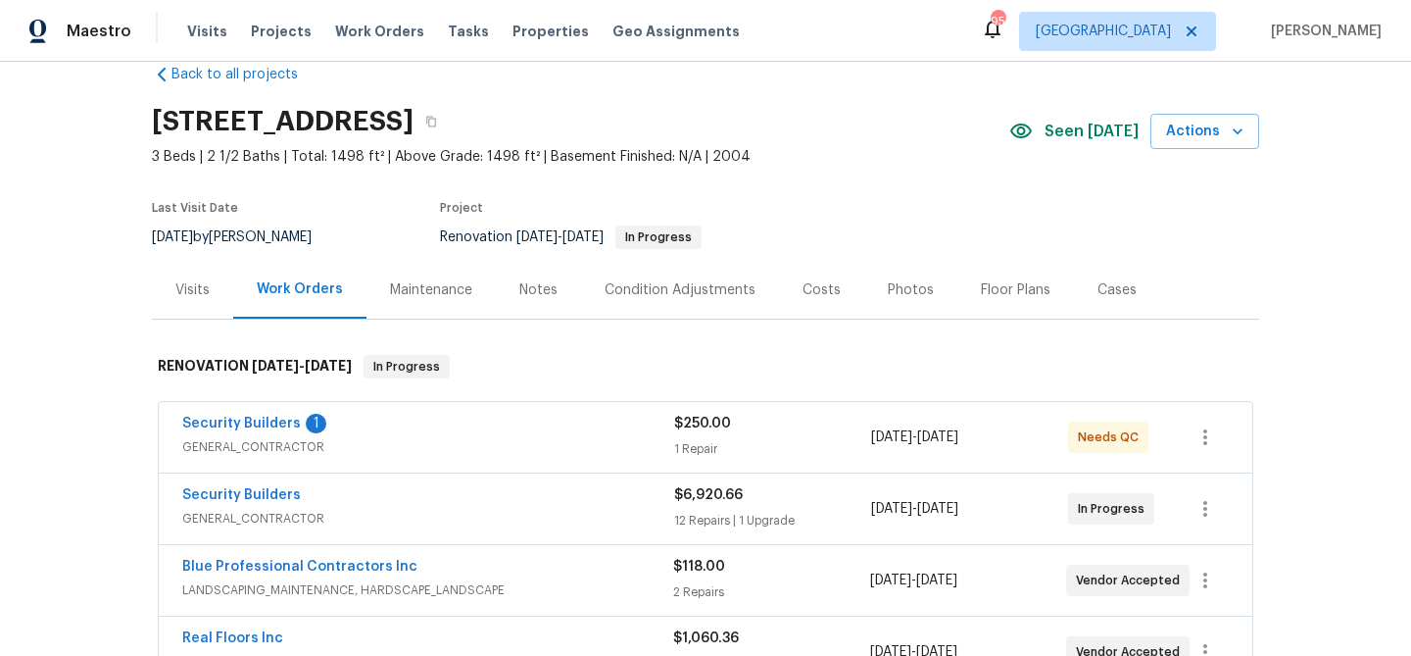
scroll to position [39, 0]
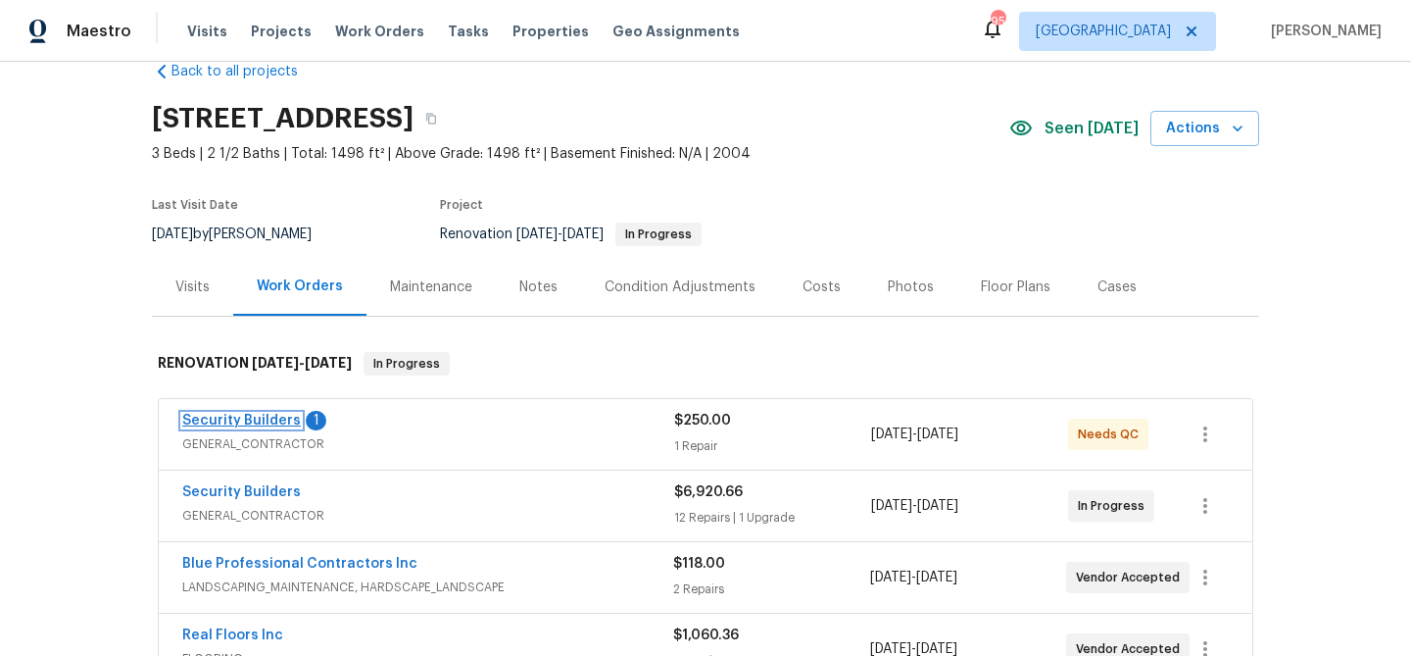
click at [228, 421] on link "Security Builders" at bounding box center [241, 421] width 119 height 14
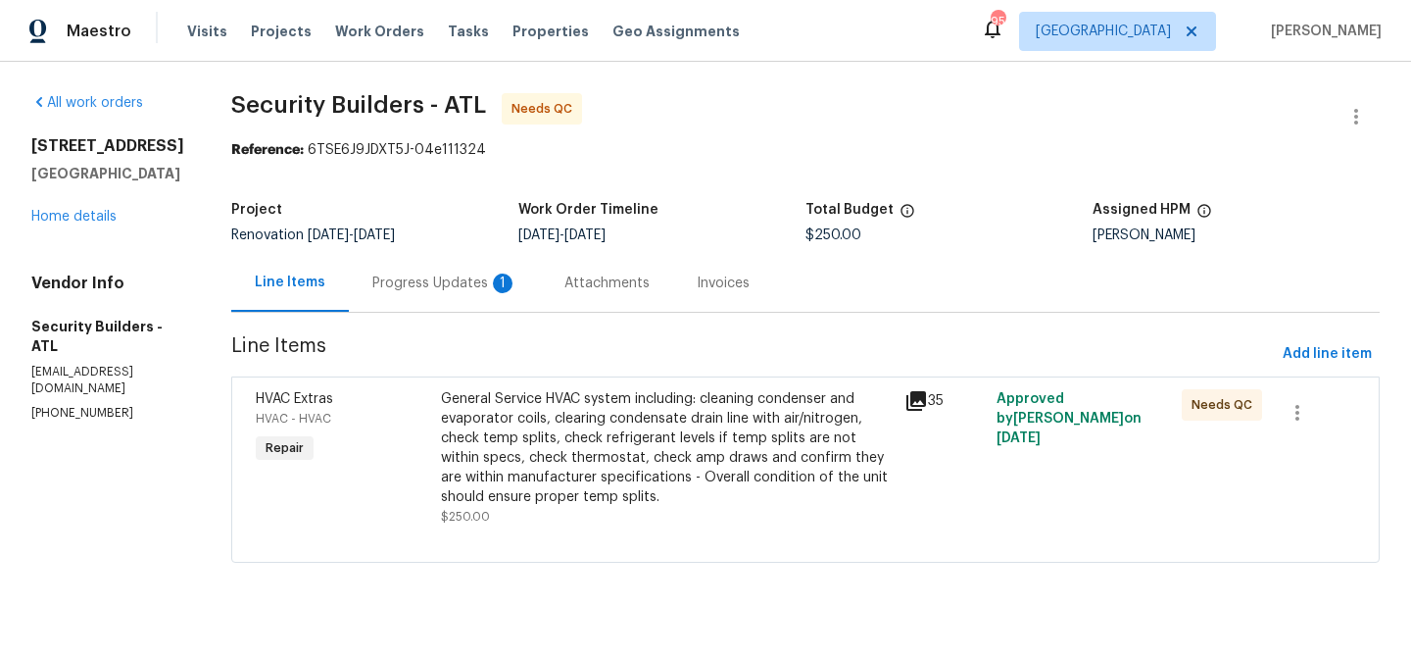
click at [507, 288] on div "Progress Updates 1" at bounding box center [444, 283] width 145 height 20
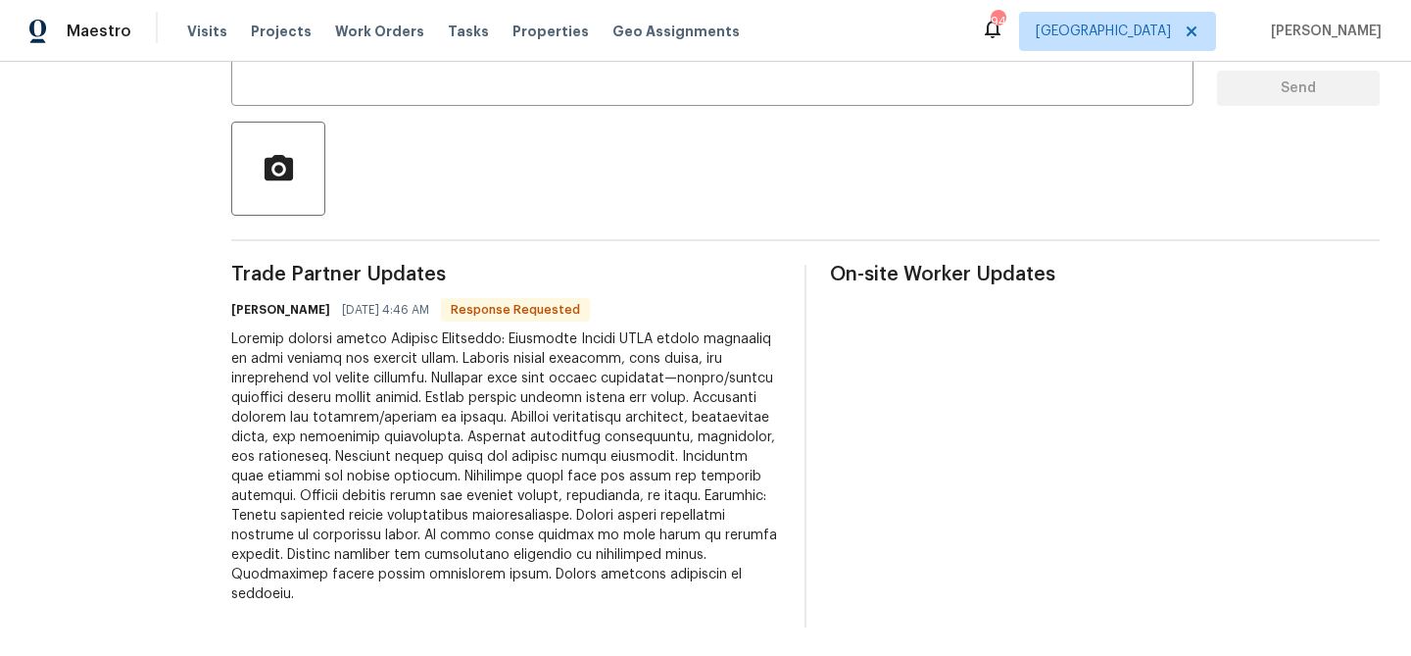
scroll to position [404, 0]
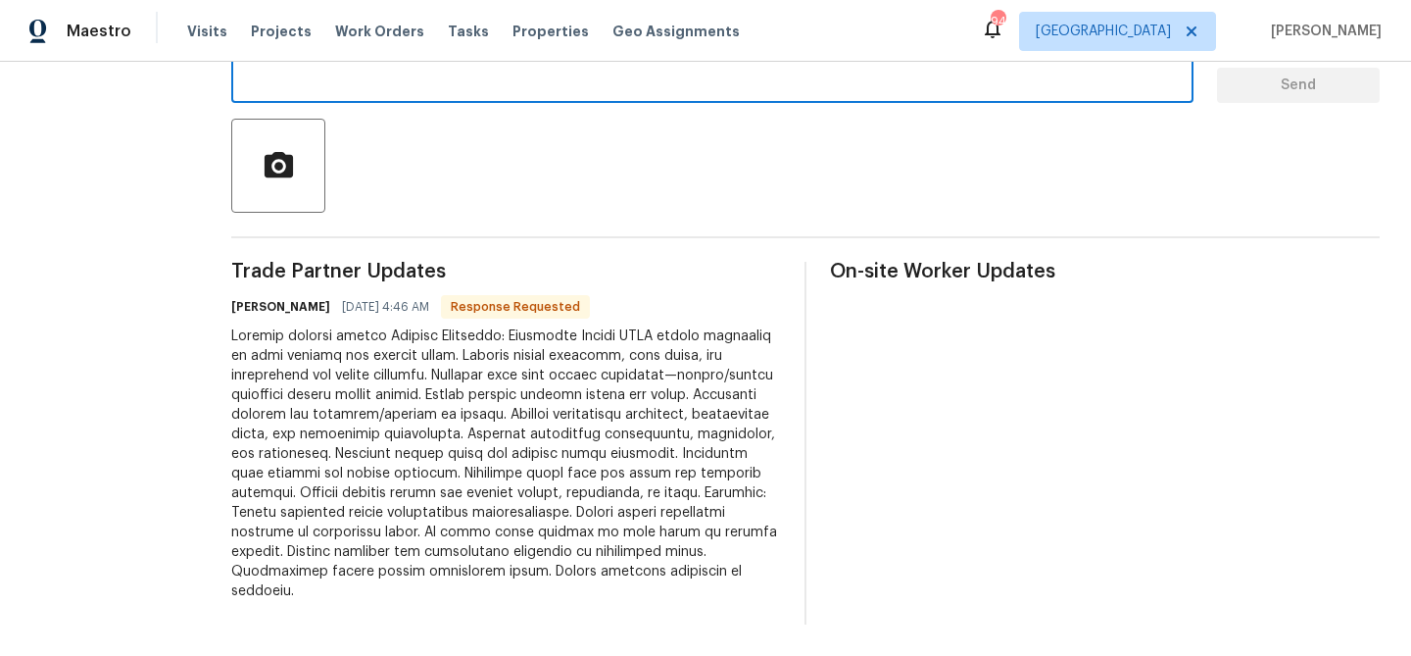
click at [397, 74] on textarea at bounding box center [712, 53] width 939 height 69
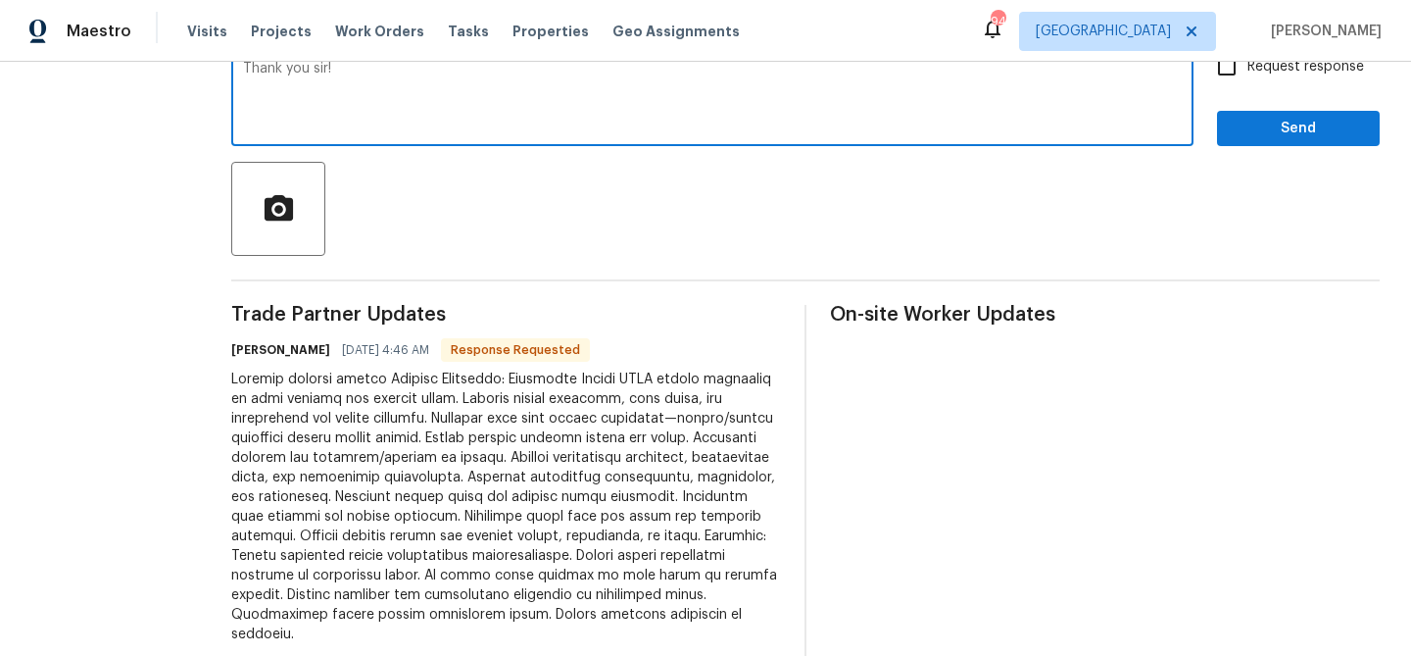
type textarea "Thank you sir!"
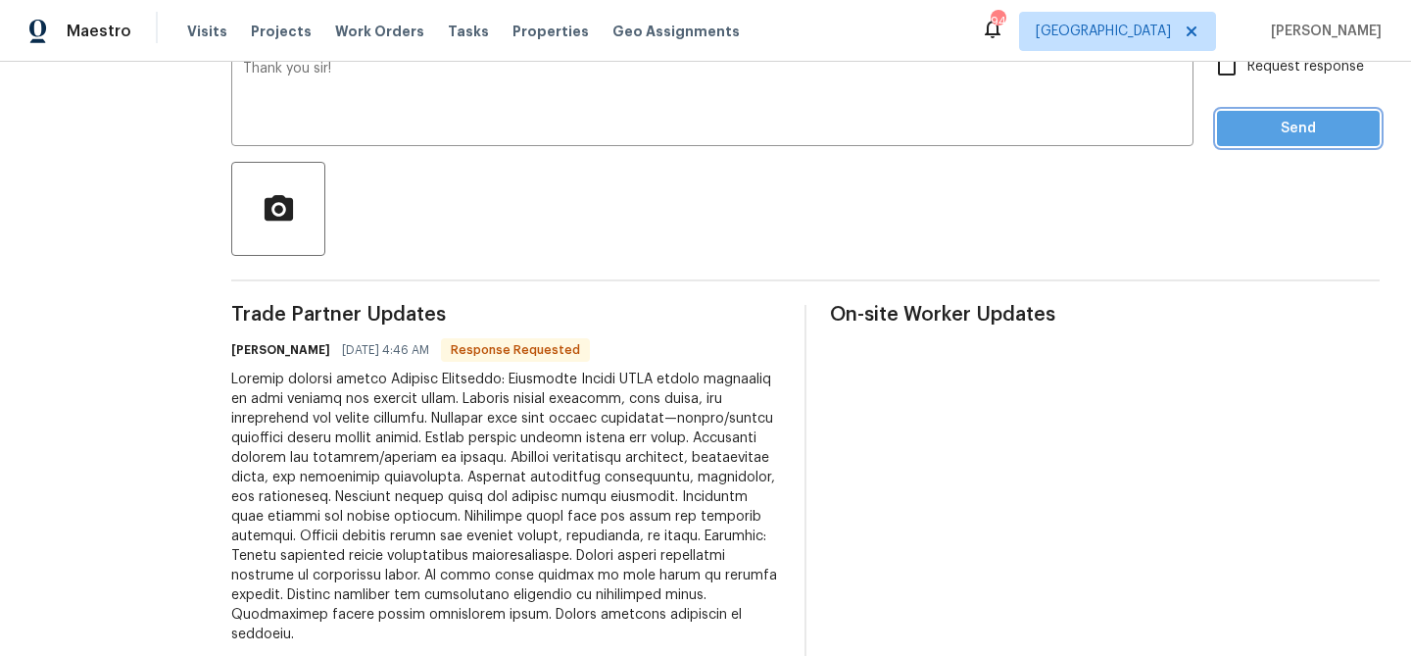
click at [1278, 123] on span "Send" at bounding box center [1298, 129] width 131 height 25
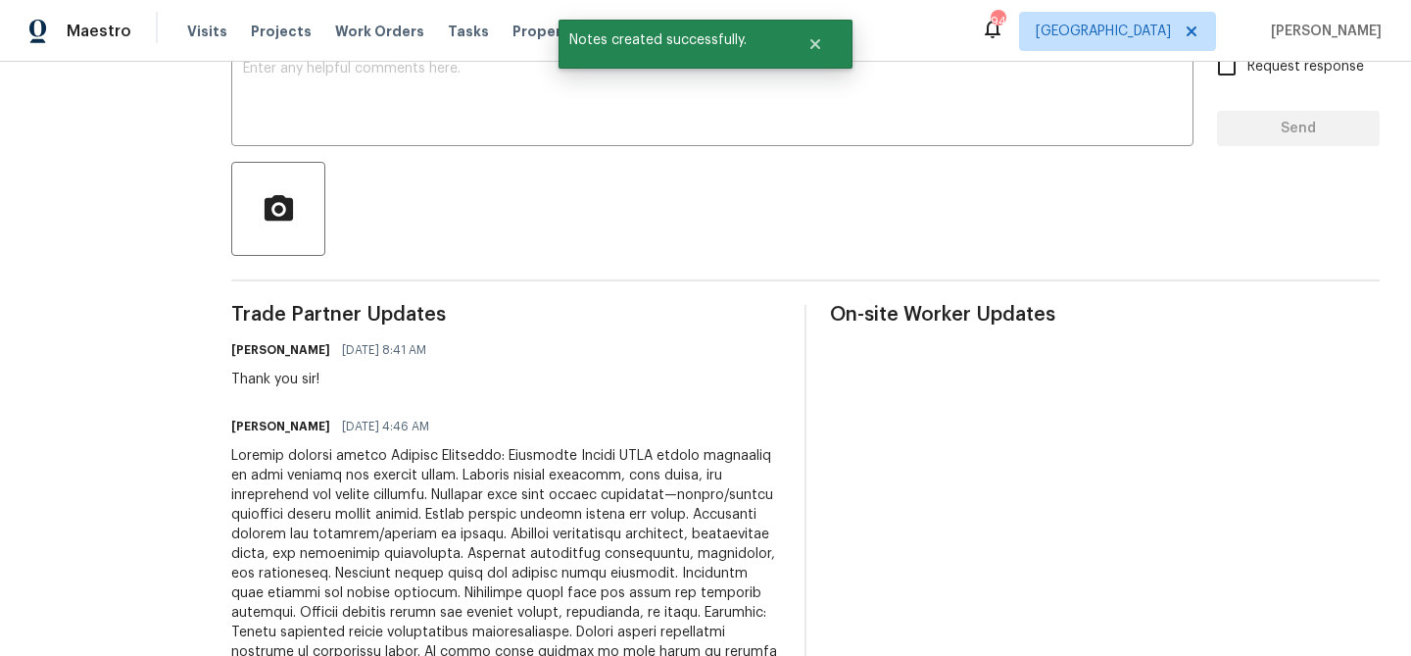
scroll to position [0, 0]
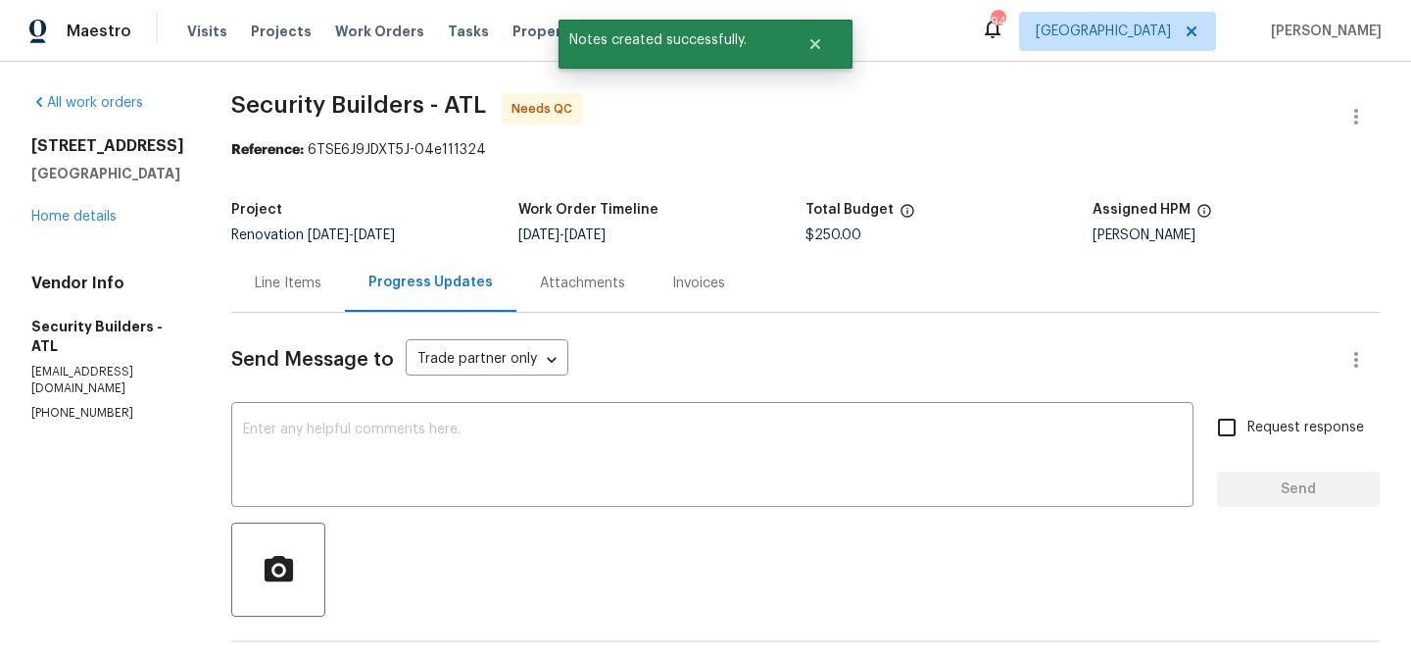
click at [281, 276] on div "Line Items" at bounding box center [288, 283] width 114 height 58
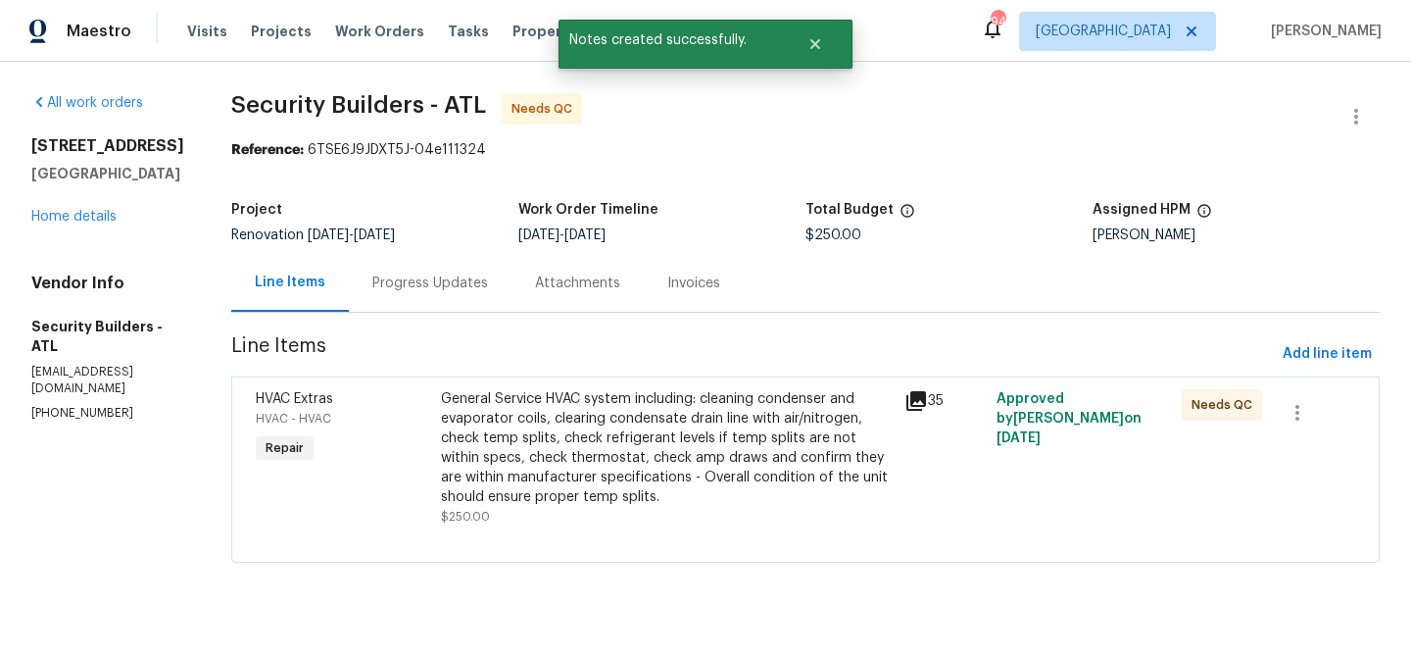
click at [735, 456] on div "General Service HVAC system including: cleaning condenser and evaporator coils,…" at bounding box center [667, 448] width 452 height 118
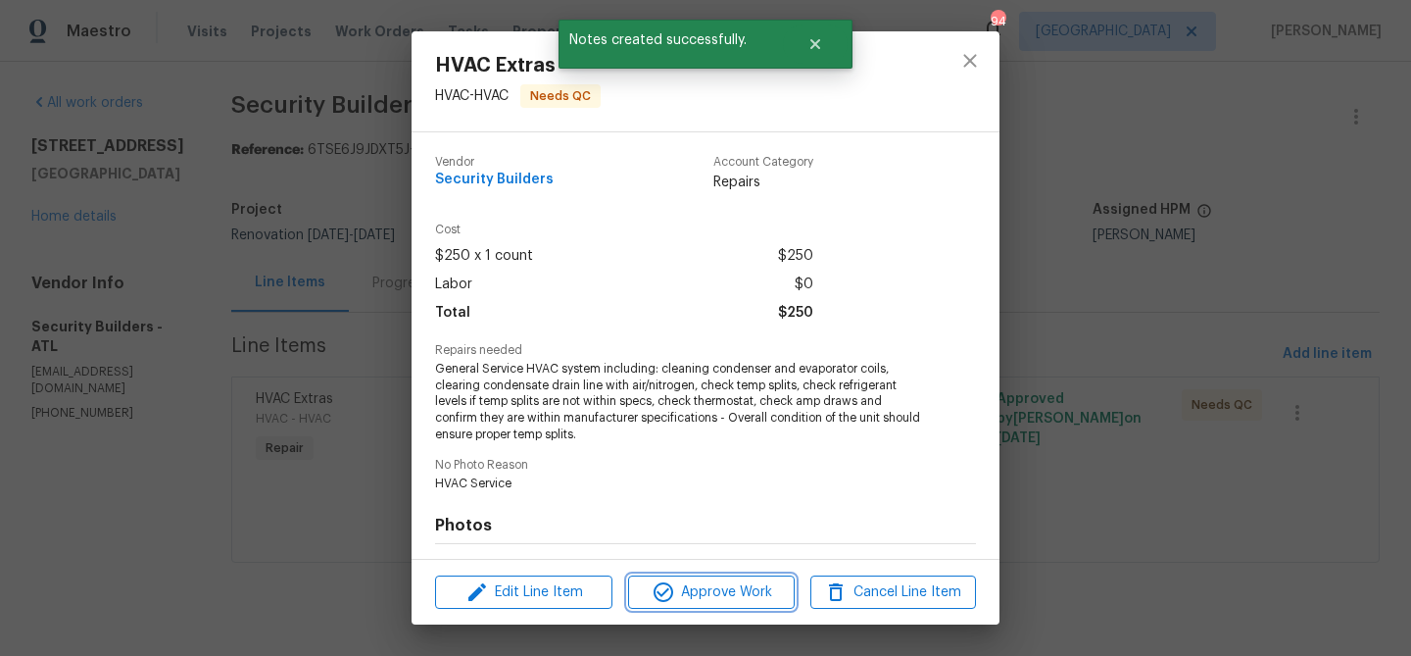
click at [753, 581] on span "Approve Work" at bounding box center [711, 592] width 154 height 25
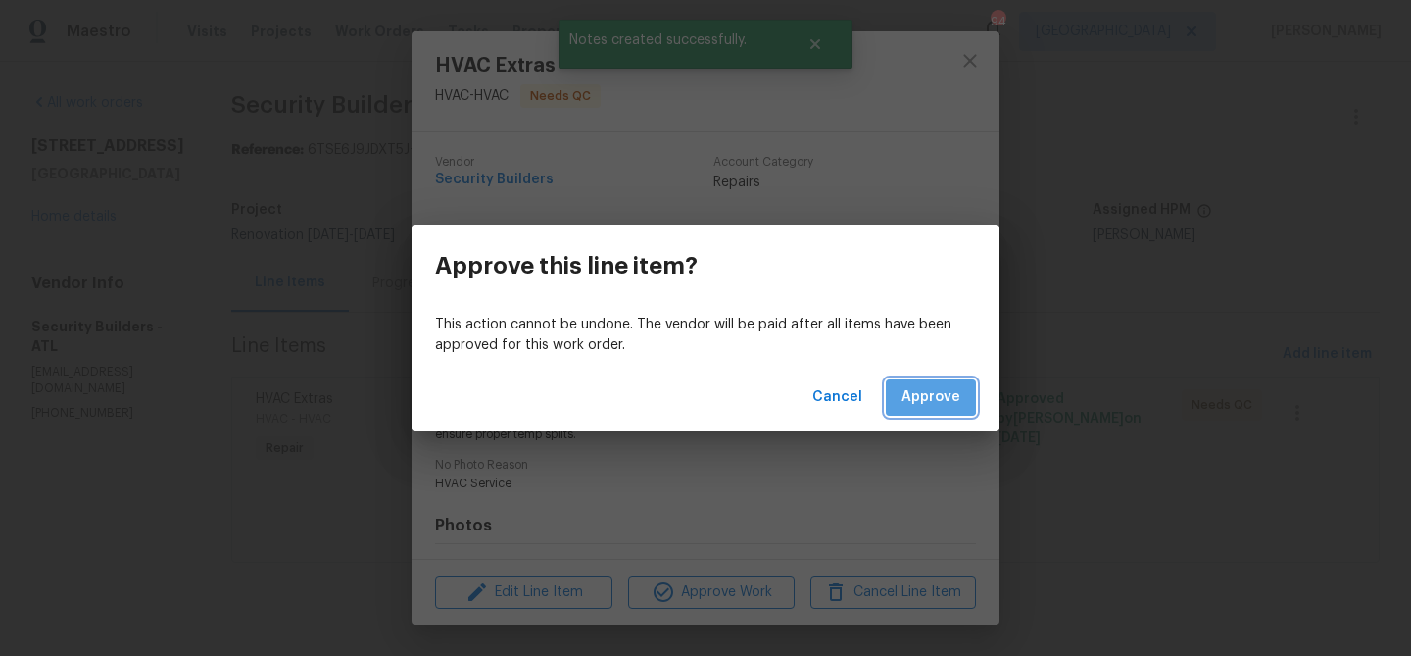
click at [917, 396] on span "Approve" at bounding box center [931, 397] width 59 height 25
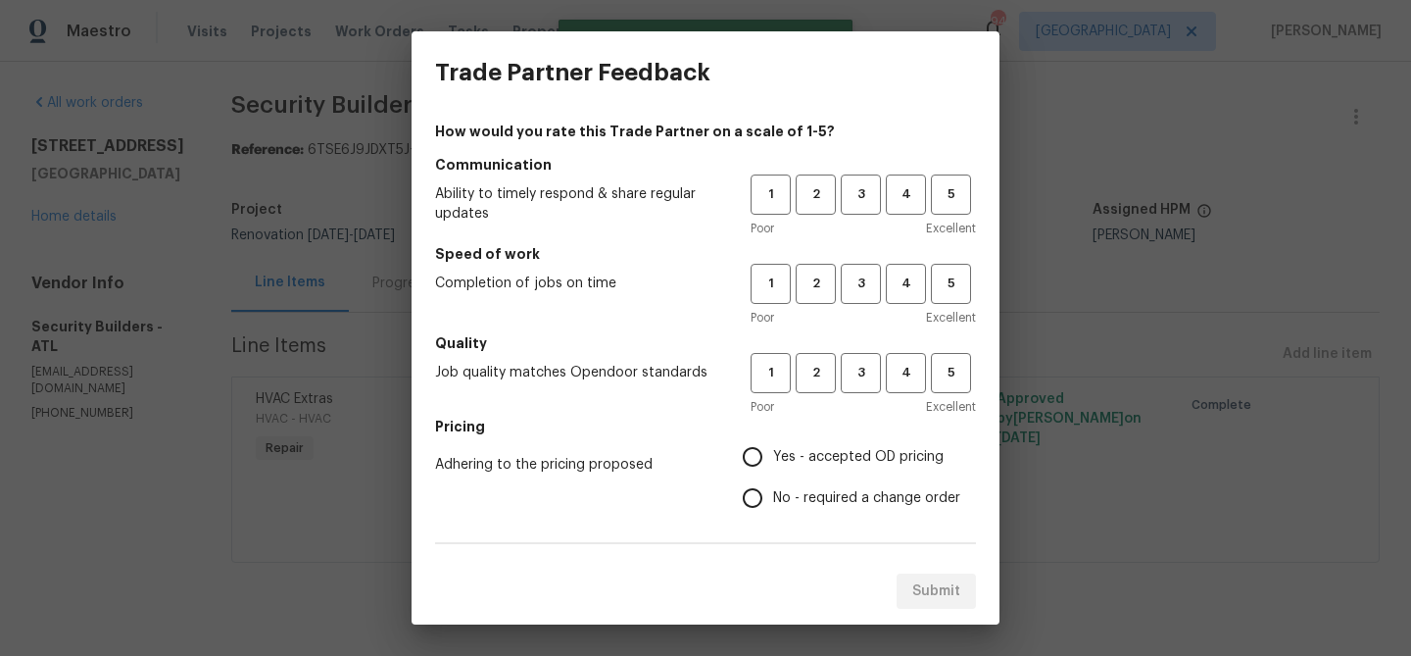
click at [903, 218] on div "1 2 3 4 5 Poor Excellent" at bounding box center [863, 206] width 225 height 64
click at [901, 210] on button "4" at bounding box center [906, 194] width 40 height 40
drag, startPoint x: 912, startPoint y: 286, endPoint x: 901, endPoint y: 356, distance: 70.6
click at [912, 292] on span "4" at bounding box center [906, 283] width 36 height 23
click at [895, 374] on span "4" at bounding box center [906, 373] width 36 height 23
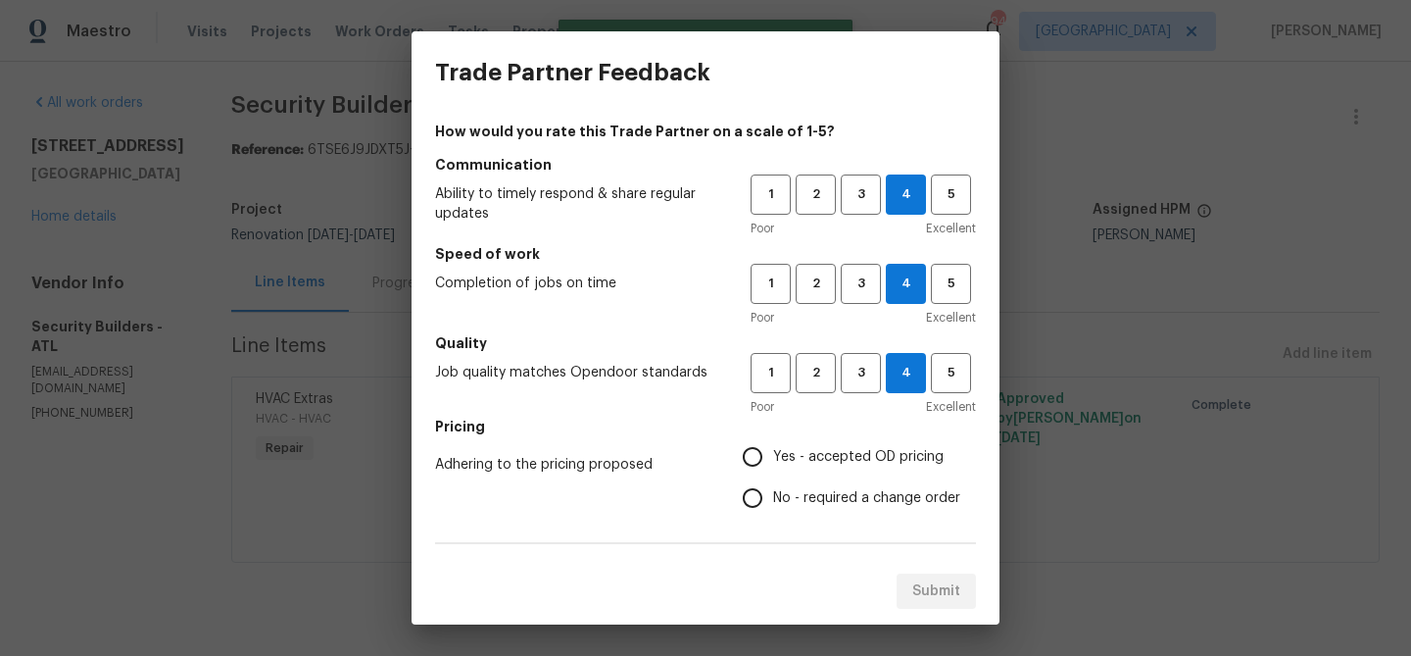
click at [780, 455] on span "Yes - accepted OD pricing" at bounding box center [858, 457] width 171 height 21
click at [773, 455] on input "Yes - accepted OD pricing" at bounding box center [752, 456] width 41 height 41
radio input "true"
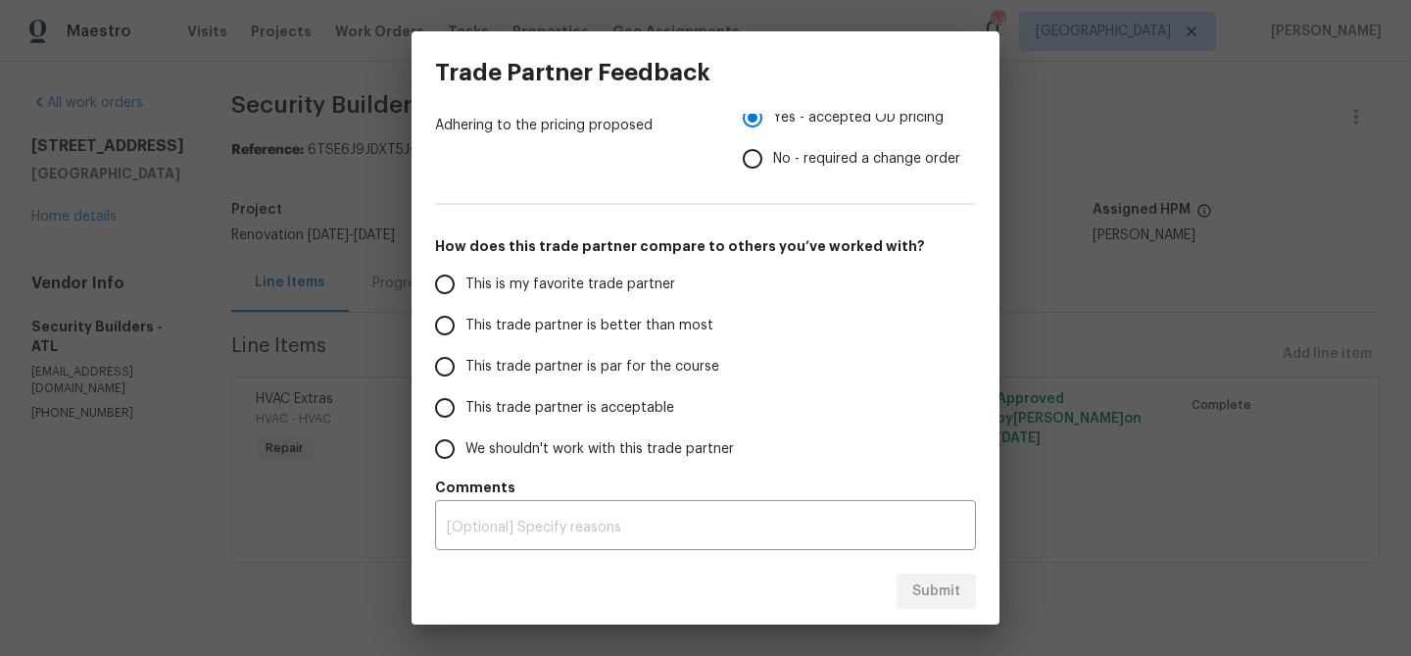
click at [515, 329] on span "This trade partner is better than most" at bounding box center [590, 326] width 248 height 21
click at [466, 329] on input "This trade partner is better than most" at bounding box center [444, 325] width 41 height 41
click at [934, 592] on span "Submit" at bounding box center [936, 591] width 48 height 25
radio input "true"
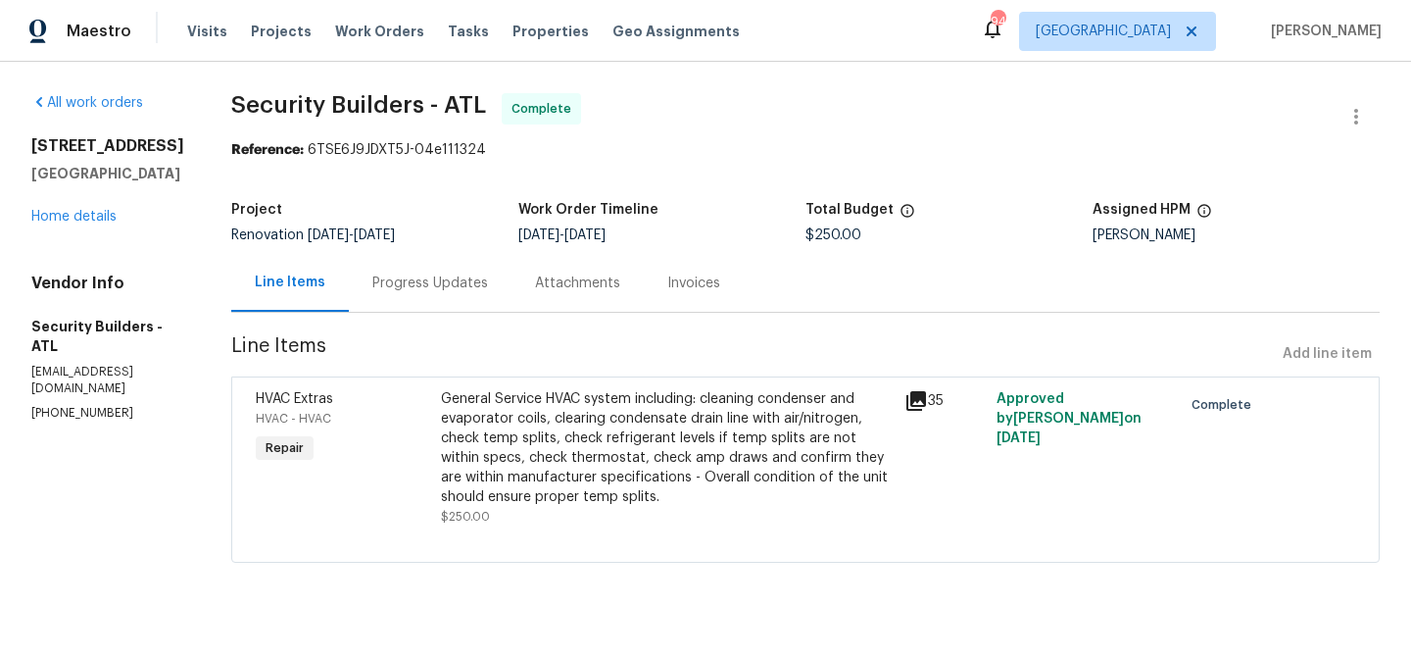
radio input "false"
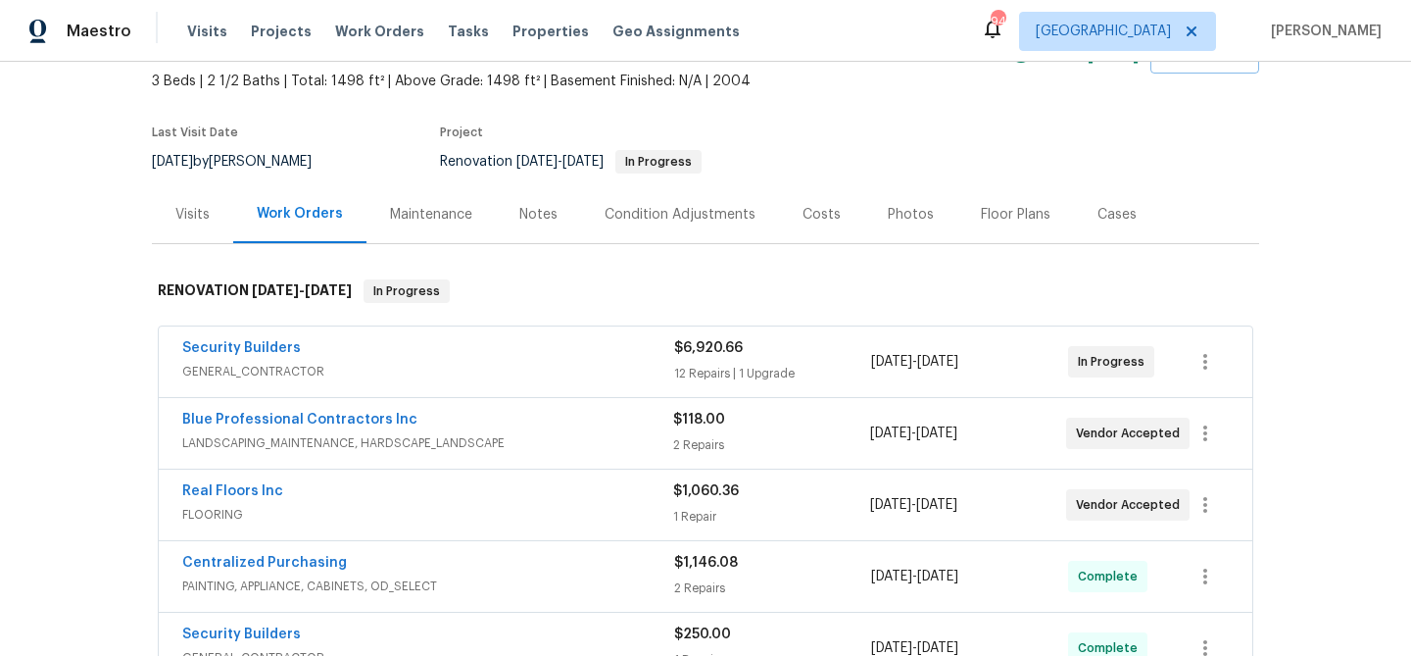
scroll to position [115, 0]
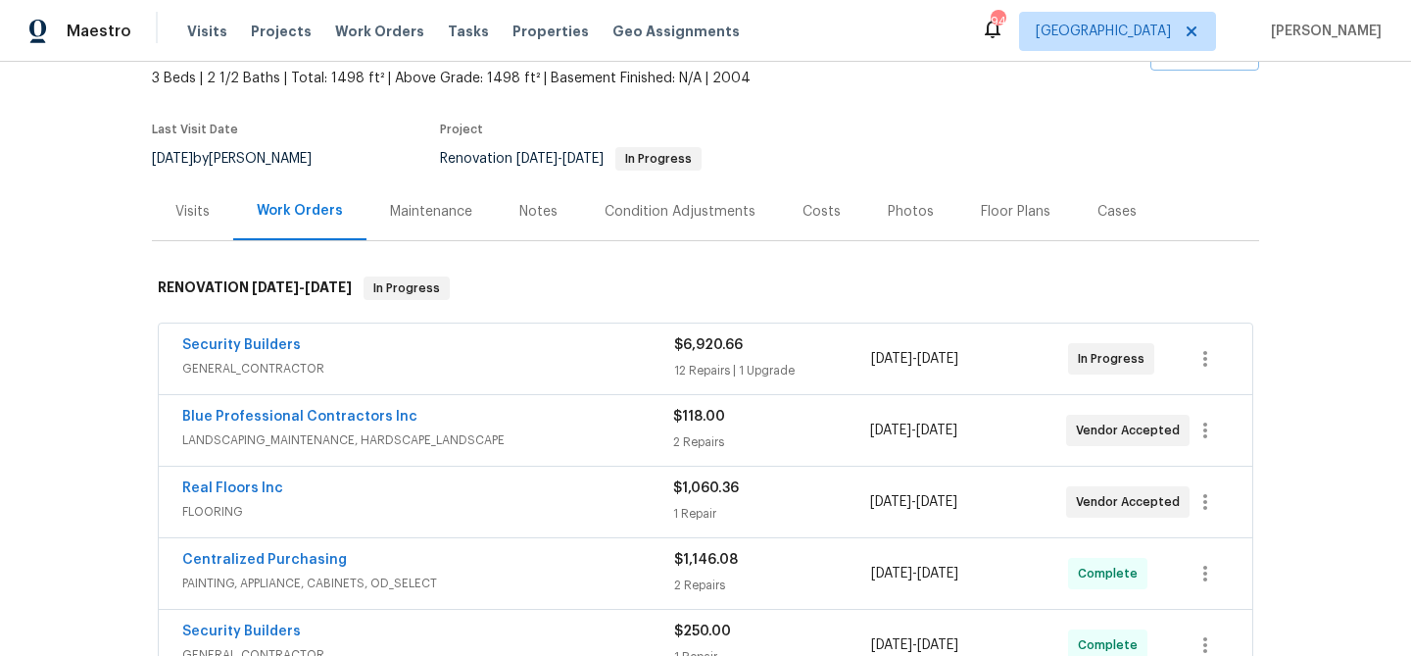
click at [530, 221] on div "Notes" at bounding box center [538, 211] width 85 height 58
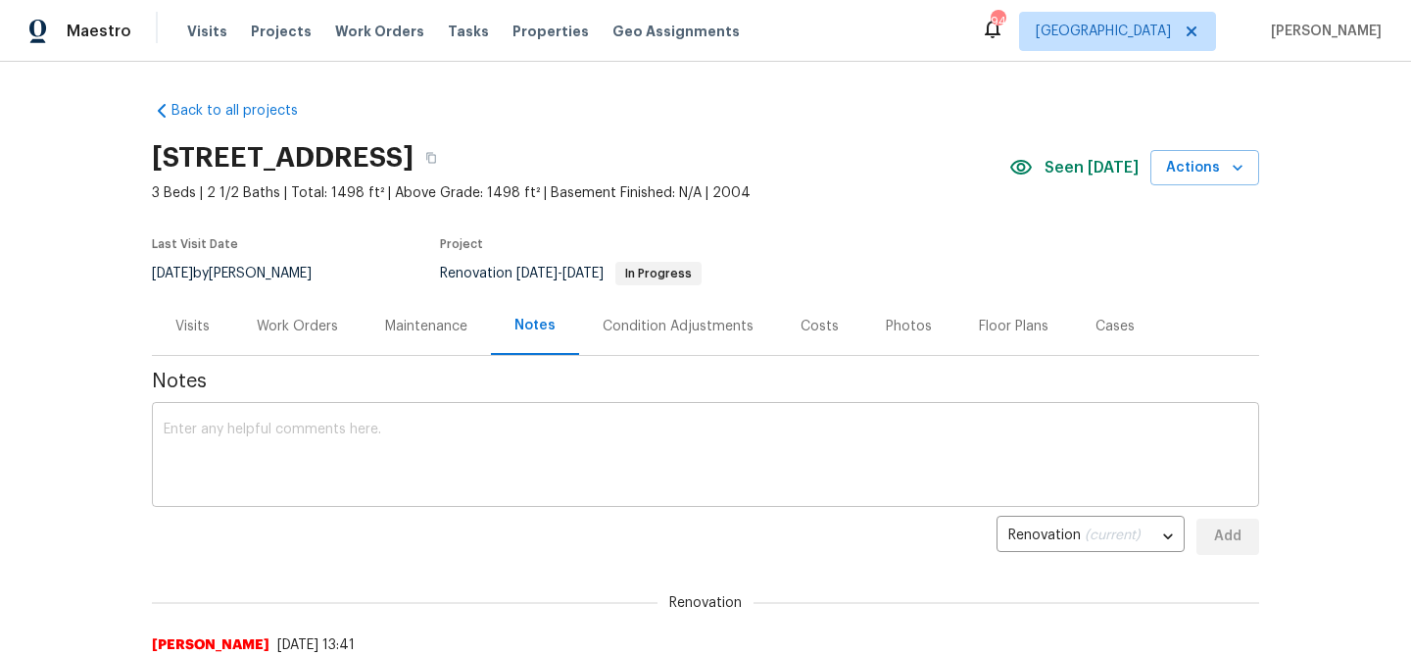
click at [524, 441] on textarea at bounding box center [706, 456] width 1084 height 69
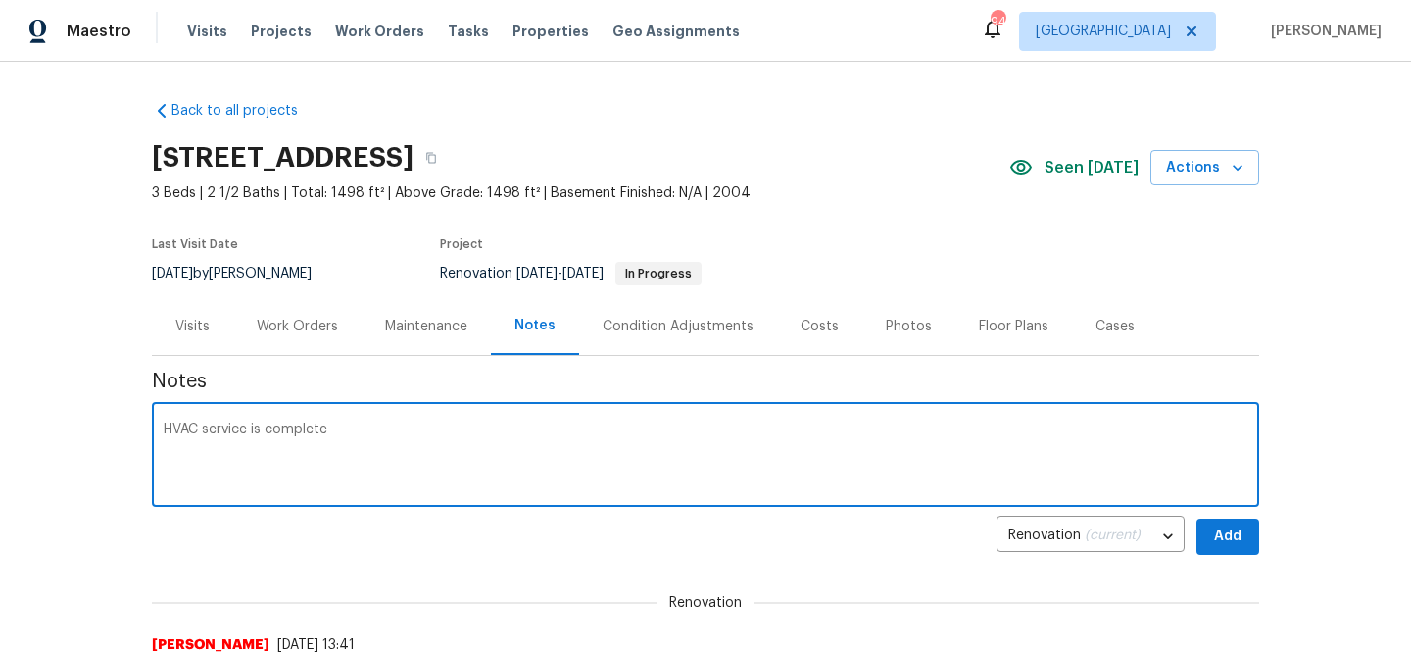
type textarea "HVAC service is complete"
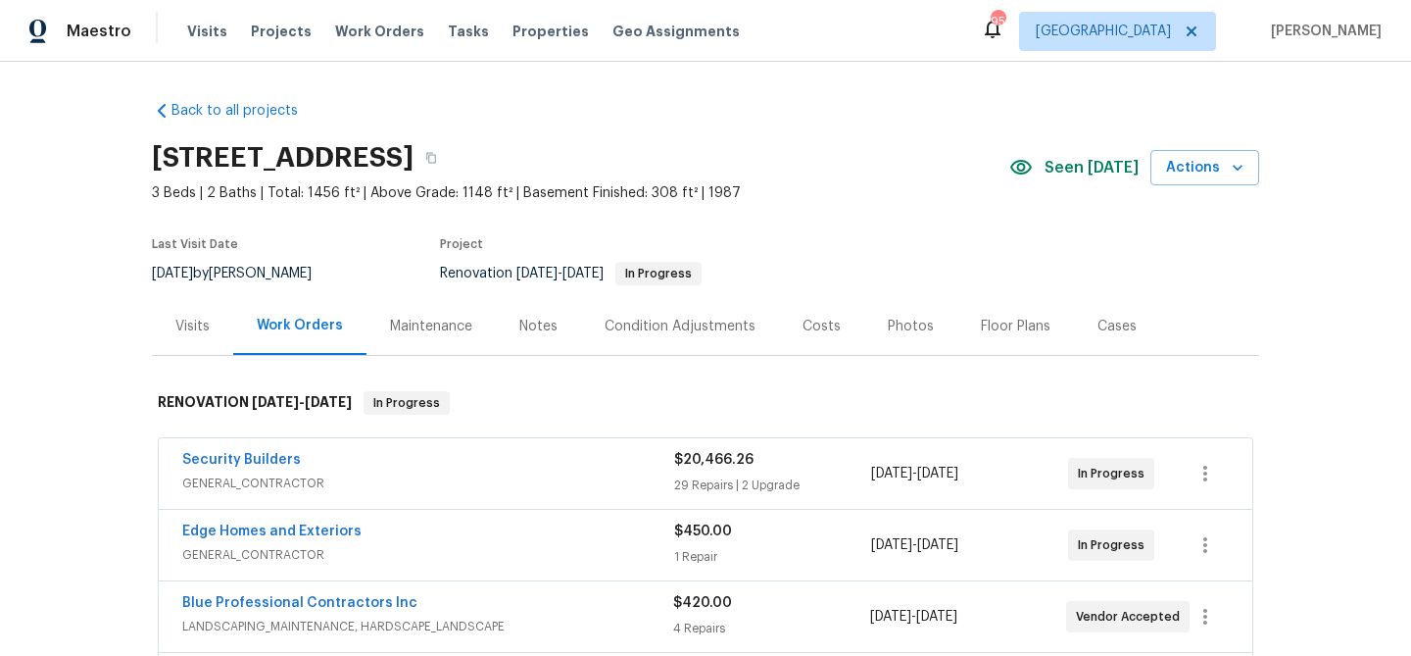
click at [551, 327] on div "Notes" at bounding box center [538, 327] width 38 height 20
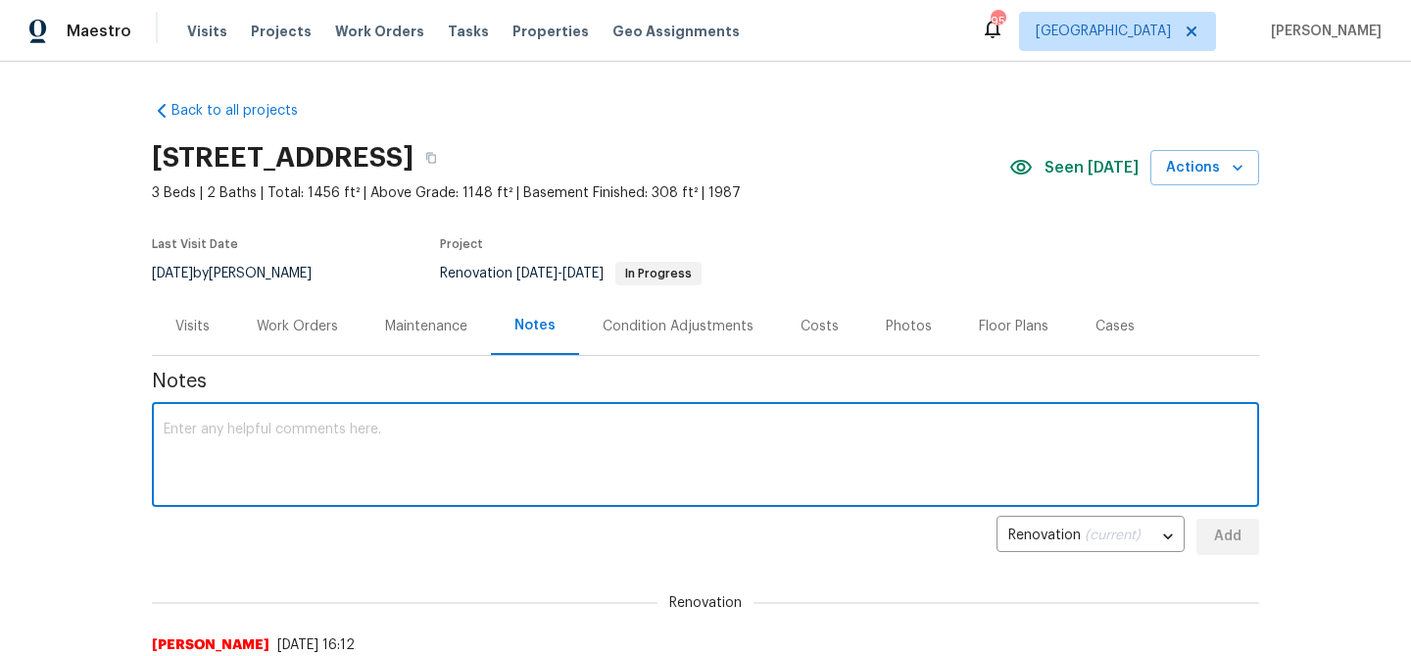
click at [453, 433] on textarea at bounding box center [706, 456] width 1084 height 69
type textarea "HVAC service is complete"
click at [1207, 524] on button "Add" at bounding box center [1228, 536] width 63 height 36
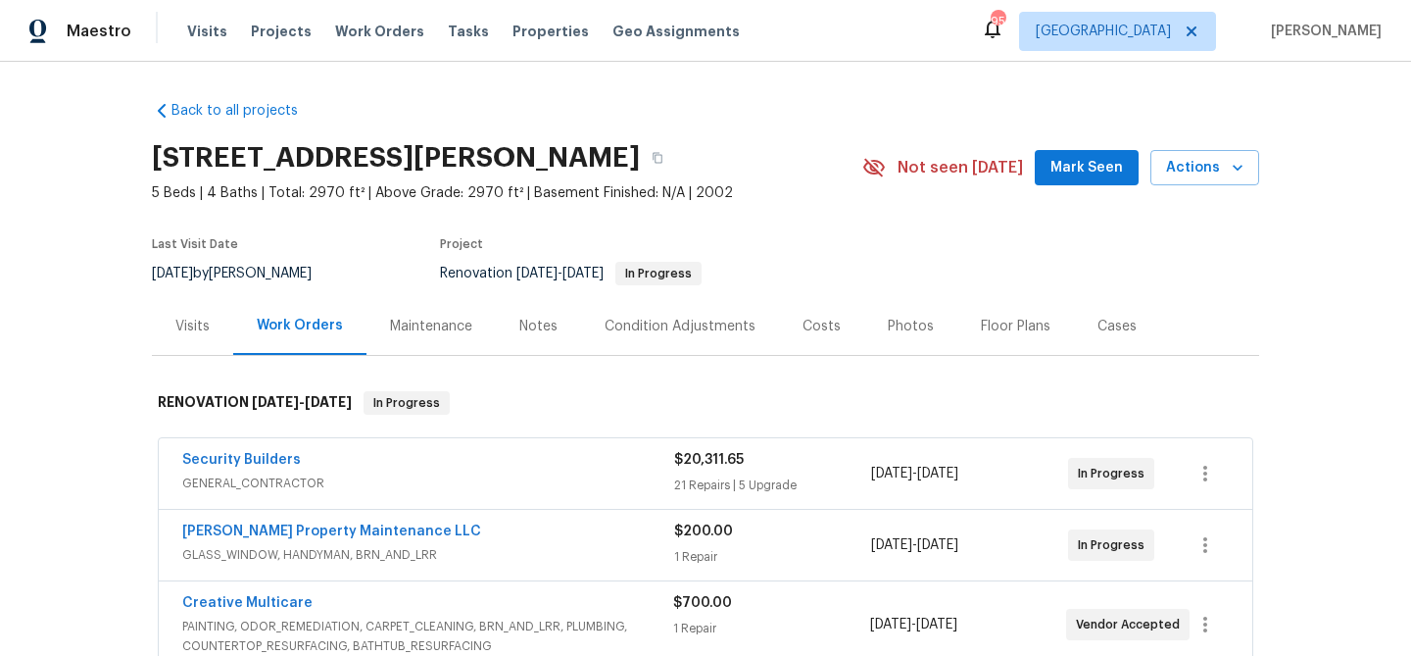
click at [1056, 170] on button "Mark Seen" at bounding box center [1087, 168] width 104 height 36
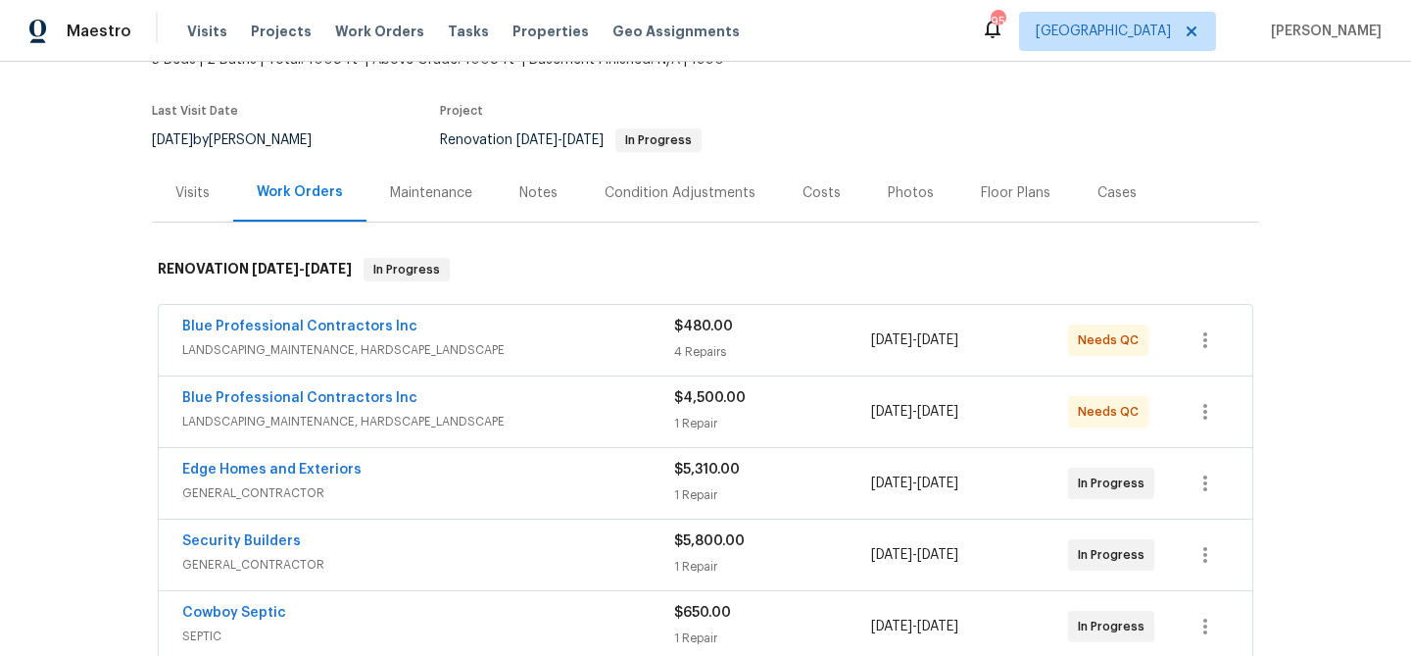
scroll to position [152, 0]
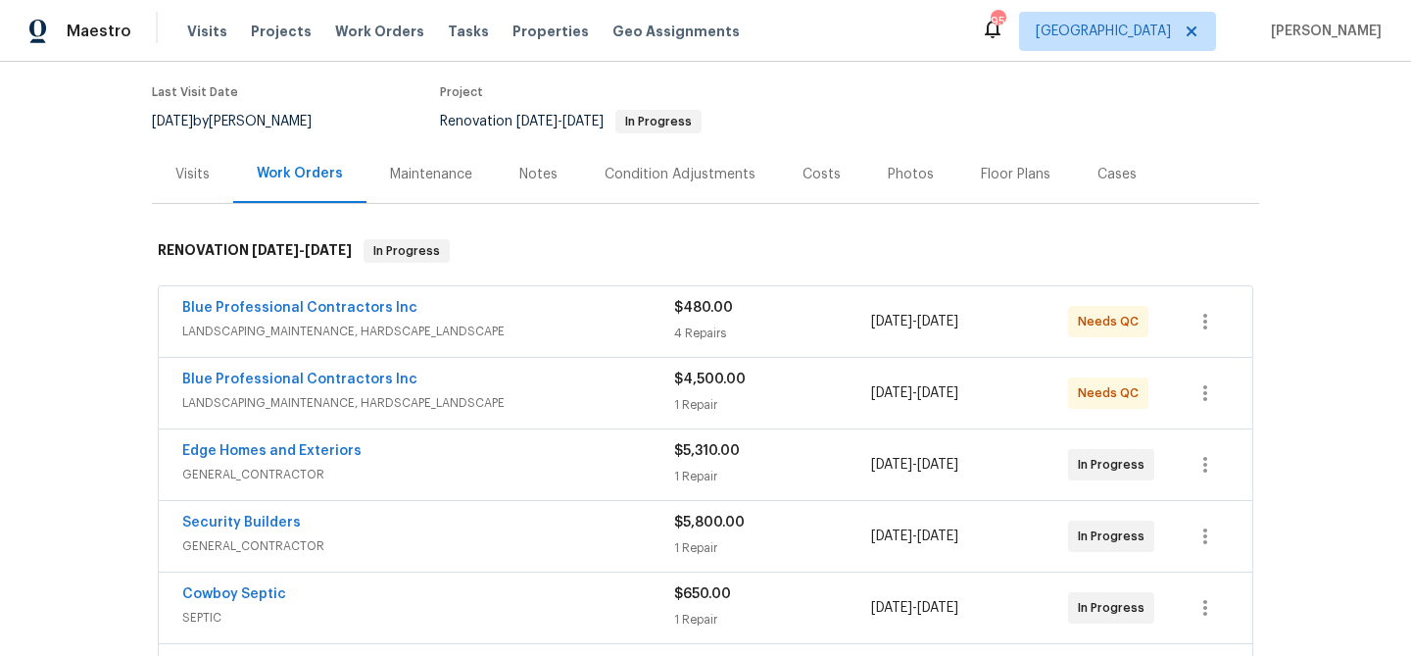
click at [484, 394] on span "LANDSCAPING_MAINTENANCE, HARDSCAPE_LANDSCAPE" at bounding box center [428, 403] width 492 height 20
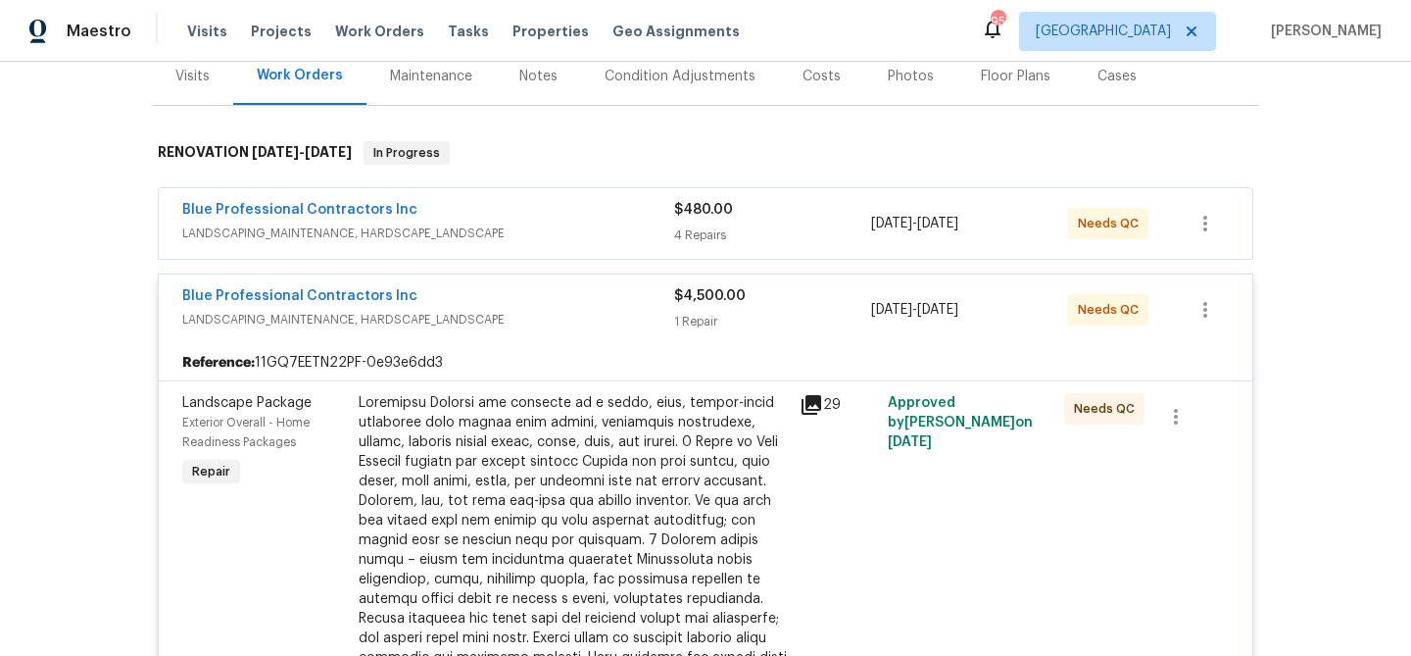
scroll to position [262, 0]
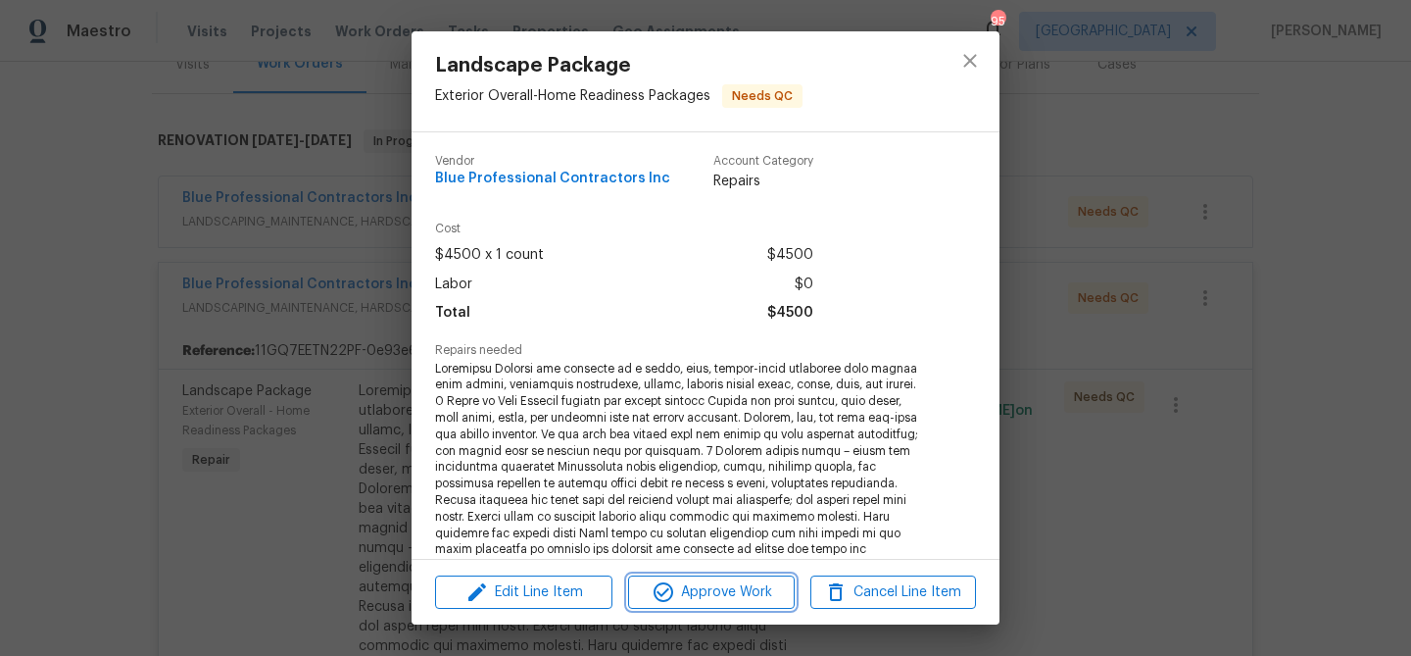
click at [708, 604] on button "Approve Work" at bounding box center [711, 592] width 166 height 34
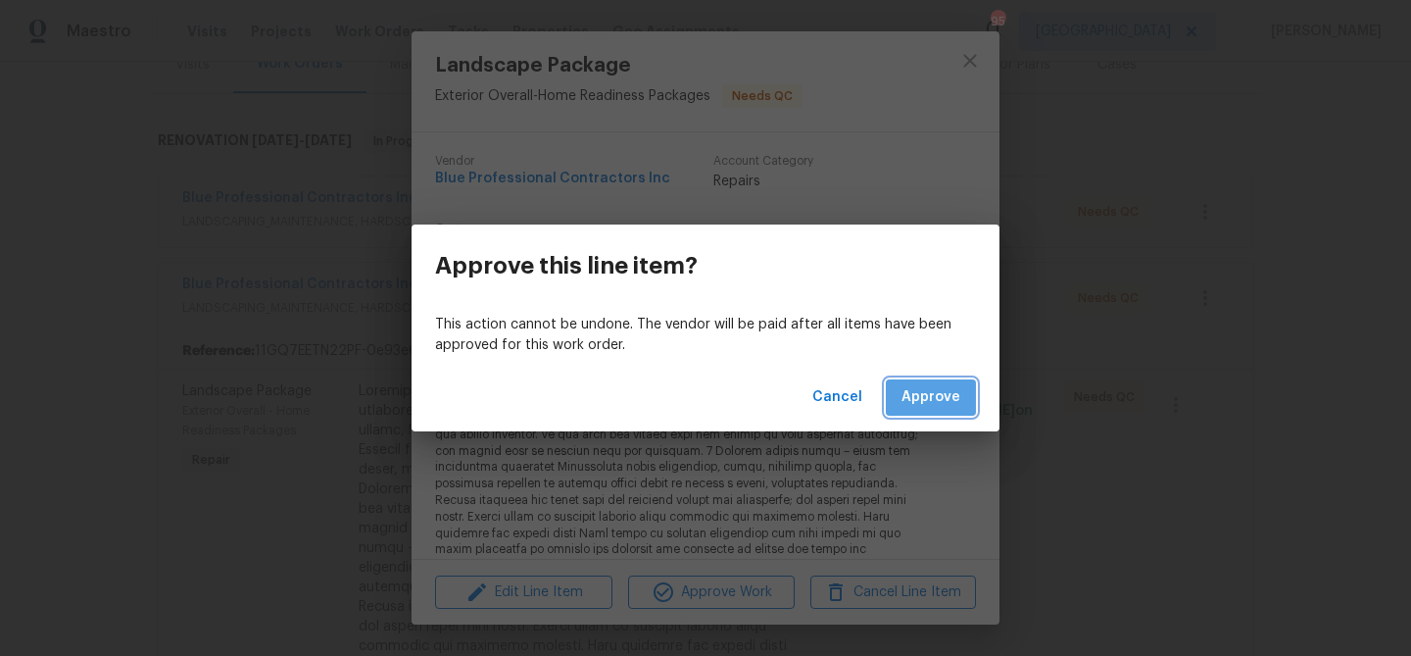
click at [932, 415] on button "Approve" at bounding box center [931, 397] width 90 height 36
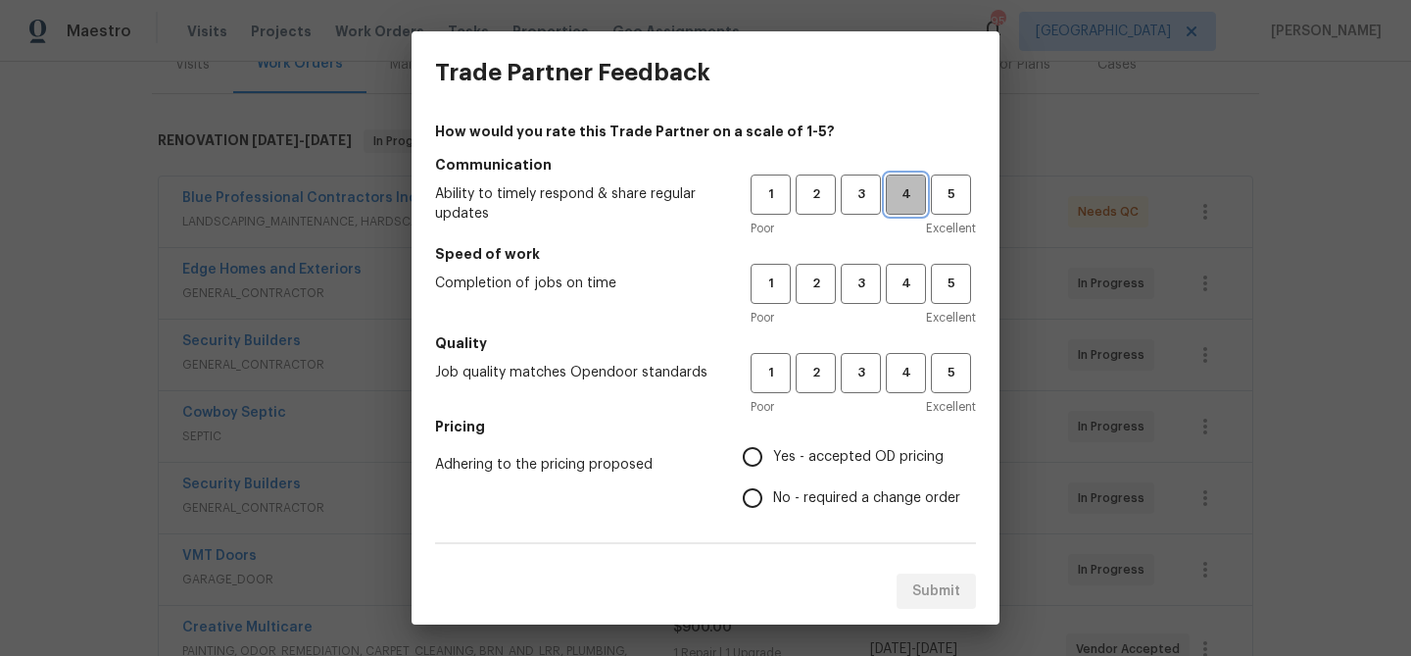
click at [899, 198] on span "4" at bounding box center [906, 194] width 36 height 23
click at [907, 293] on span "4" at bounding box center [906, 283] width 36 height 23
click at [918, 368] on span "4" at bounding box center [906, 373] width 36 height 23
click at [834, 457] on span "Yes - accepted OD pricing" at bounding box center [858, 457] width 171 height 21
click at [773, 457] on input "Yes - accepted OD pricing" at bounding box center [752, 456] width 41 height 41
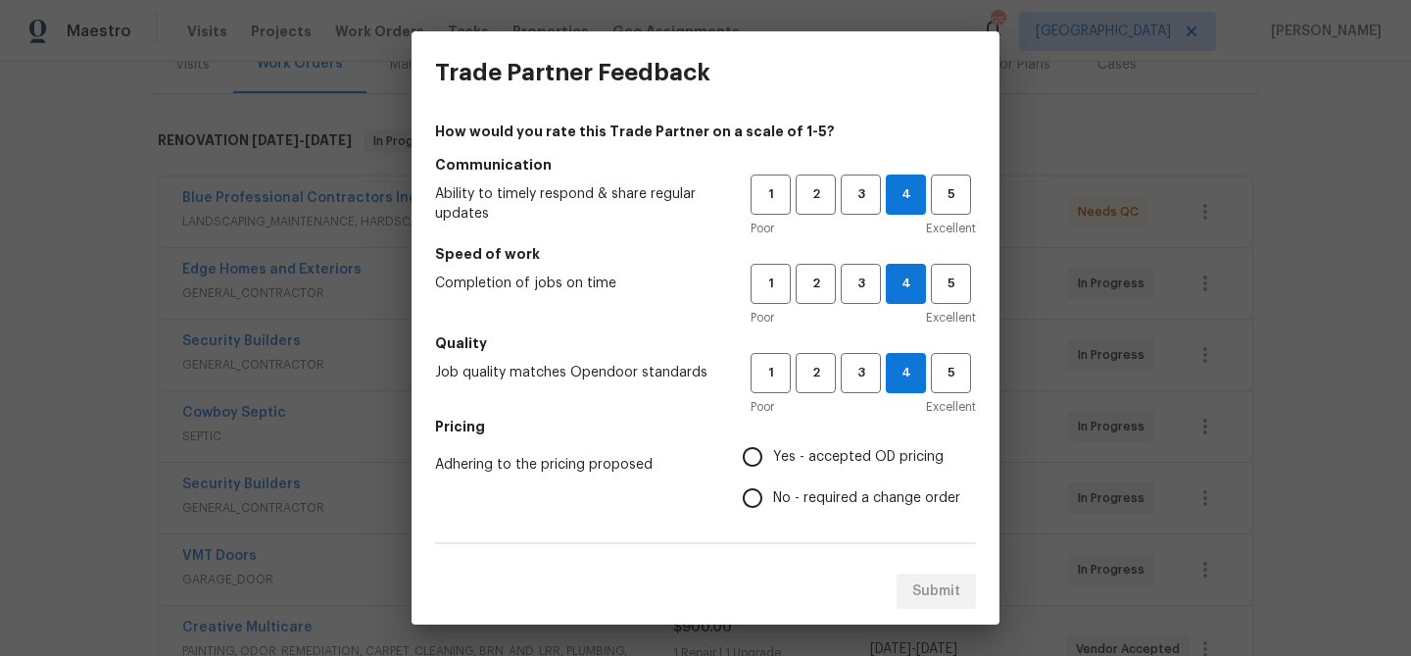
radio input "true"
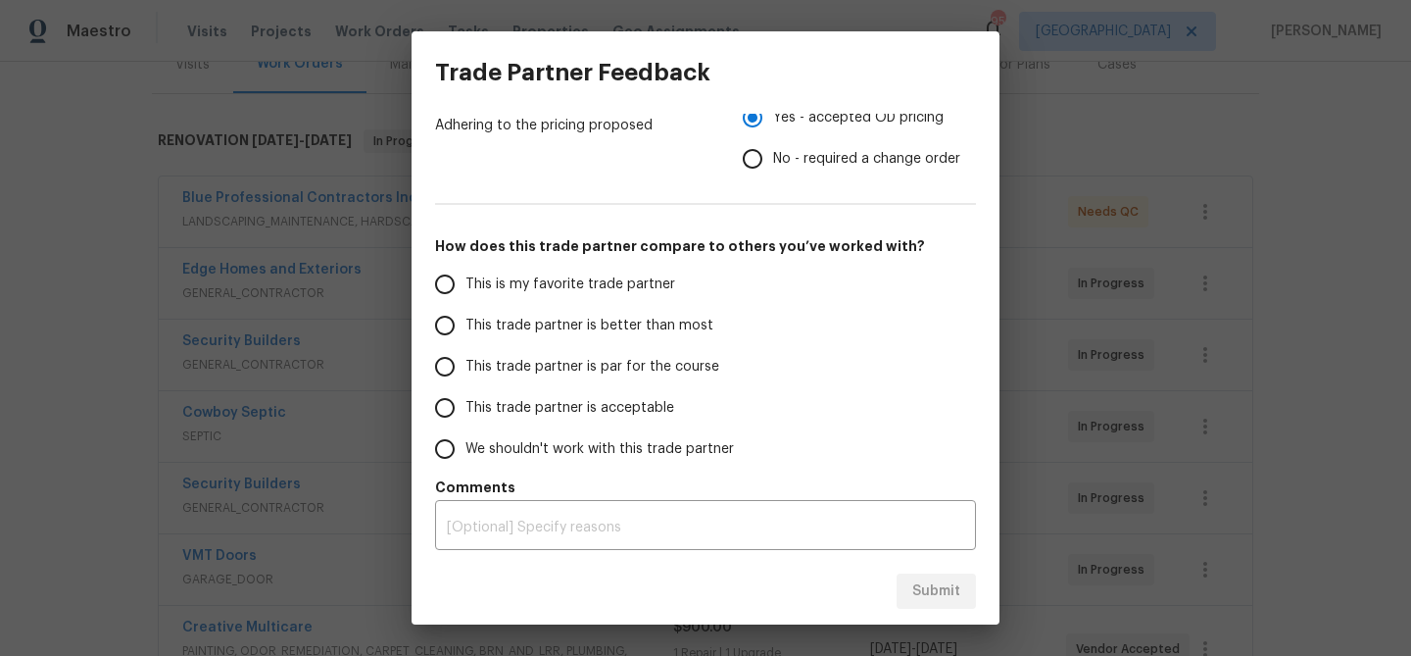
click at [548, 331] on span "This trade partner is better than most" at bounding box center [590, 326] width 248 height 21
click at [466, 331] on input "This trade partner is better than most" at bounding box center [444, 325] width 41 height 41
click at [937, 582] on span "Submit" at bounding box center [936, 591] width 48 height 25
radio input "true"
radio input "false"
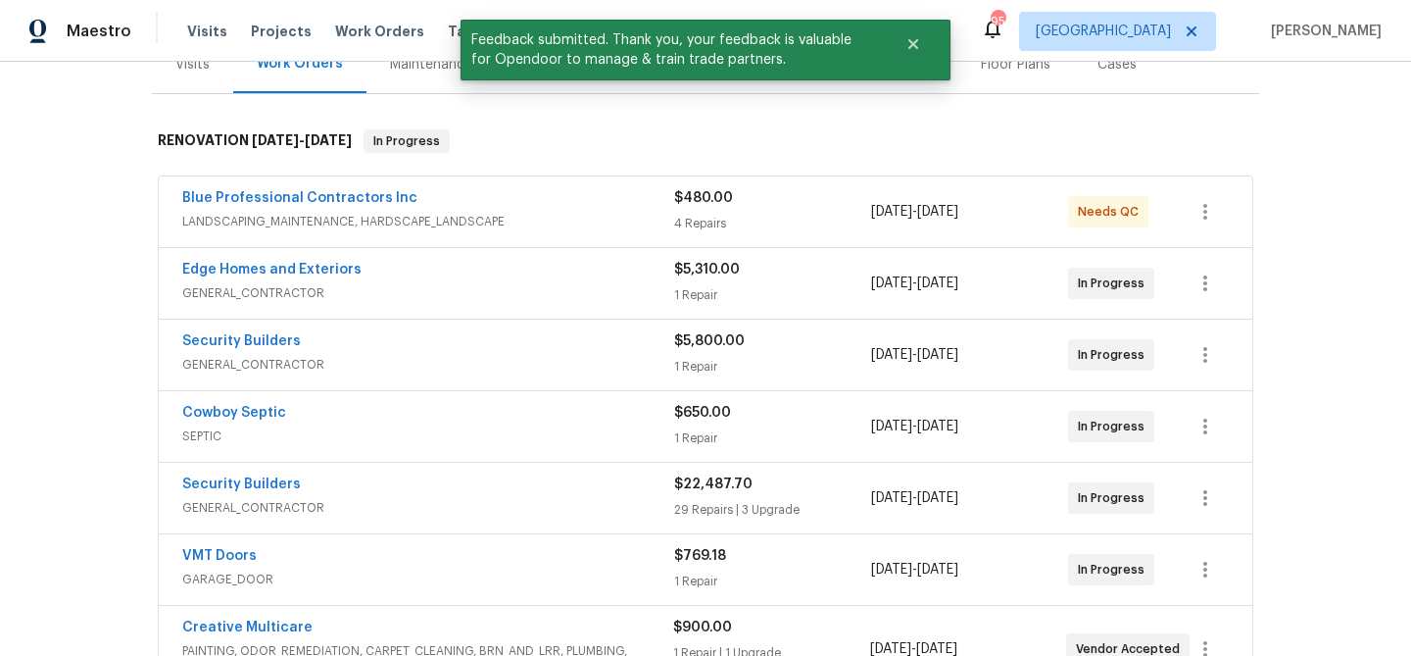
click at [432, 199] on div "Blue Professional Contractors Inc" at bounding box center [428, 200] width 492 height 24
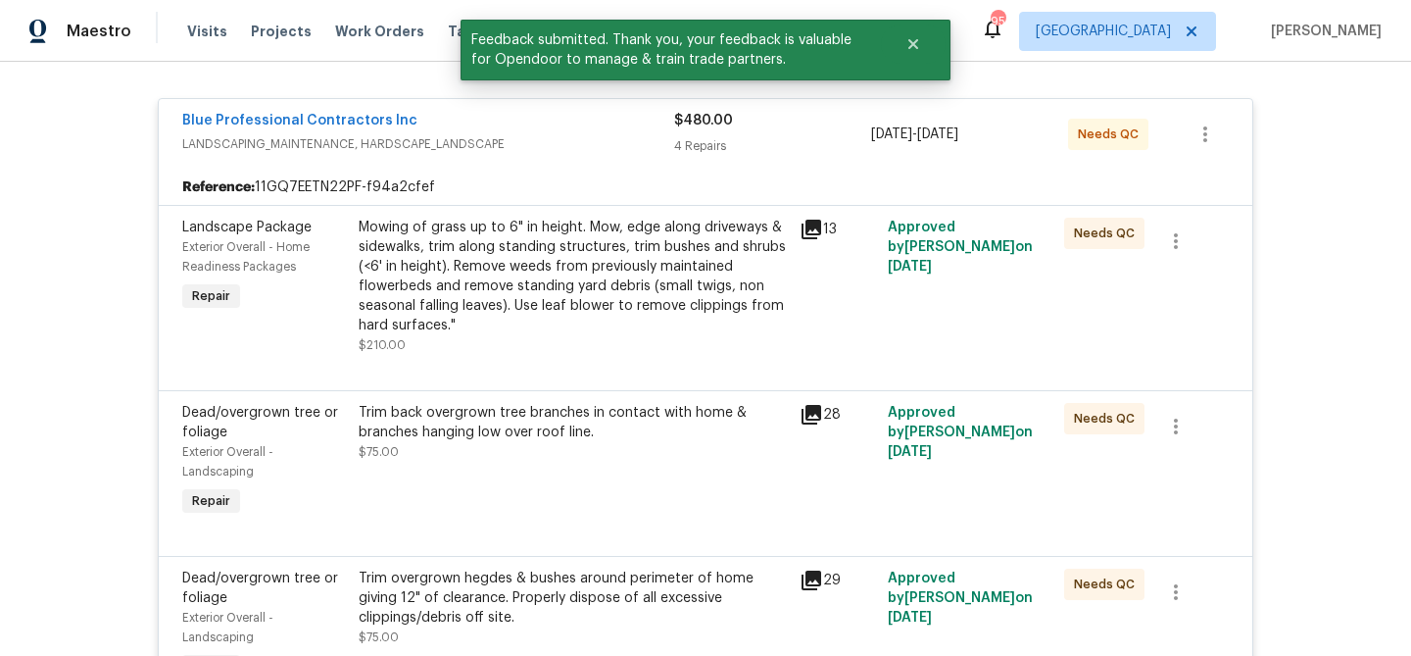
scroll to position [355, 0]
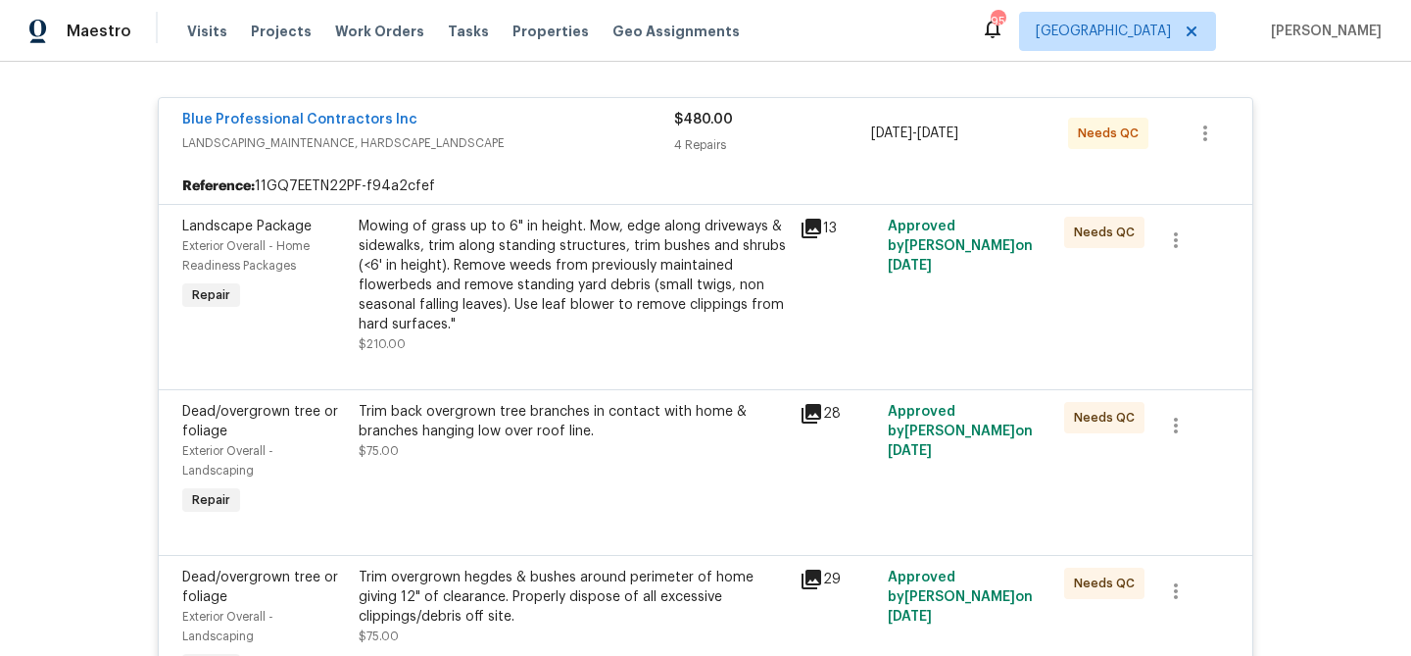
click at [563, 311] on div "Mowing of grass up to 6" in height. Mow, edge along driveways & sidewalks, trim…" at bounding box center [573, 276] width 429 height 118
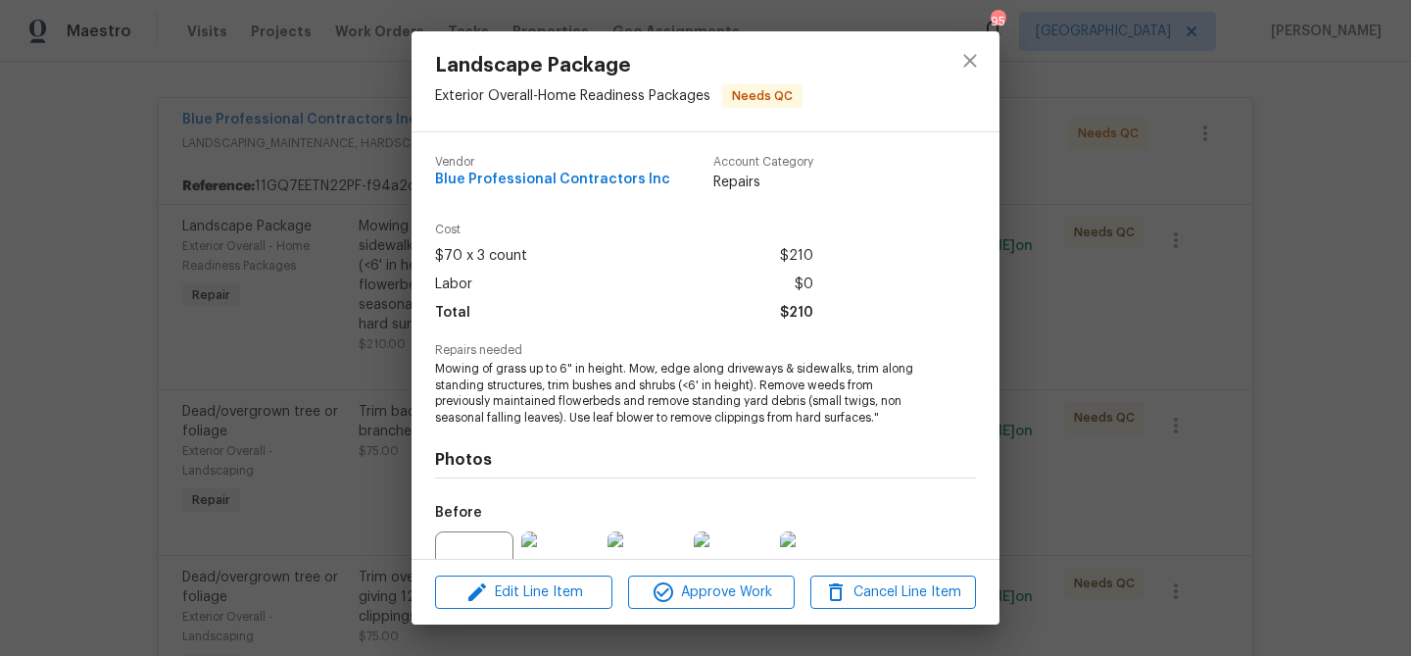
scroll to position [198, 0]
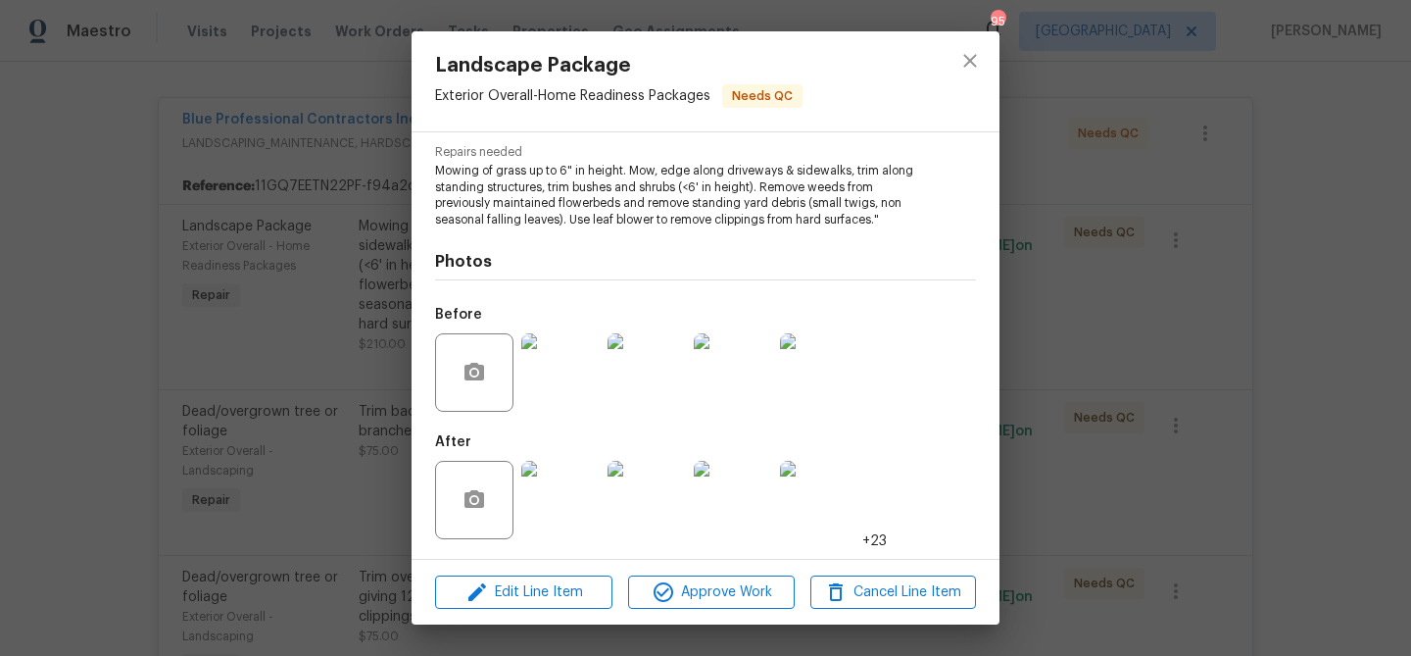
click at [555, 503] on img at bounding box center [560, 500] width 78 height 78
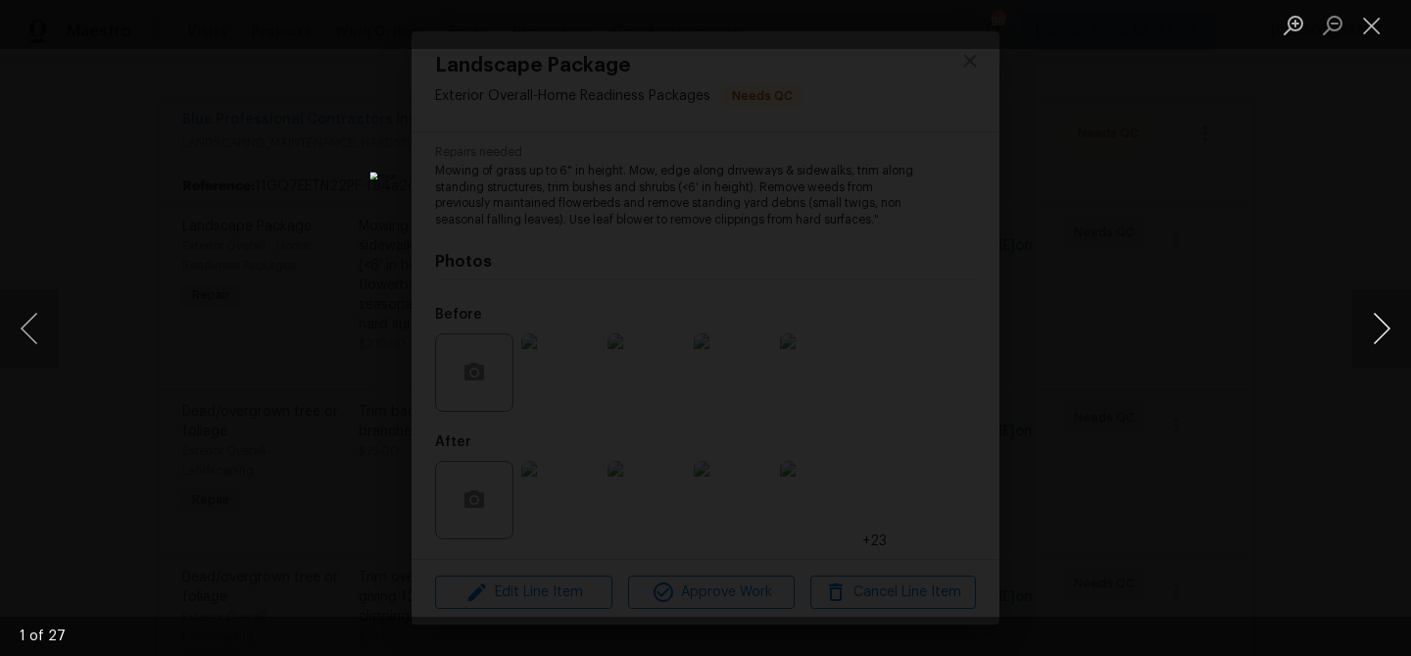
click at [1371, 330] on button "Next image" at bounding box center [1381, 328] width 59 height 78
click at [1378, 38] on button "Close lightbox" at bounding box center [1371, 25] width 39 height 34
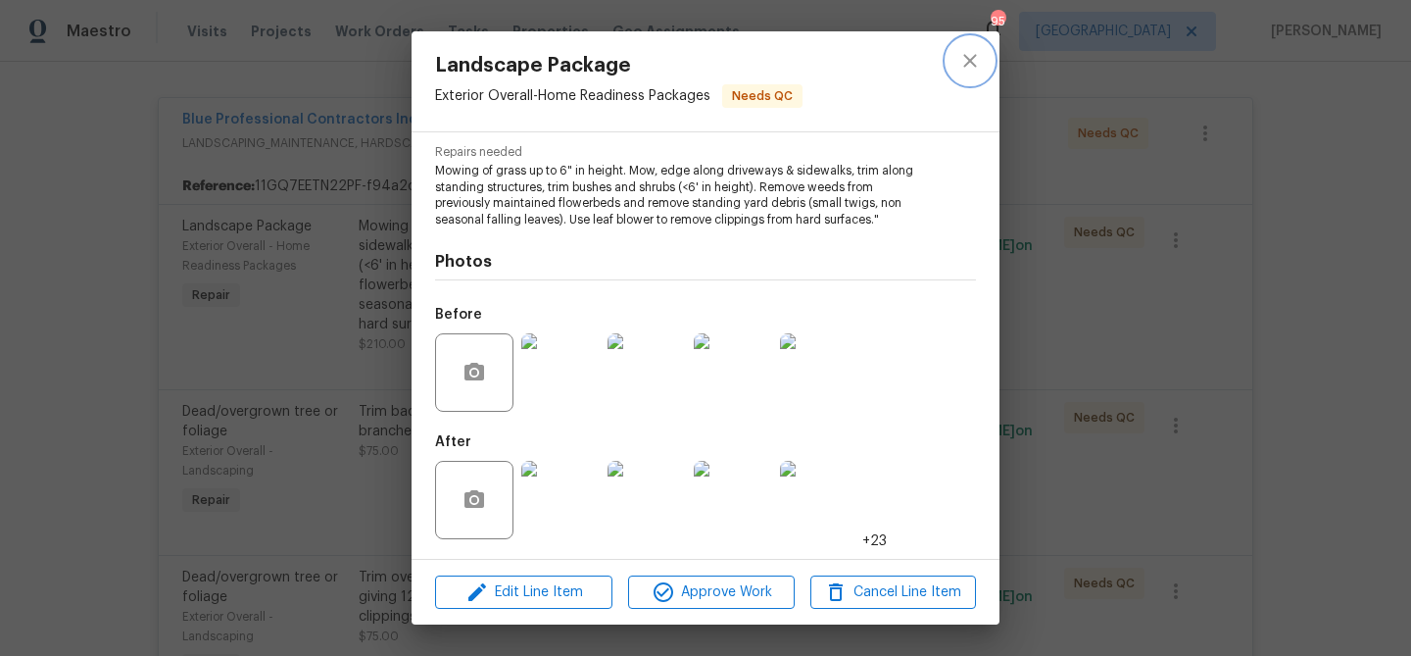
click at [977, 50] on icon "close" at bounding box center [970, 61] width 24 height 24
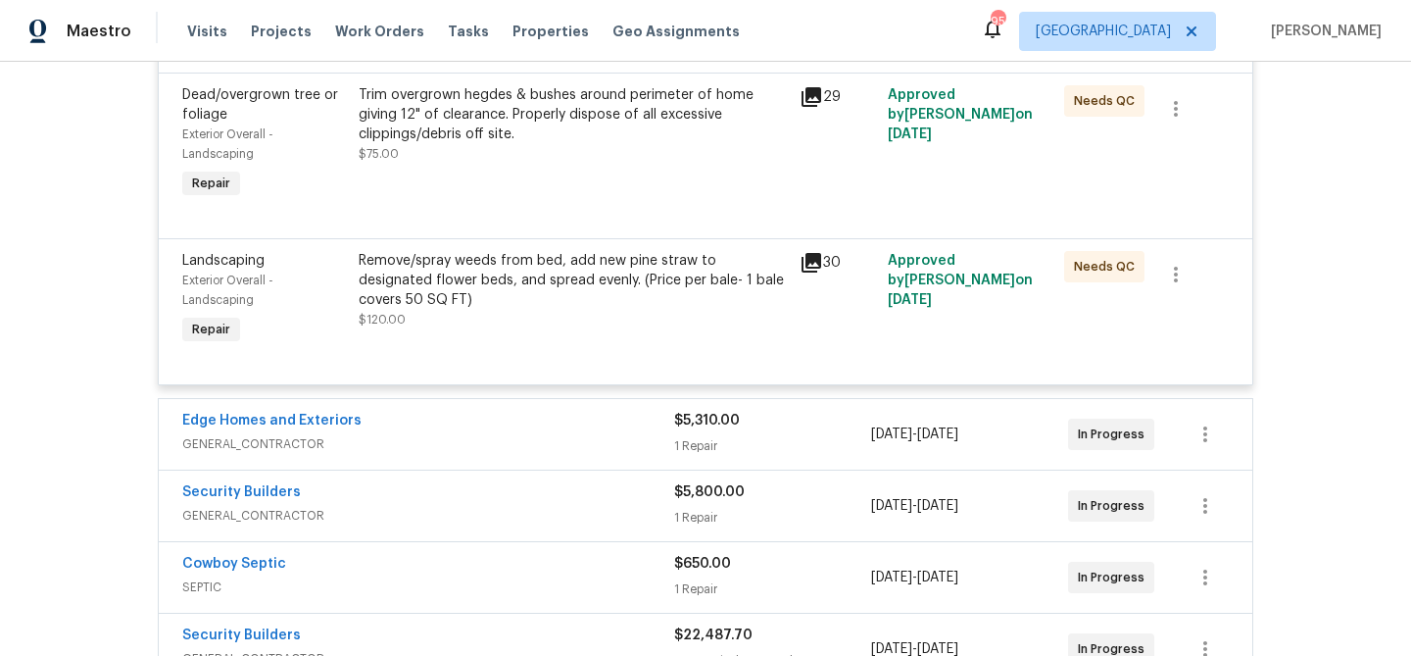
scroll to position [859, 0]
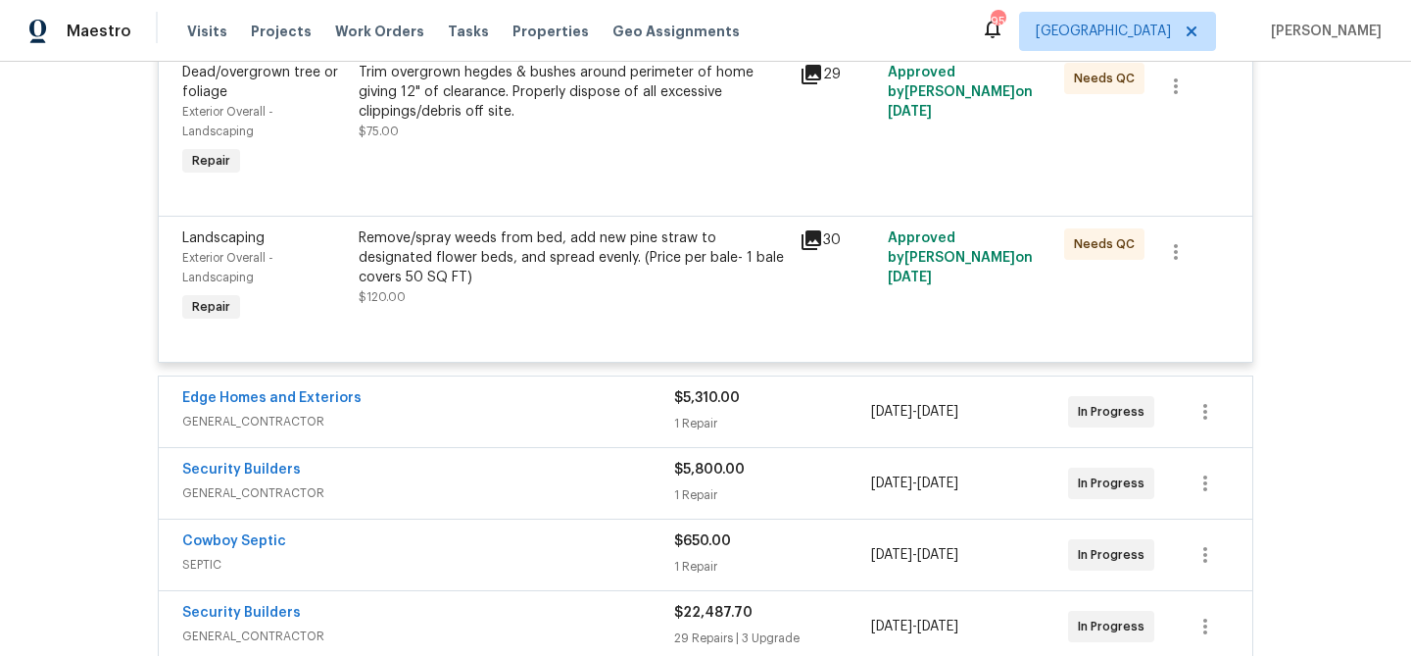
click at [511, 289] on div "Remove/spray weeds from bed, add new pine straw to designated flower beds, and …" at bounding box center [573, 267] width 429 height 78
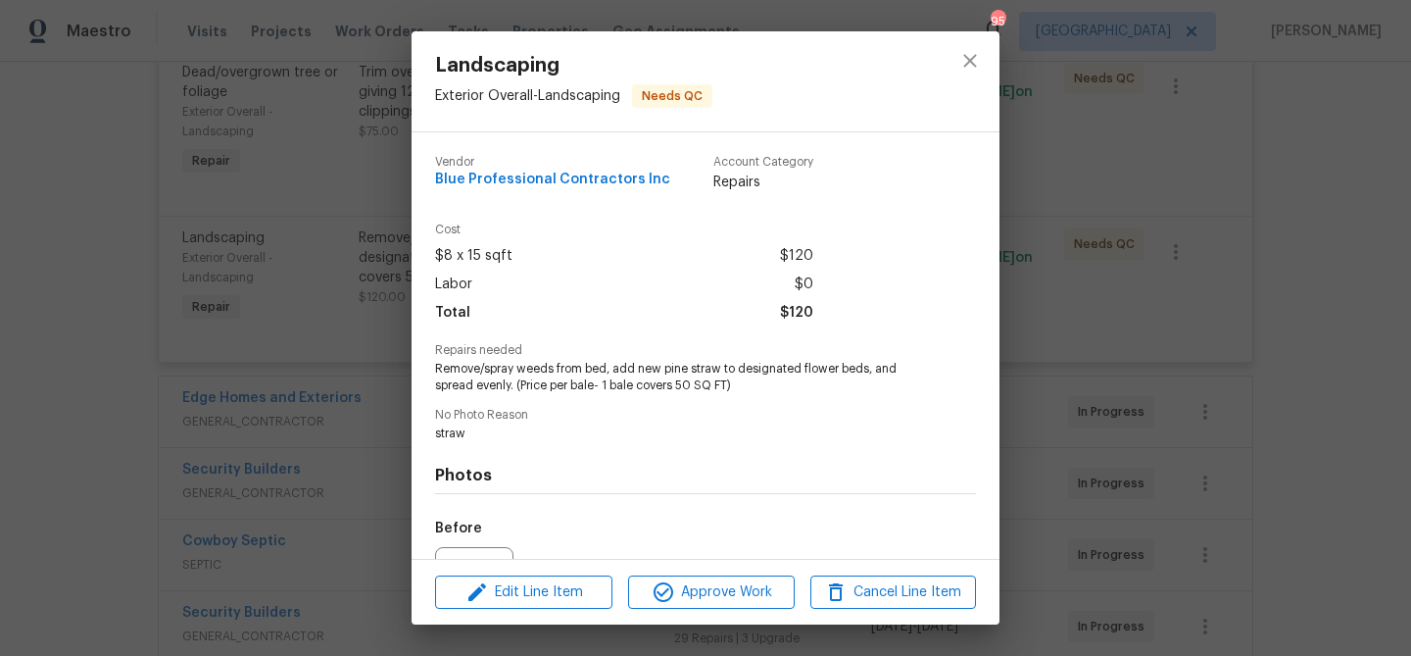
scroll to position [214, 0]
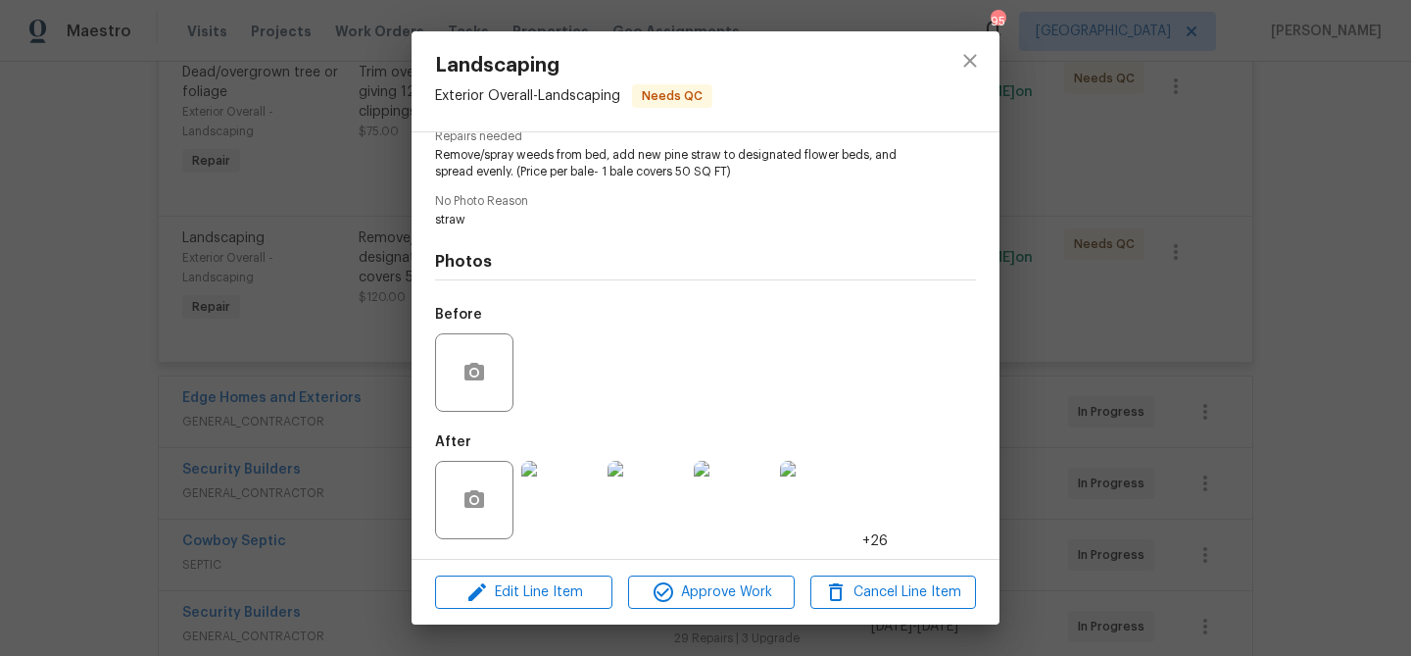
click at [566, 521] on img at bounding box center [560, 500] width 78 height 78
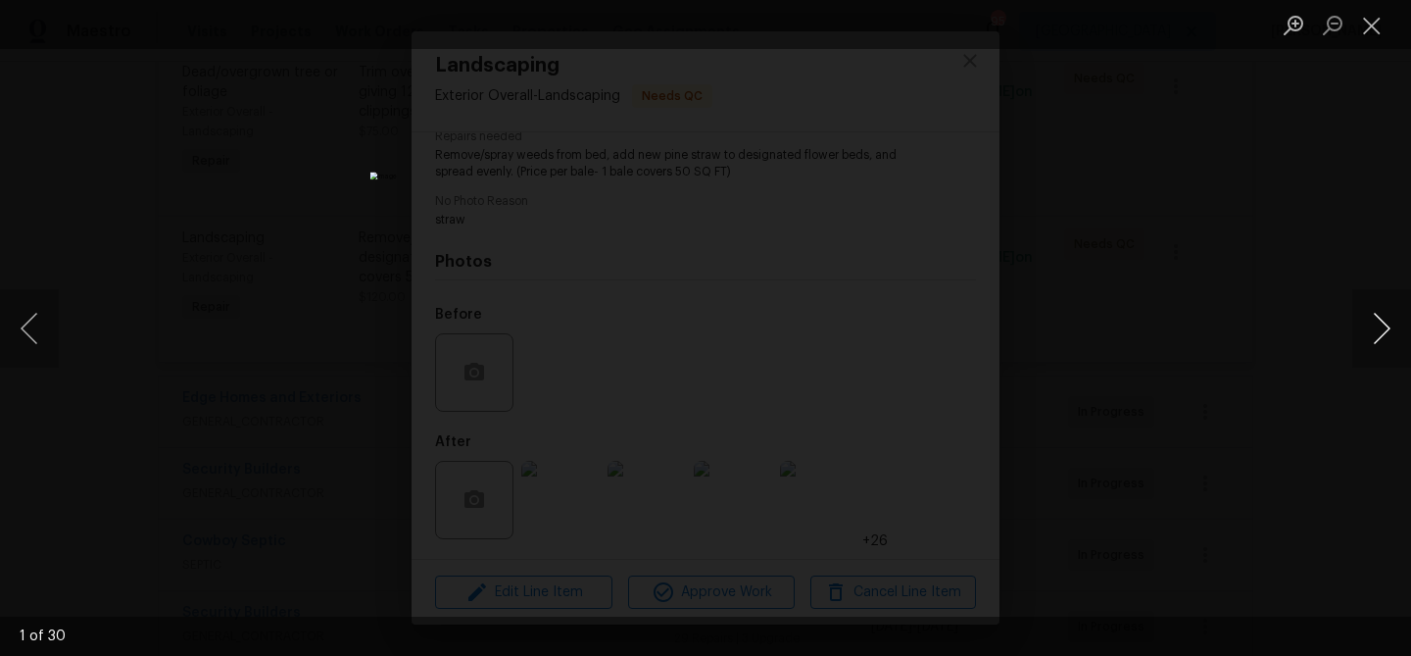
click at [1378, 331] on button "Next image" at bounding box center [1381, 328] width 59 height 78
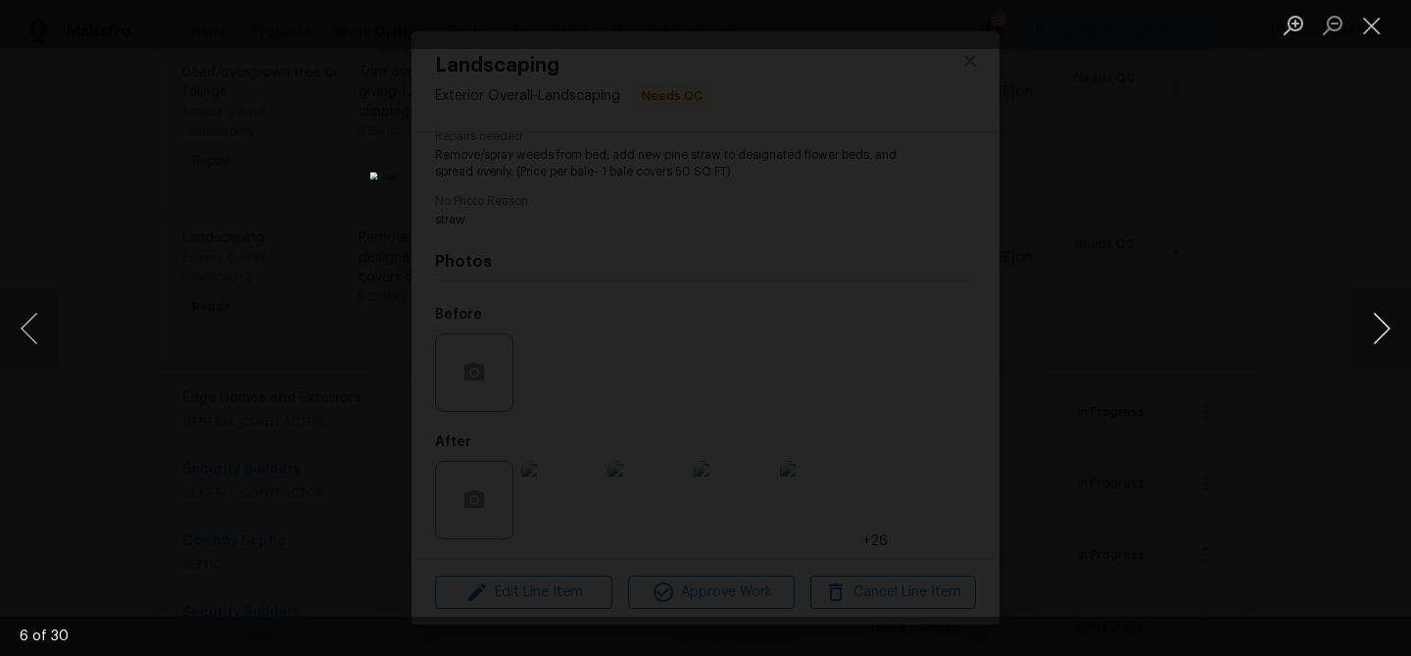
click at [1378, 331] on button "Next image" at bounding box center [1381, 328] width 59 height 78
click at [1371, 15] on button "Close lightbox" at bounding box center [1371, 25] width 39 height 34
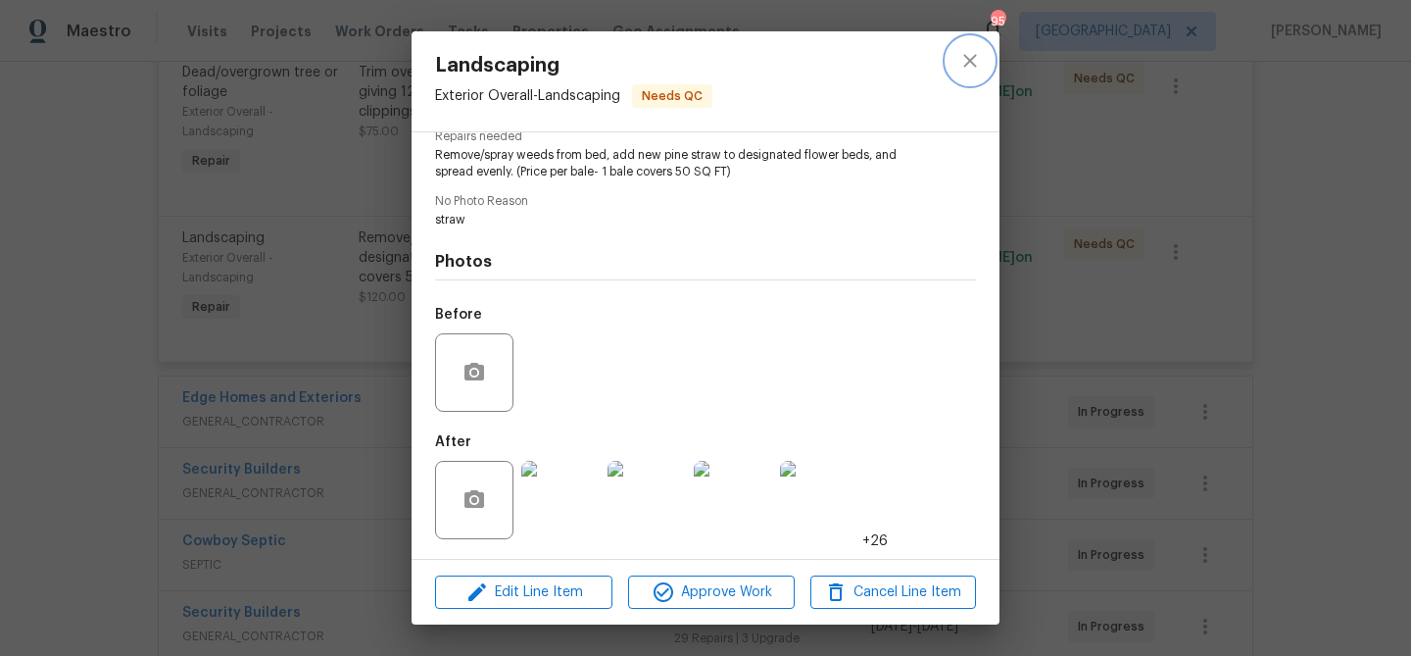
click at [983, 68] on button "close" at bounding box center [970, 60] width 47 height 47
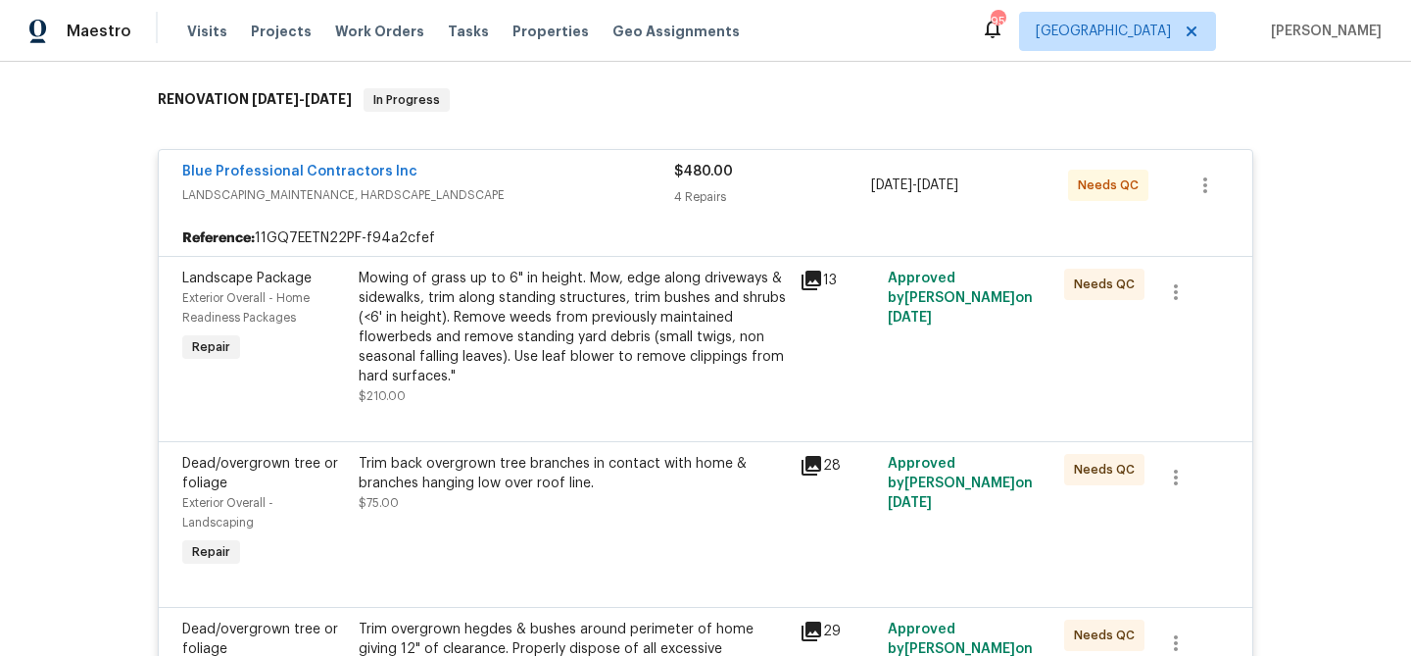
scroll to position [327, 0]
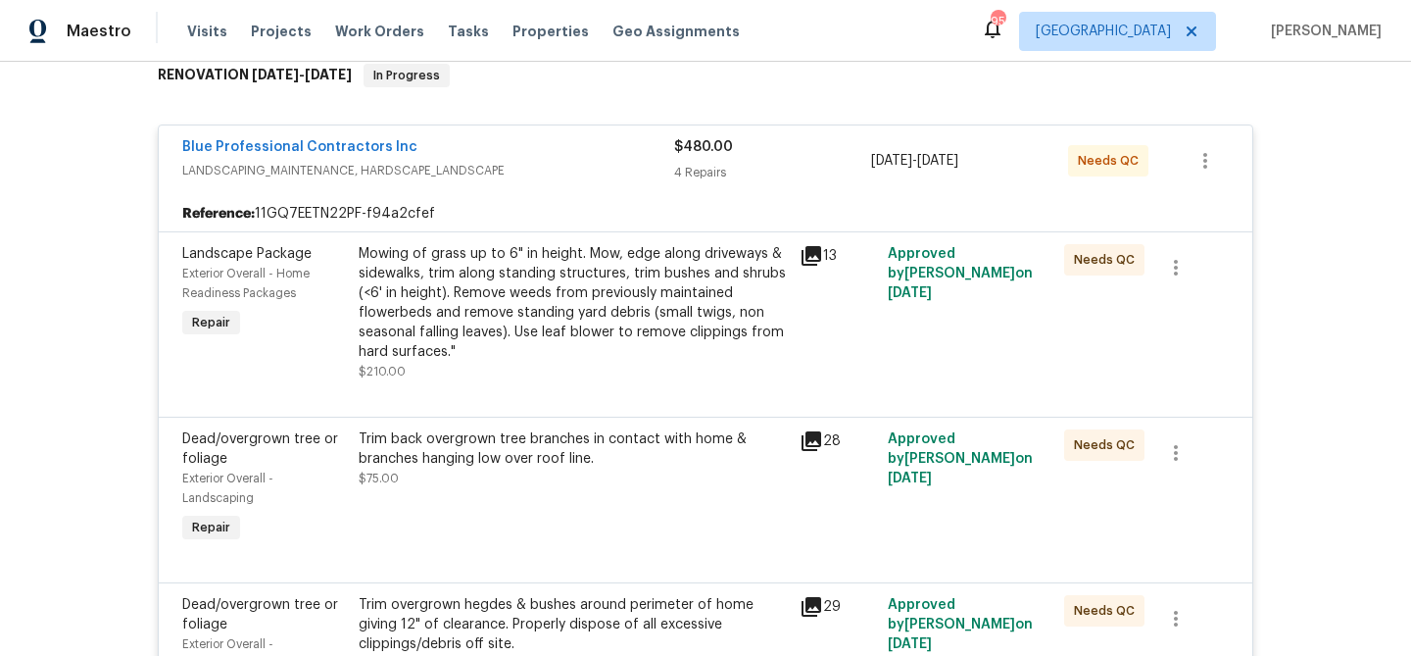
click at [585, 156] on div "Blue Professional Contractors Inc" at bounding box center [428, 149] width 492 height 24
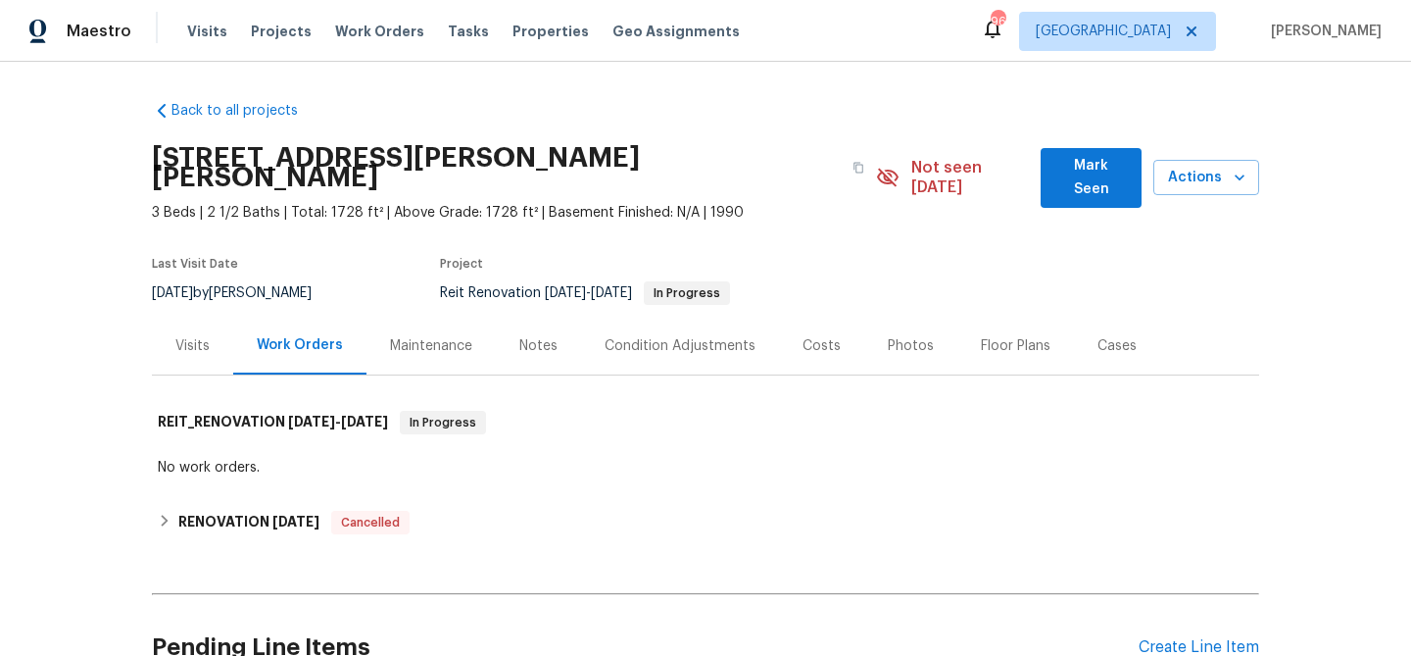
click at [1083, 161] on span "Mark Seen" at bounding box center [1091, 178] width 70 height 48
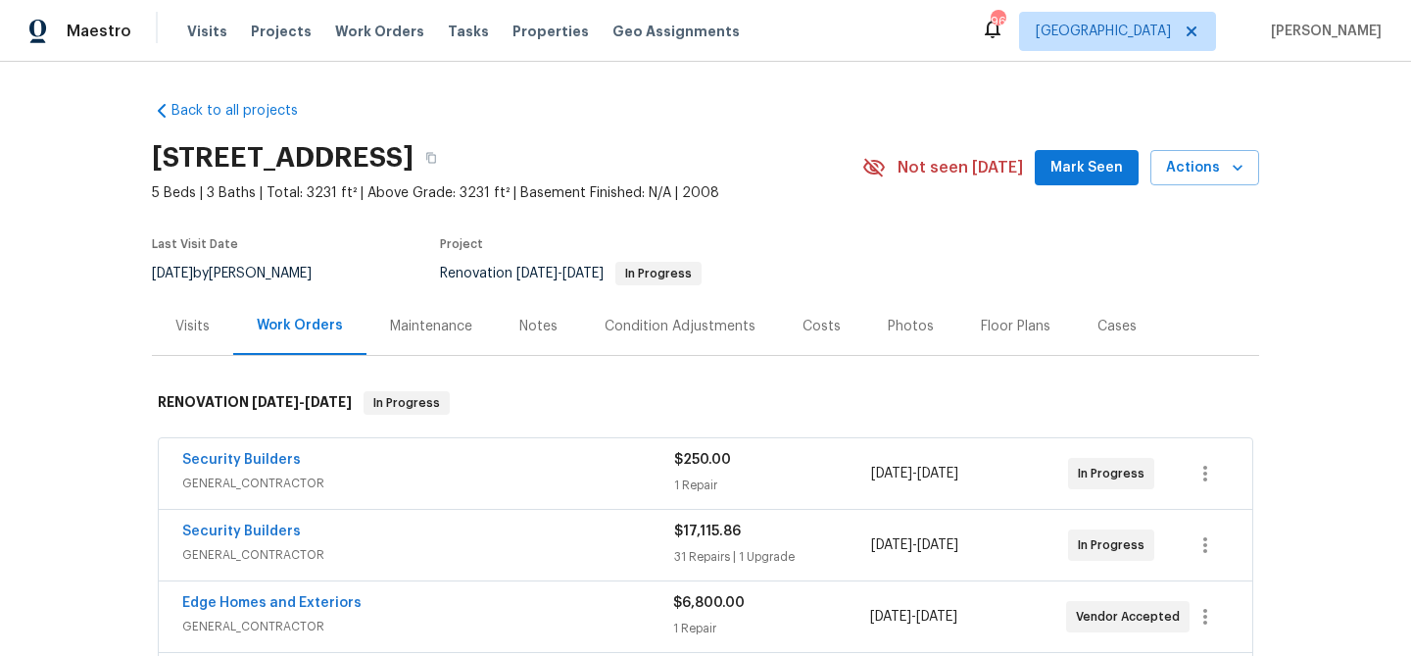
click at [1081, 167] on span "Mark Seen" at bounding box center [1087, 168] width 73 height 25
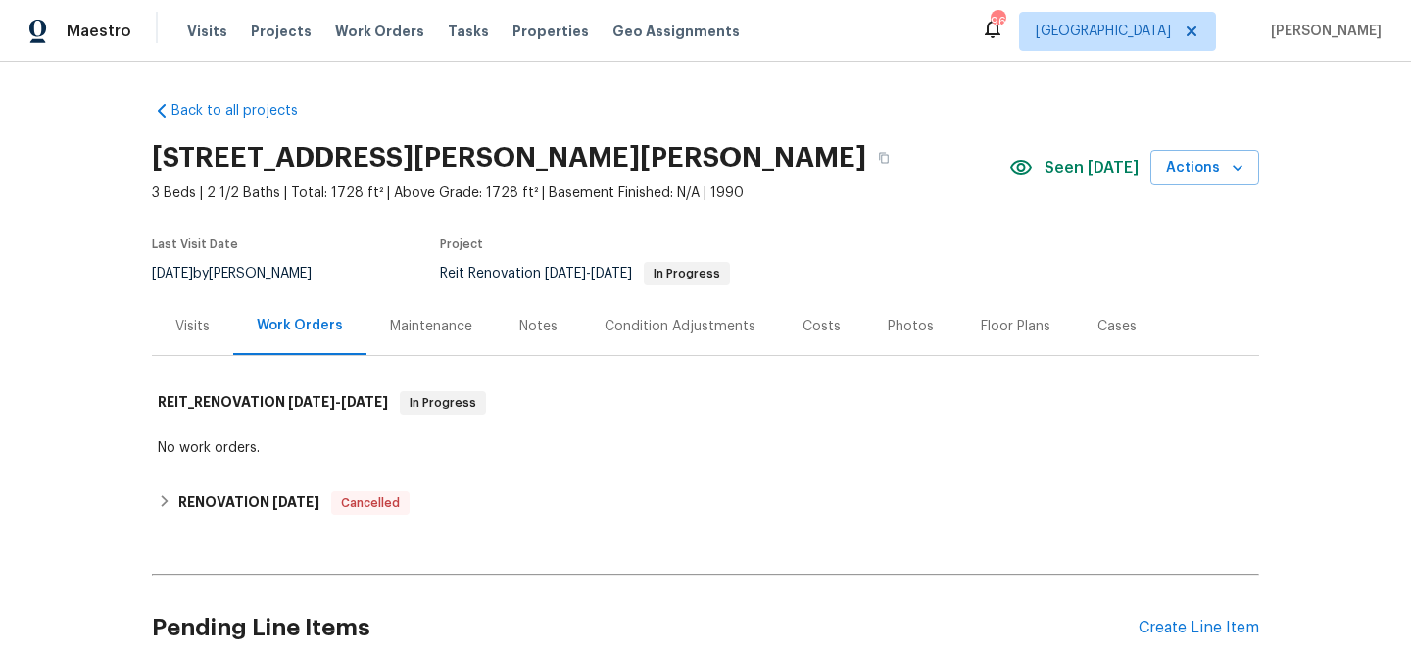
click at [531, 328] on div "Notes" at bounding box center [538, 327] width 38 height 20
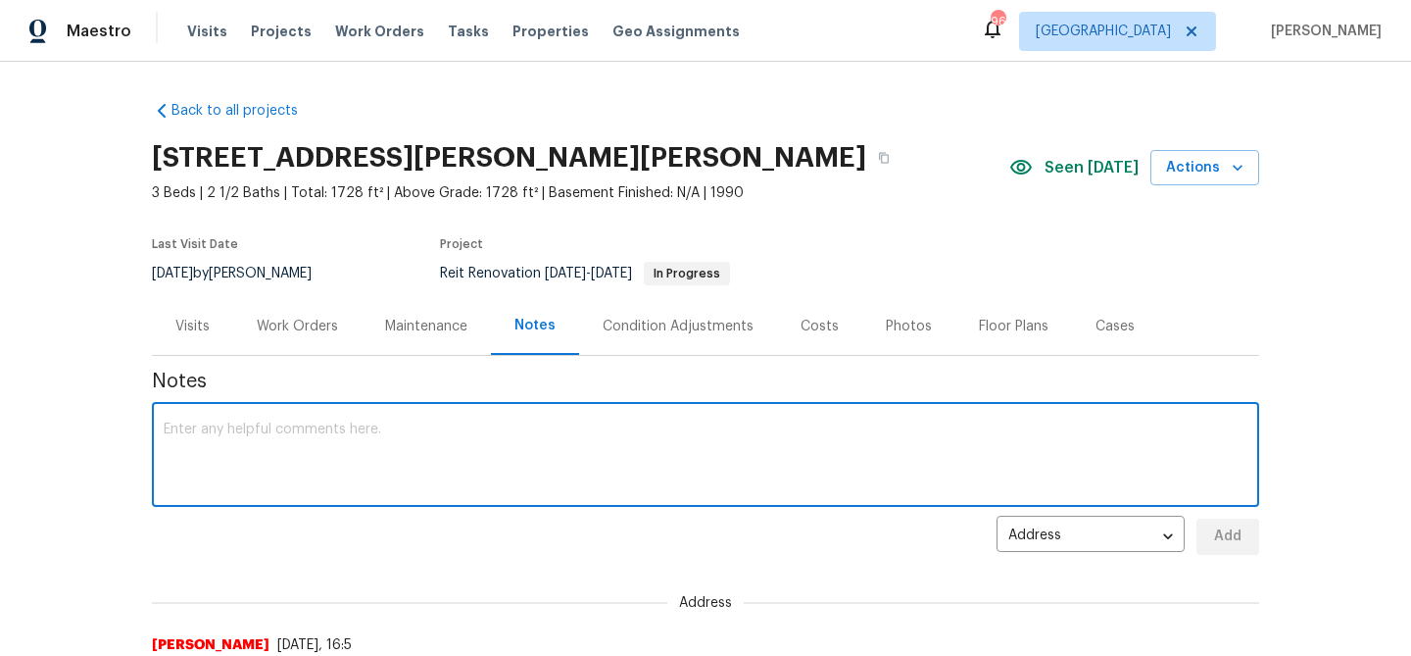
click at [399, 441] on textarea at bounding box center [706, 456] width 1084 height 69
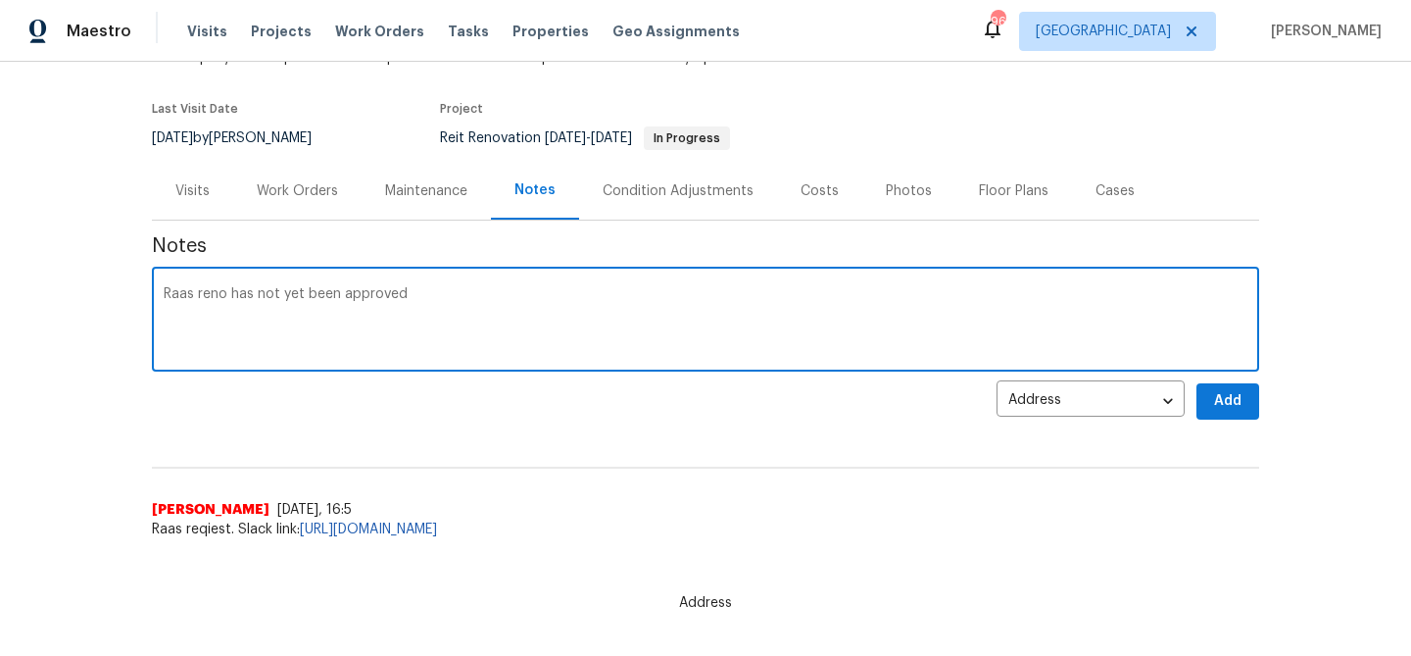
type textarea "Raas reno has not yet been approved"
click at [1202, 404] on button "Add" at bounding box center [1228, 401] width 63 height 36
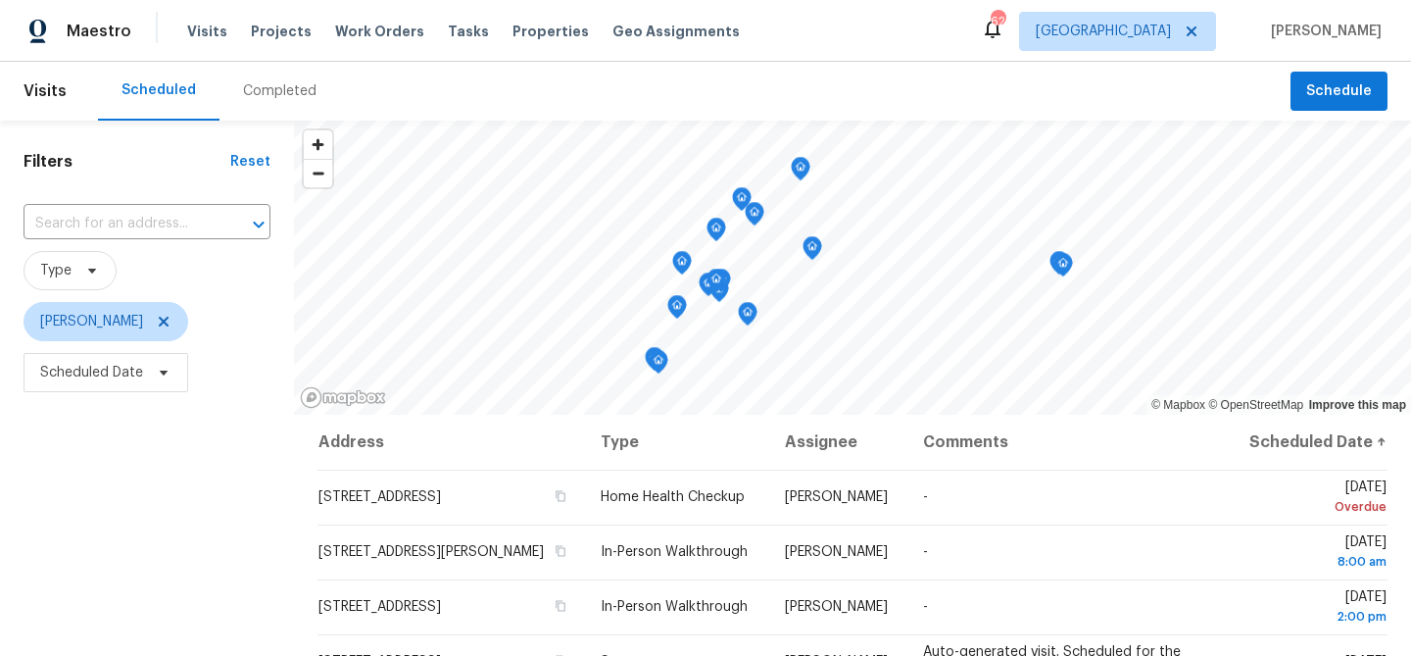
scroll to position [209, 0]
